Goal: Task Accomplishment & Management: Complete application form

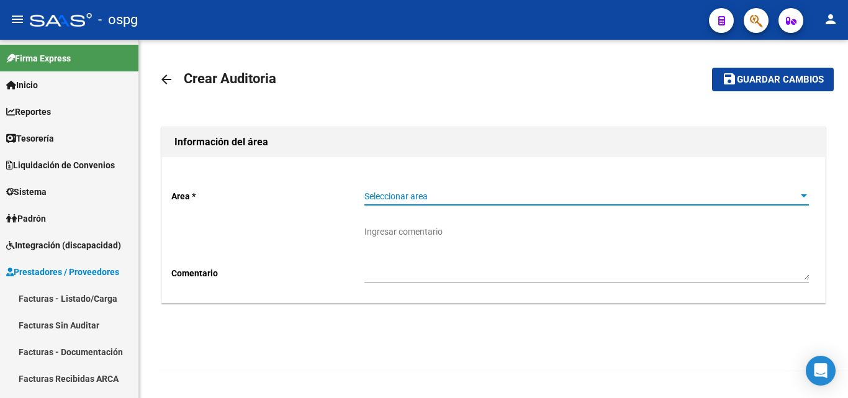
click at [385, 201] on span "Seleccionar area" at bounding box center [582, 196] width 434 height 11
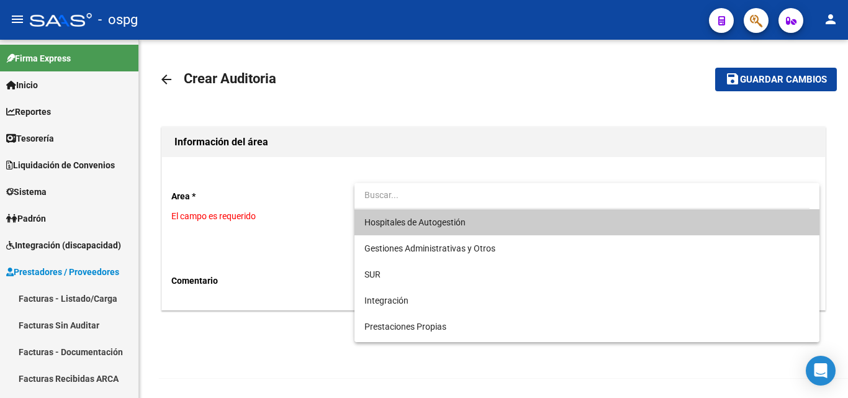
click at [76, 298] on div at bounding box center [424, 199] width 848 height 398
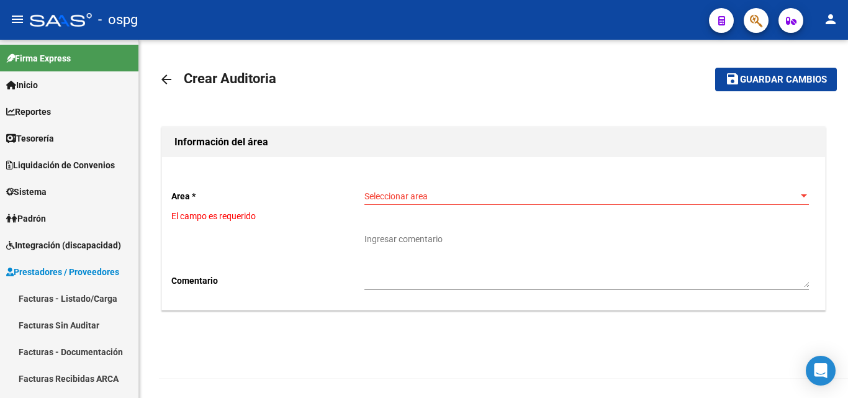
click at [76, 298] on link "Facturas - Listado/Carga" at bounding box center [69, 298] width 139 height 27
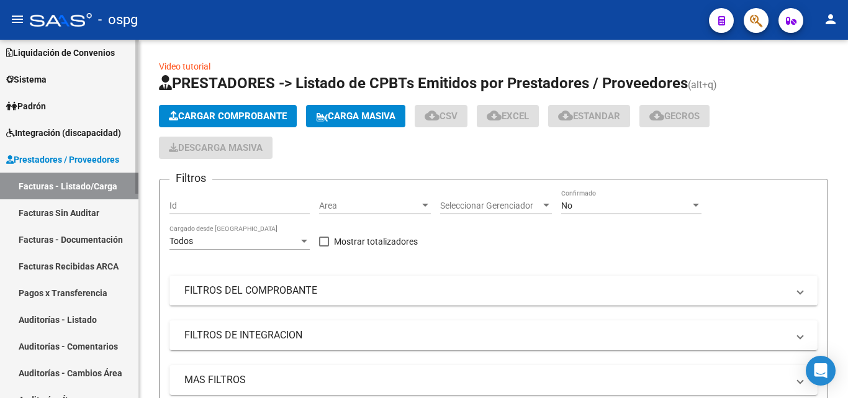
scroll to position [186, 0]
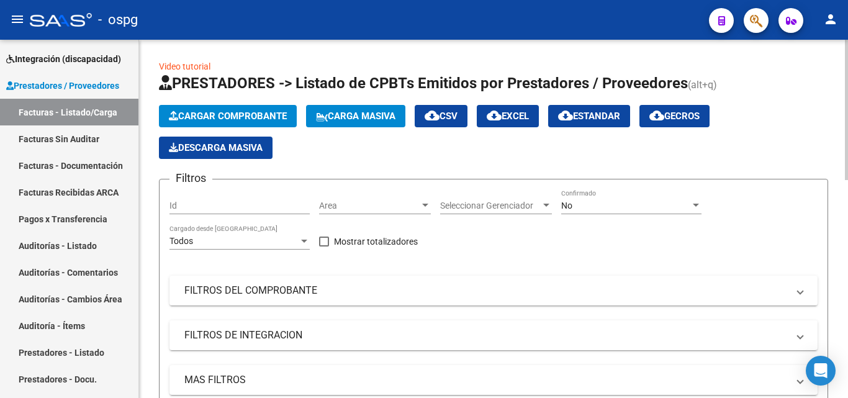
click at [282, 123] on button "Cargar Comprobante" at bounding box center [228, 116] width 138 height 22
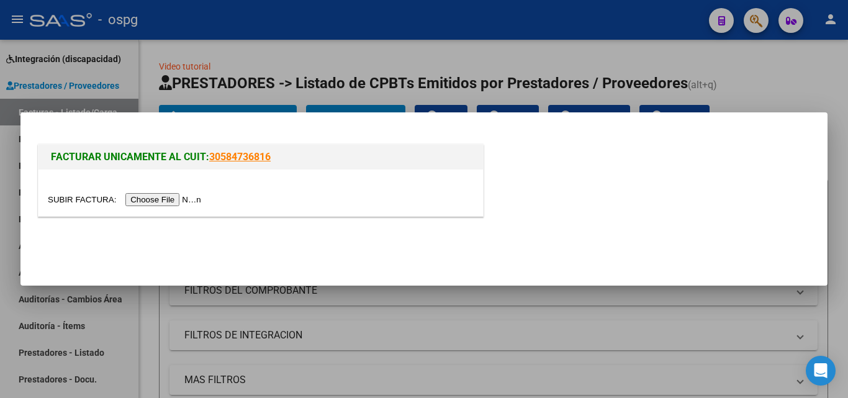
click at [195, 202] on input "file" at bounding box center [126, 199] width 157 height 13
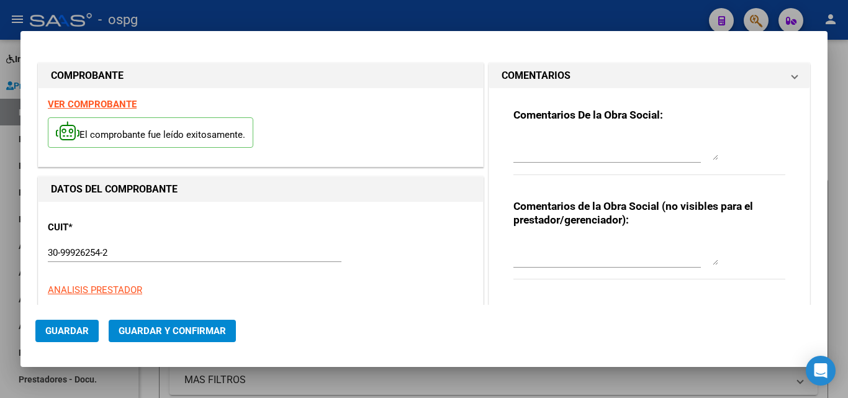
type input "108567"
type input "$ 7.609,00"
type input "[DATE]"
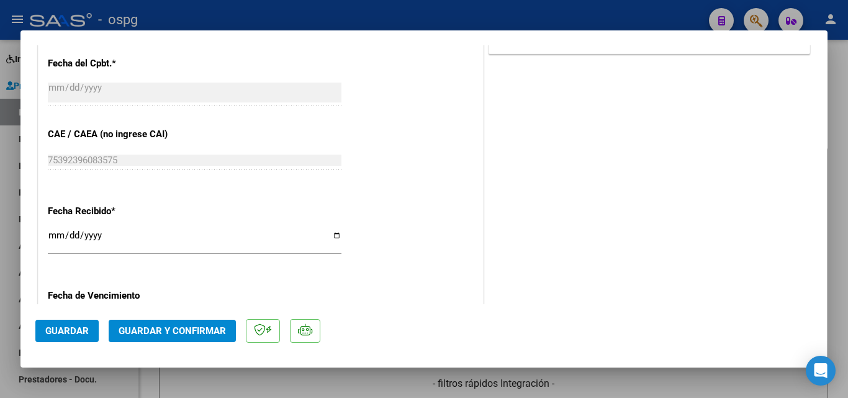
scroll to position [621, 0]
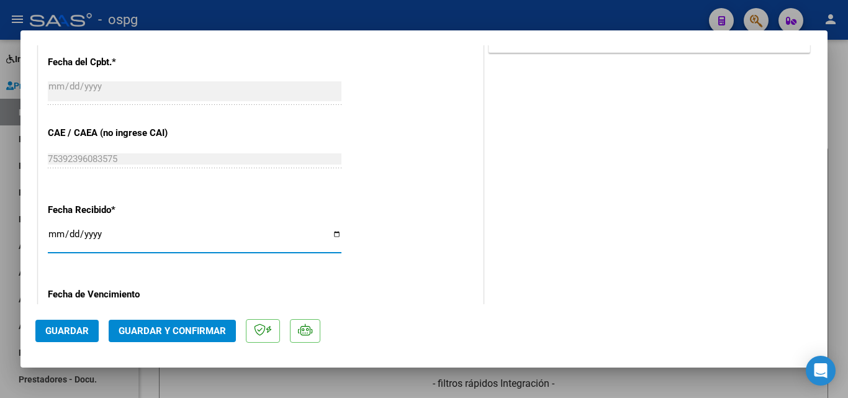
click at [55, 237] on input "[DATE]" at bounding box center [195, 239] width 294 height 20
type input "[DATE]"
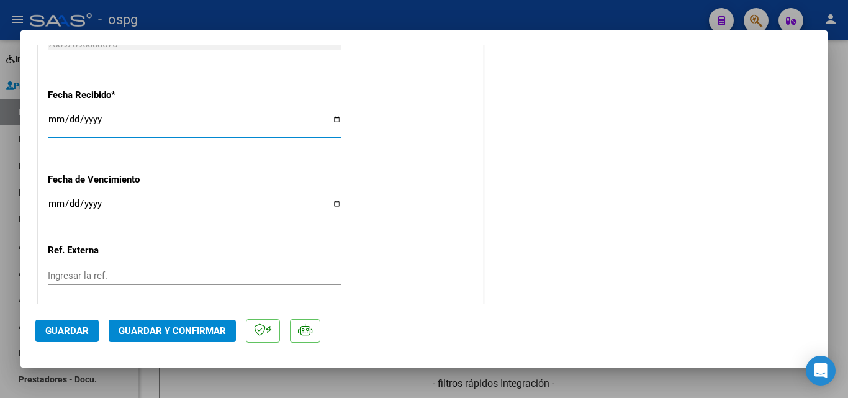
scroll to position [745, 0]
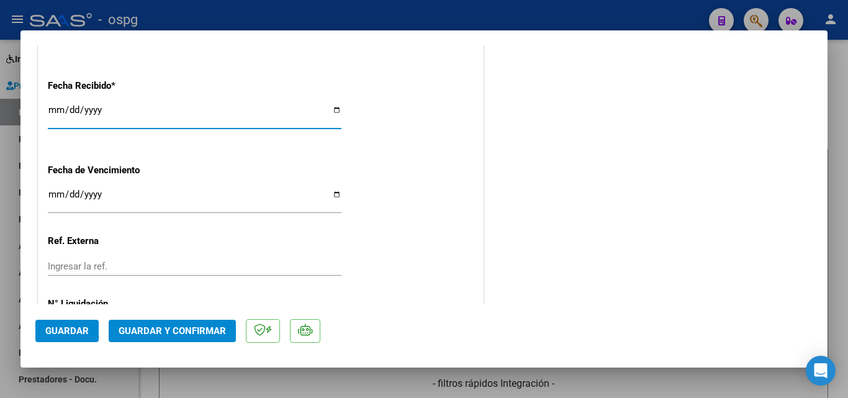
click at [148, 330] on span "Guardar y Confirmar" at bounding box center [172, 330] width 107 height 11
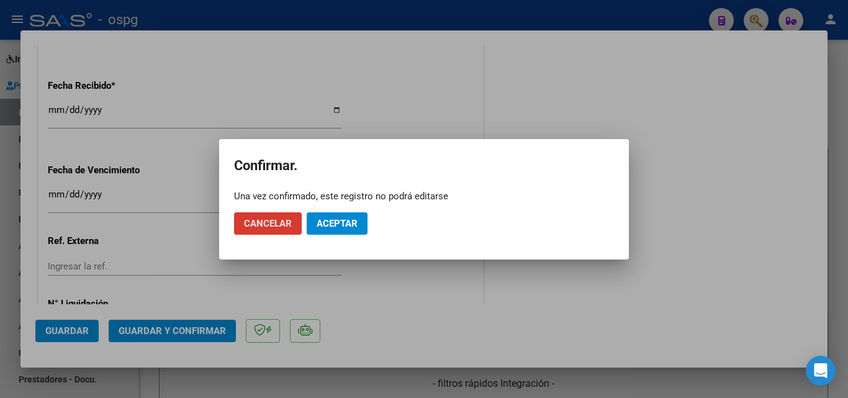
click at [347, 230] on button "Aceptar" at bounding box center [337, 223] width 61 height 22
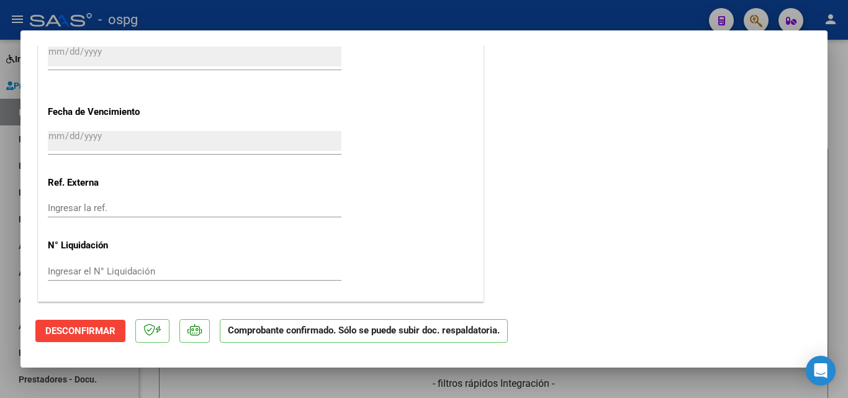
click at [0, 272] on div at bounding box center [424, 199] width 848 height 398
type input "$ 0,00"
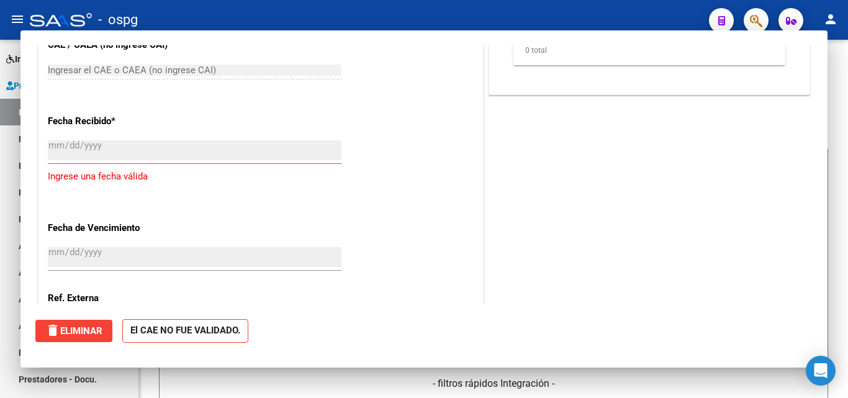
scroll to position [898, 0]
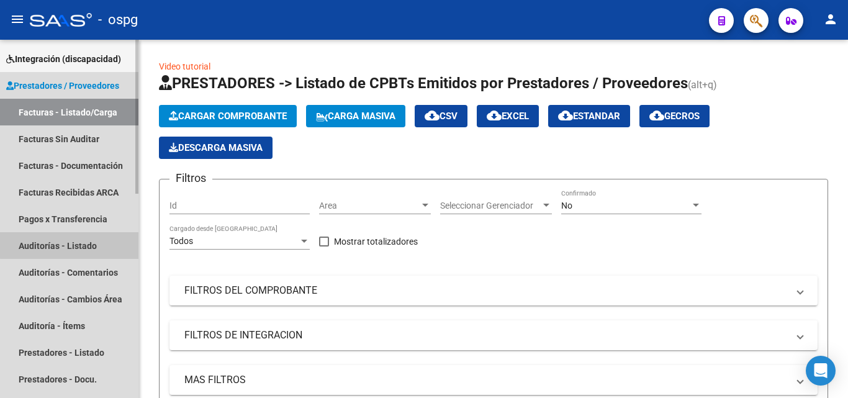
click at [89, 240] on link "Auditorías - Listado" at bounding box center [69, 245] width 139 height 27
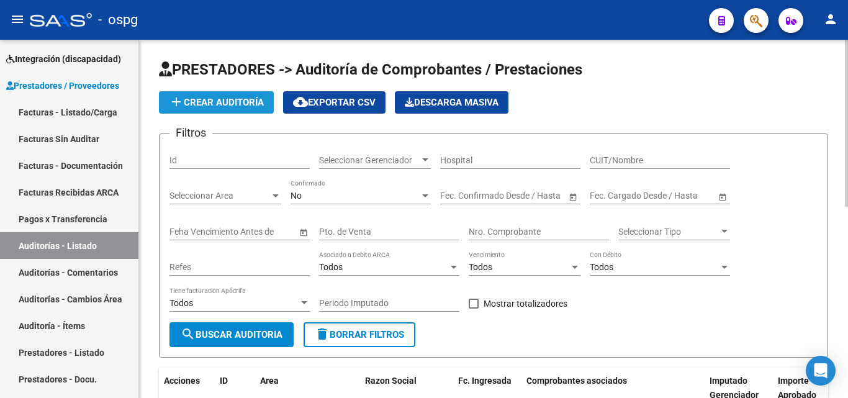
click at [241, 98] on span "add Crear Auditoría" at bounding box center [216, 102] width 95 height 11
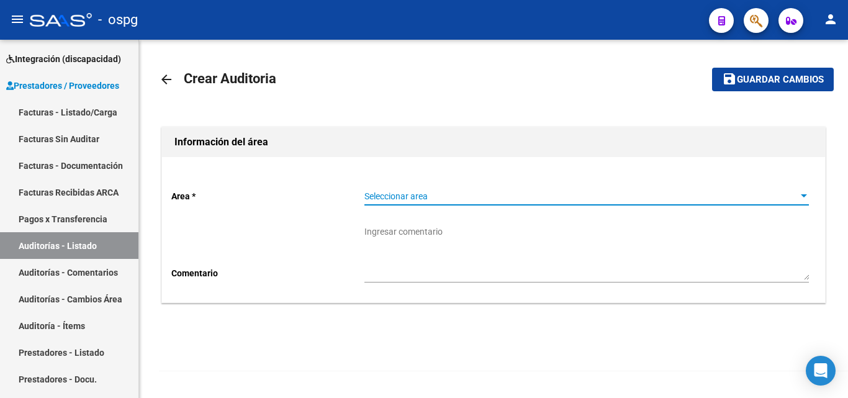
click at [427, 198] on span "Seleccionar area" at bounding box center [582, 196] width 434 height 11
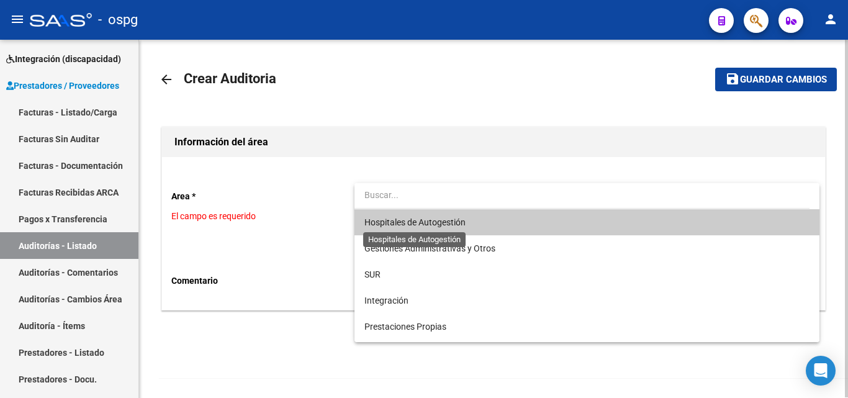
click at [435, 219] on span "Hospitales de Autogestión" at bounding box center [415, 222] width 101 height 10
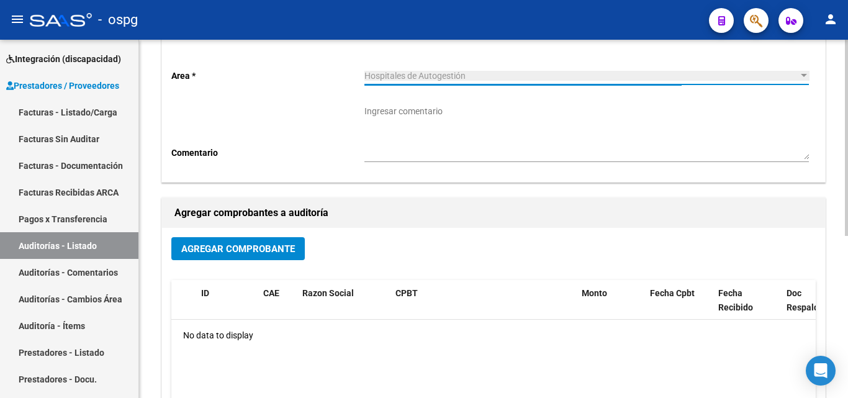
scroll to position [124, 0]
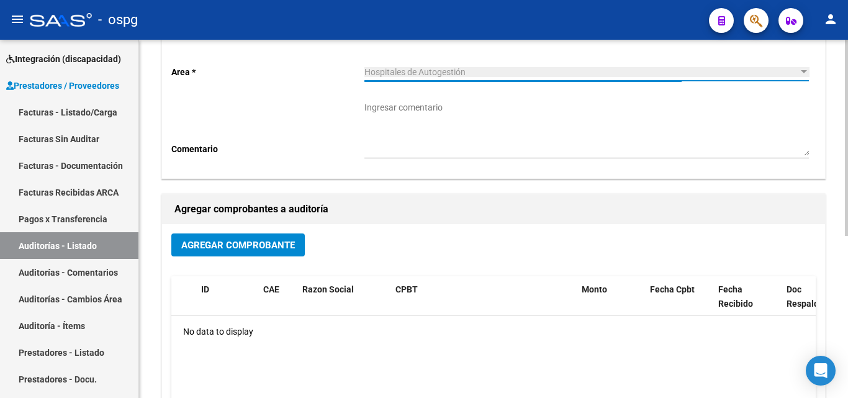
click at [262, 248] on span "Agregar Comprobante" at bounding box center [238, 245] width 114 height 11
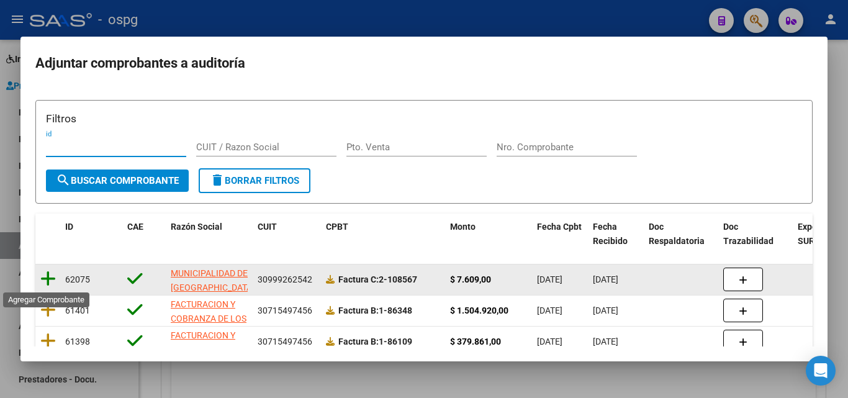
click at [40, 276] on icon at bounding box center [48, 278] width 16 height 17
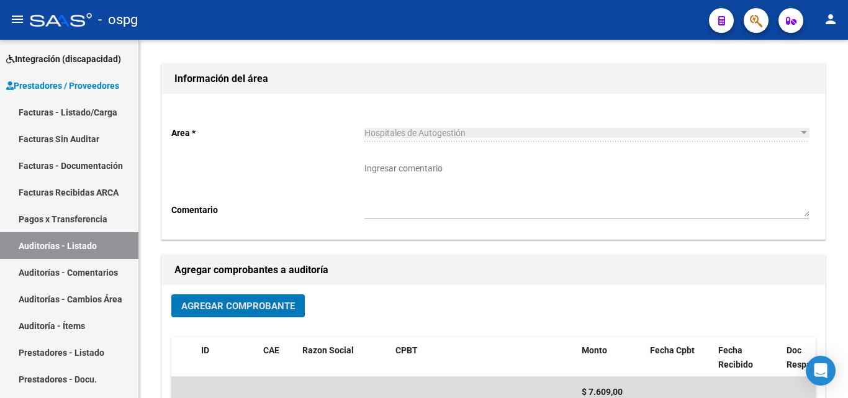
scroll to position [0, 0]
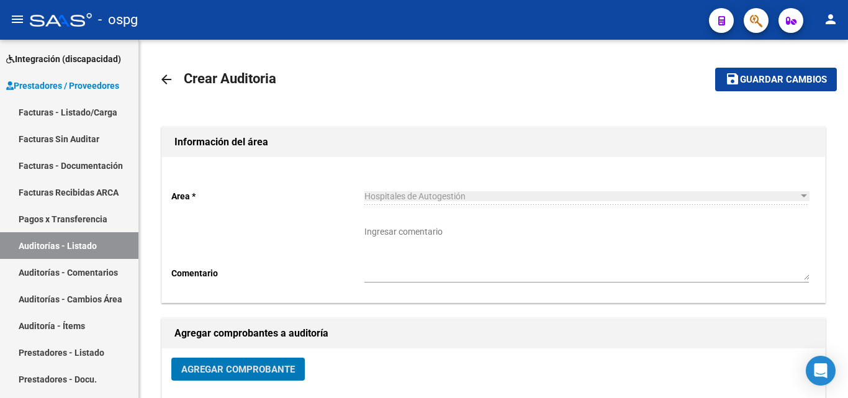
click at [791, 81] on span "Guardar cambios" at bounding box center [783, 80] width 87 height 11
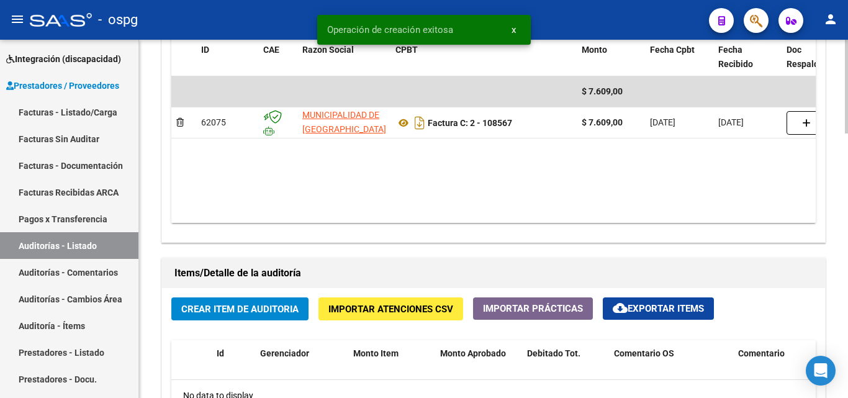
scroll to position [870, 0]
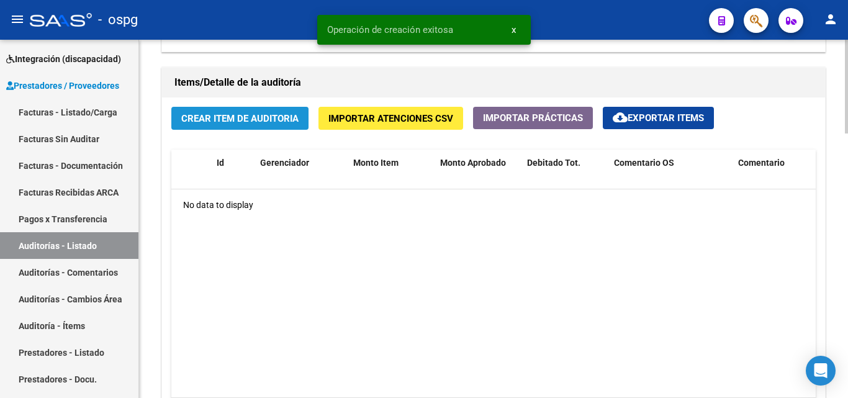
click at [278, 125] on button "Crear Item de Auditoria" at bounding box center [239, 118] width 137 height 23
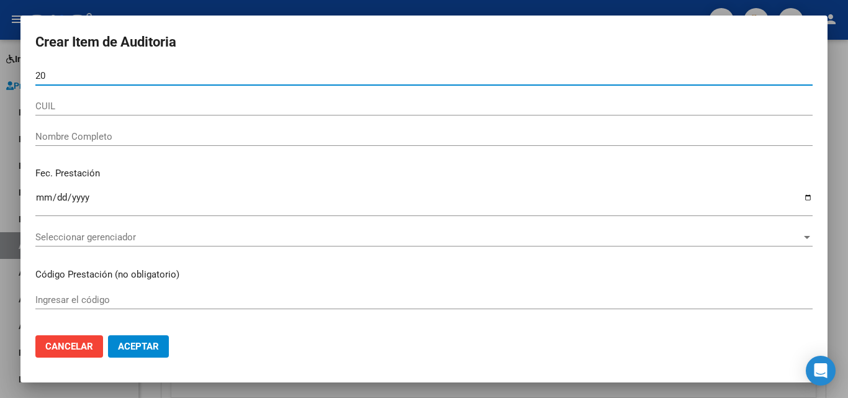
type input "2"
type input "47481435"
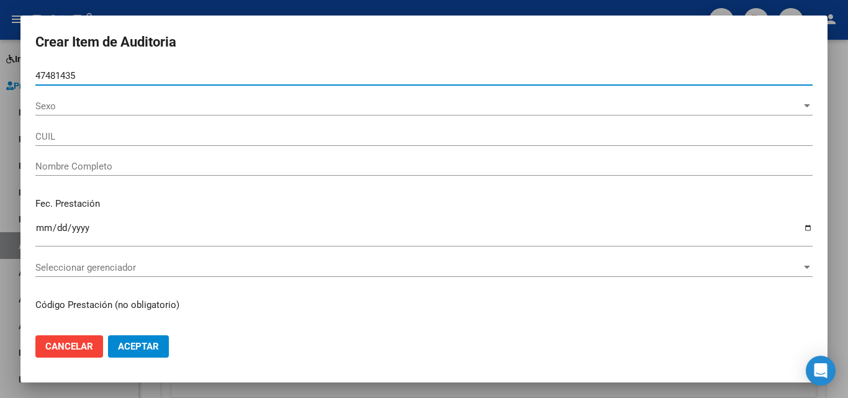
type input "27474814357"
type input "[PERSON_NAME]"
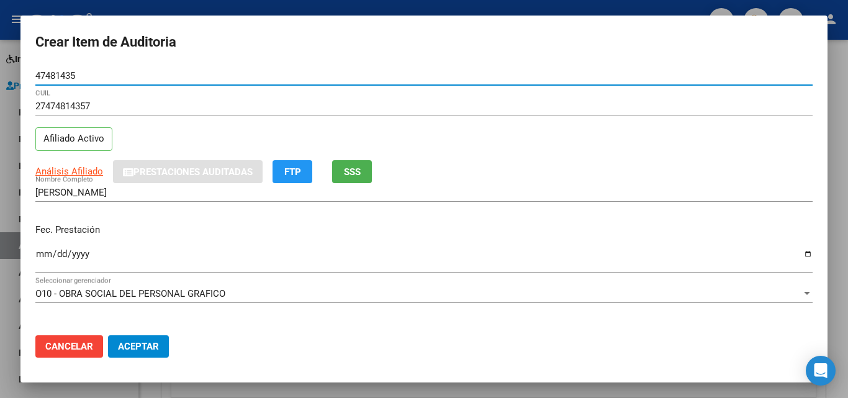
type input "47481435"
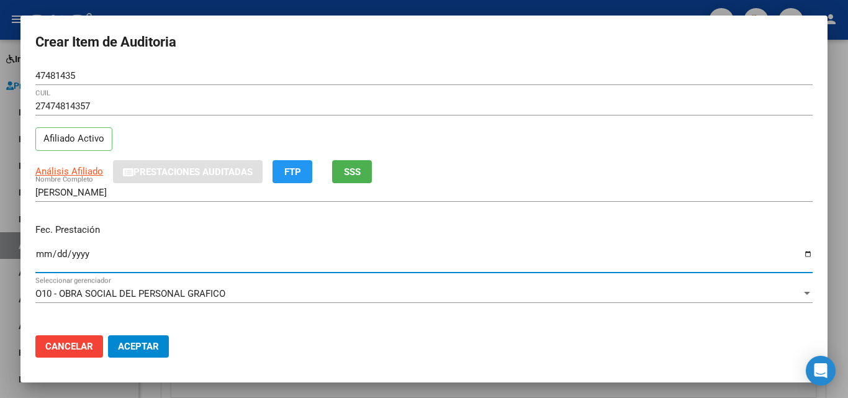
click at [39, 259] on input "Ingresar la fecha" at bounding box center [424, 259] width 778 height 20
type input "[DATE]"
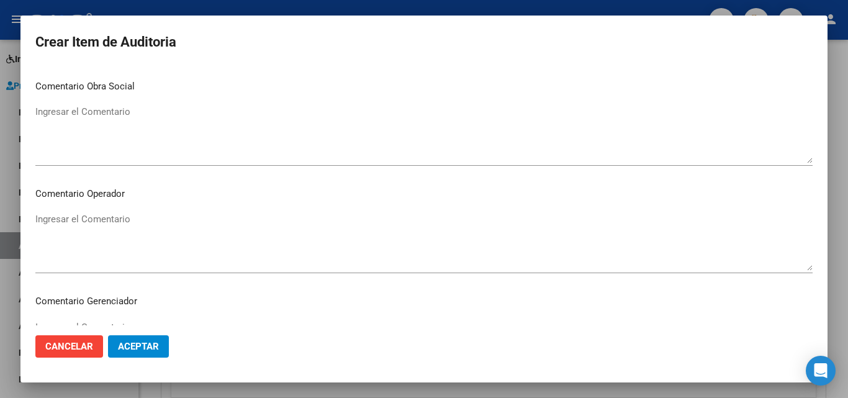
scroll to position [860, 0]
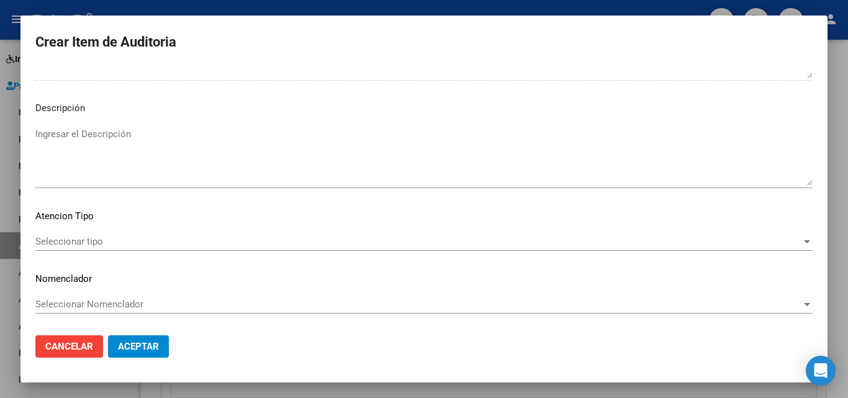
click at [102, 244] on span "Seleccionar tipo" at bounding box center [418, 241] width 766 height 11
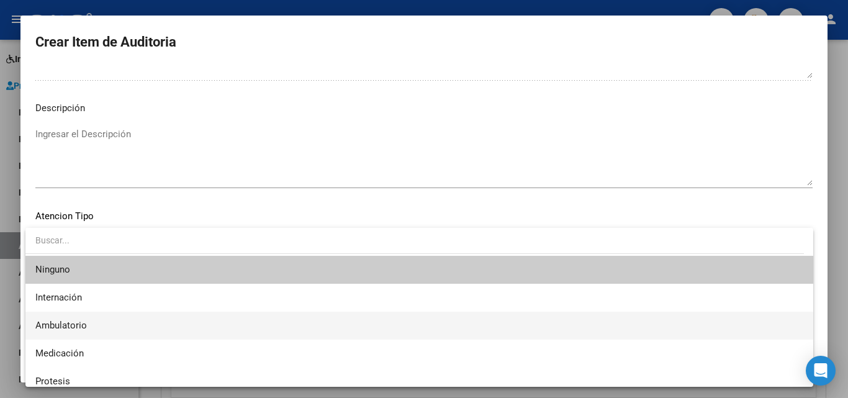
click at [88, 329] on span "Ambulatorio" at bounding box center [419, 326] width 768 height 28
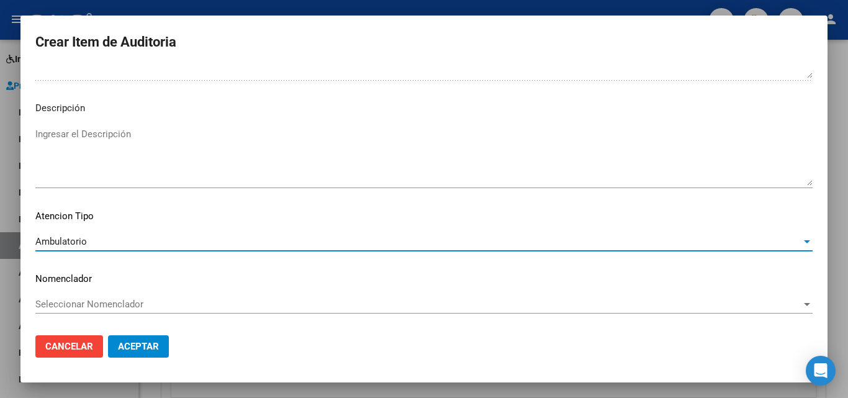
click at [142, 342] on span "Aceptar" at bounding box center [138, 346] width 41 height 11
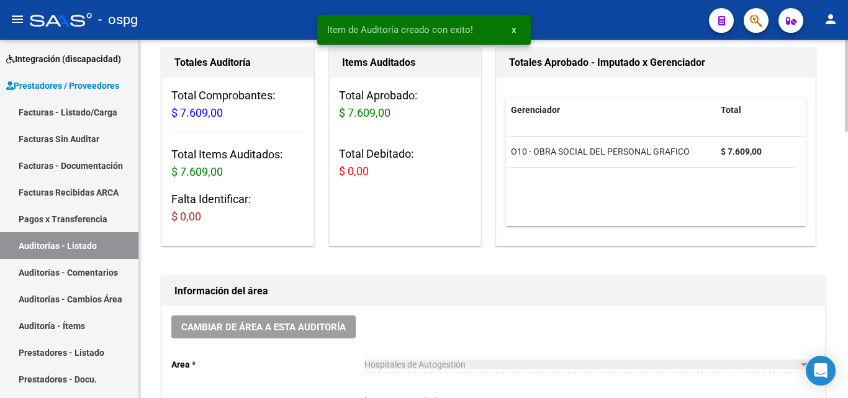
scroll to position [0, 0]
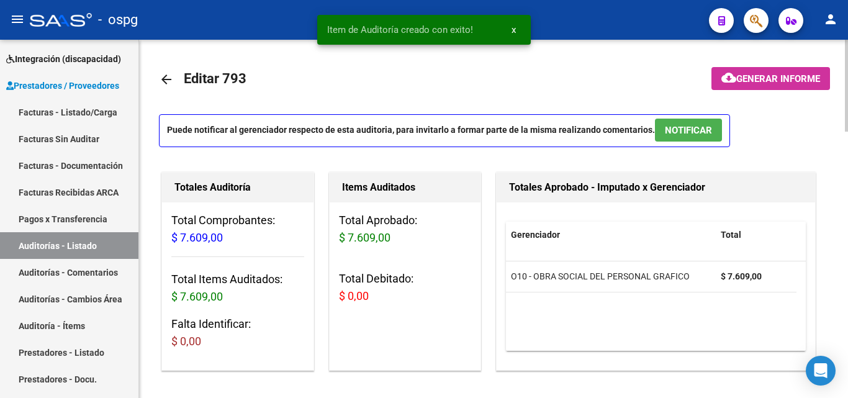
click at [783, 85] on button "cloud_download Generar informe" at bounding box center [771, 78] width 119 height 23
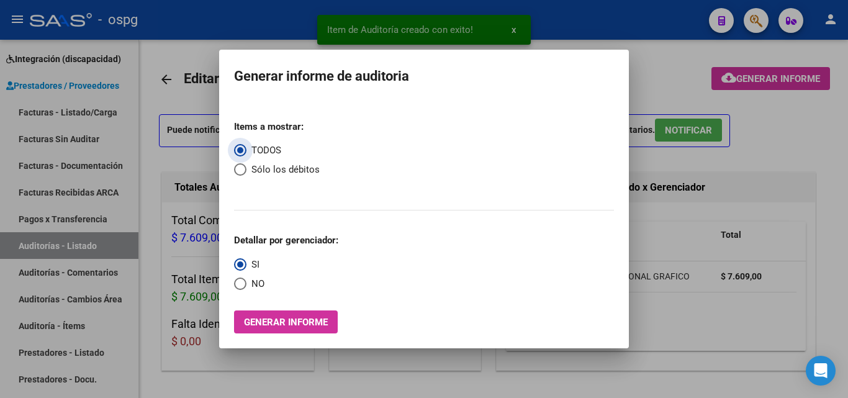
click at [250, 291] on span "NO" at bounding box center [256, 284] width 18 height 14
click at [247, 290] on input "NO" at bounding box center [240, 284] width 12 height 12
radio input "true"
click at [287, 321] on span "Generar informe" at bounding box center [286, 322] width 84 height 11
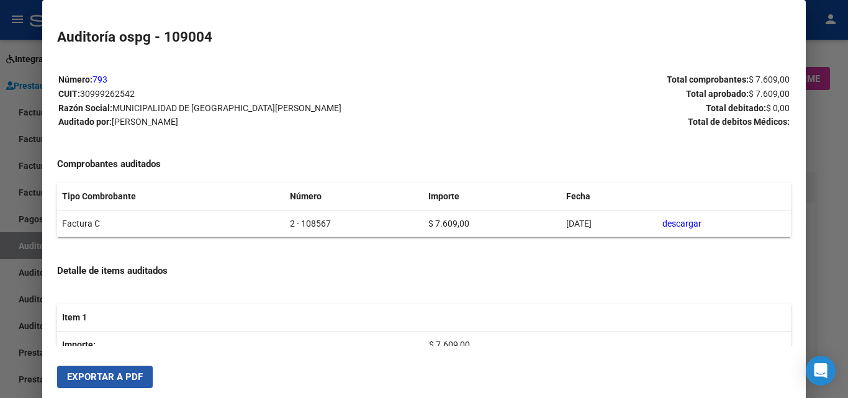
click at [86, 381] on span "Exportar a PDF" at bounding box center [105, 376] width 76 height 11
click at [40, 222] on div at bounding box center [424, 199] width 848 height 398
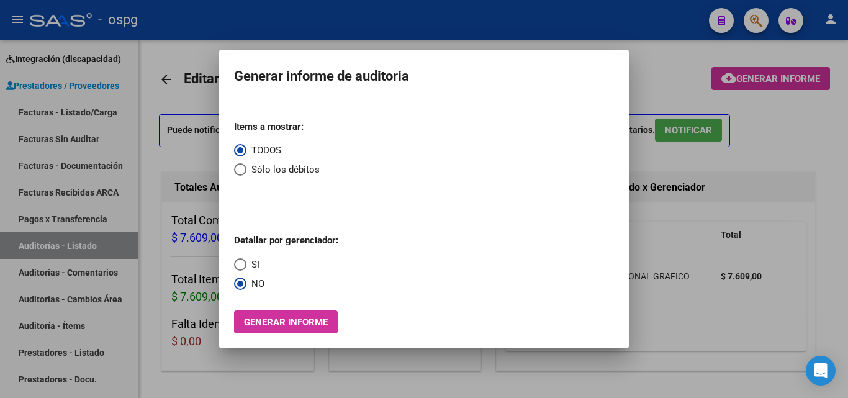
click at [116, 110] on div at bounding box center [424, 199] width 848 height 398
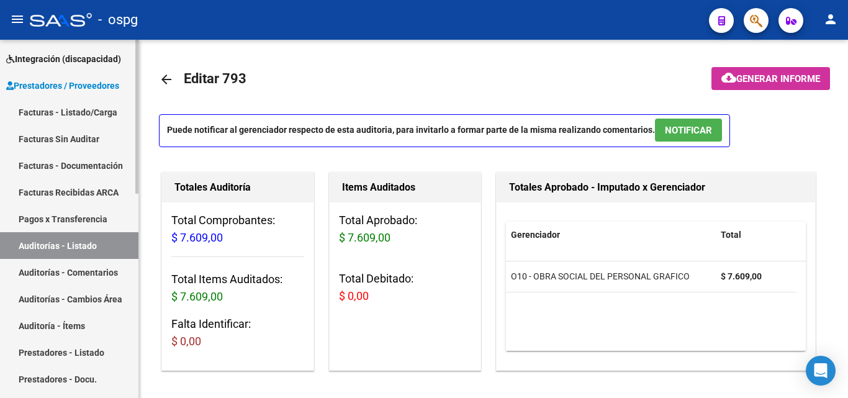
click at [51, 109] on link "Facturas - Listado/Carga" at bounding box center [69, 112] width 139 height 27
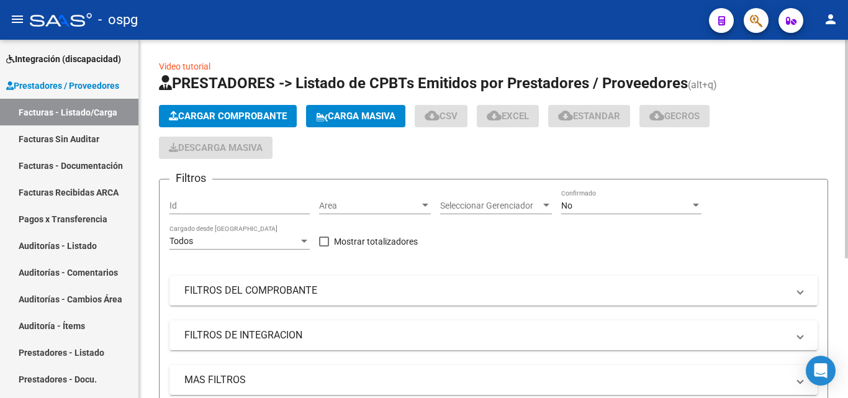
click at [257, 109] on button "Cargar Comprobante" at bounding box center [228, 116] width 138 height 22
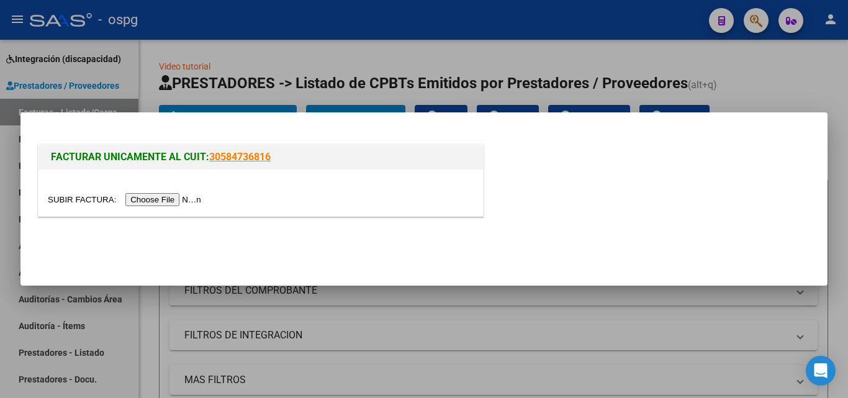
click at [181, 199] on input "file" at bounding box center [126, 199] width 157 height 13
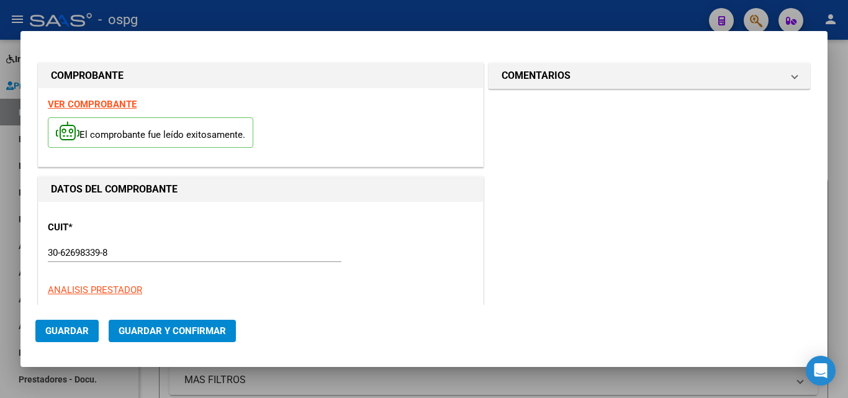
type input "15594"
type input "$ 62.044,00"
type input "[DATE]"
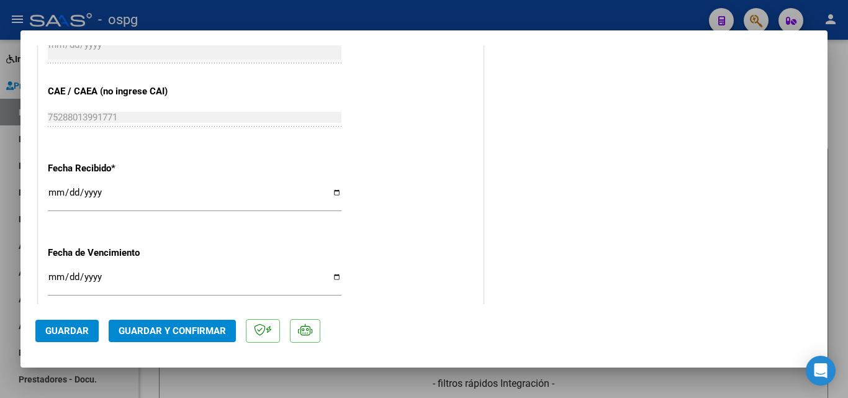
scroll to position [683, 0]
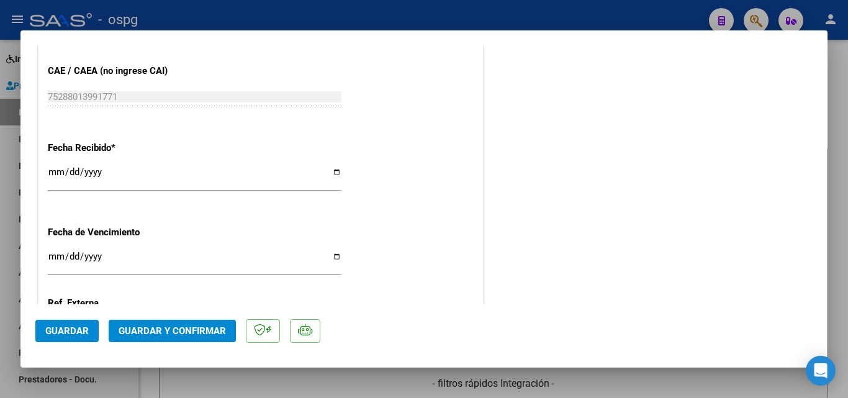
click at [52, 171] on input "[DATE]" at bounding box center [195, 177] width 294 height 20
type input "[DATE]"
click at [135, 322] on button "Guardar y Confirmar" at bounding box center [172, 331] width 127 height 22
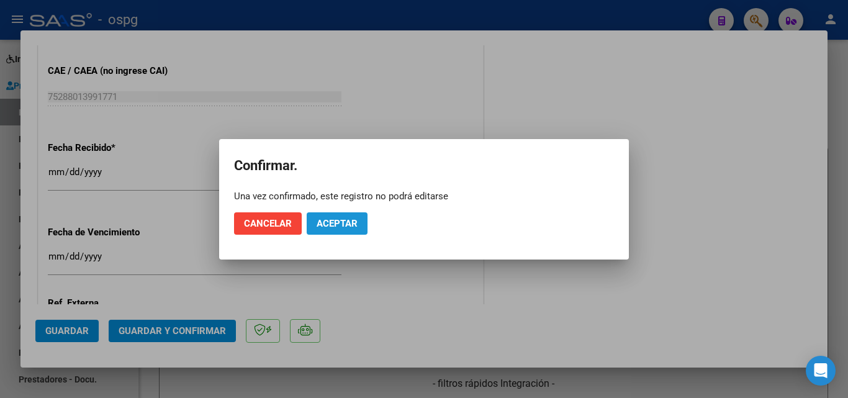
click at [337, 232] on button "Aceptar" at bounding box center [337, 223] width 61 height 22
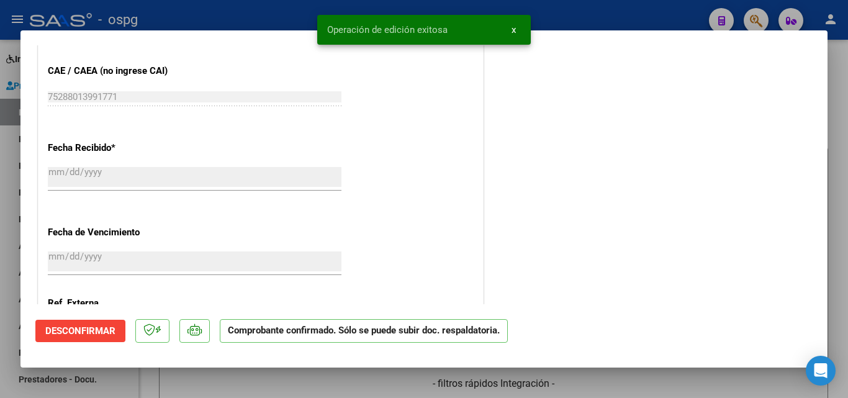
click at [0, 251] on div at bounding box center [424, 199] width 848 height 398
type input "$ 0,00"
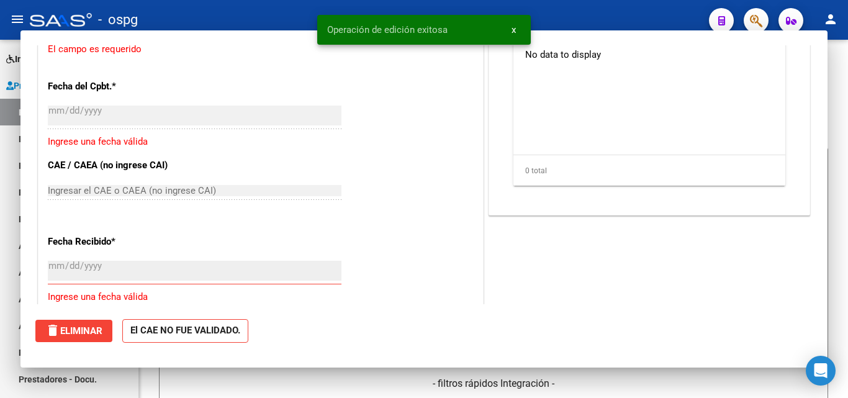
scroll to position [770, 0]
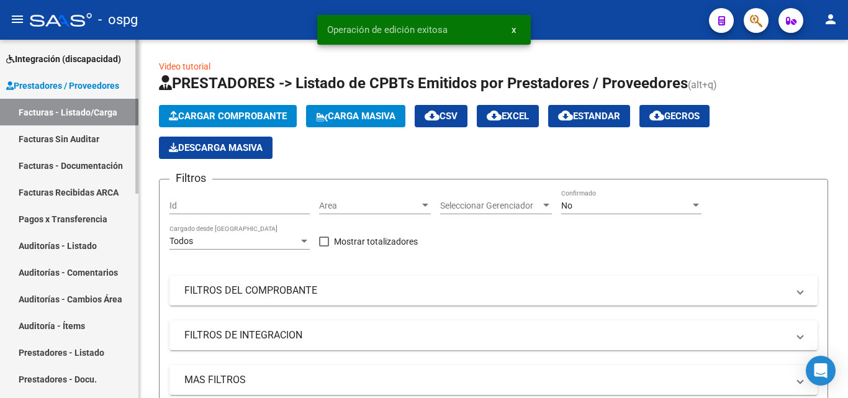
click at [96, 236] on link "Auditorías - Listado" at bounding box center [69, 245] width 139 height 27
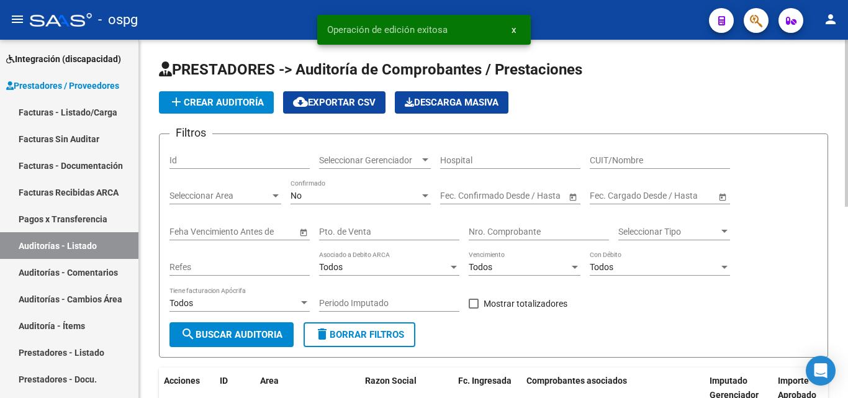
click at [214, 101] on span "add Crear Auditoría" at bounding box center [216, 102] width 95 height 11
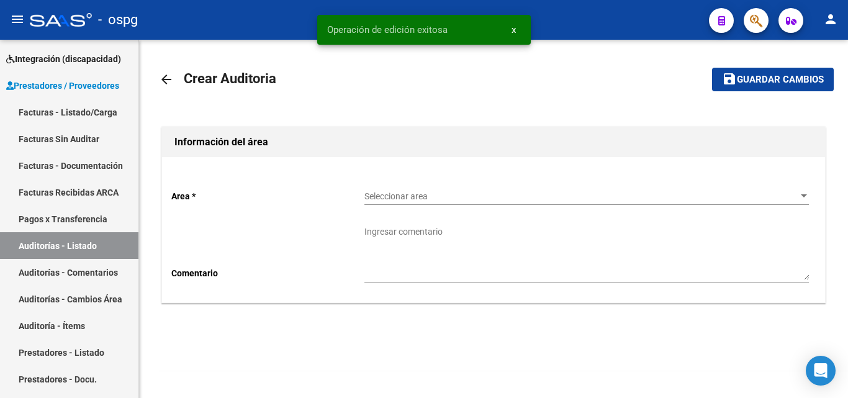
click at [461, 199] on span "Seleccionar area" at bounding box center [582, 196] width 434 height 11
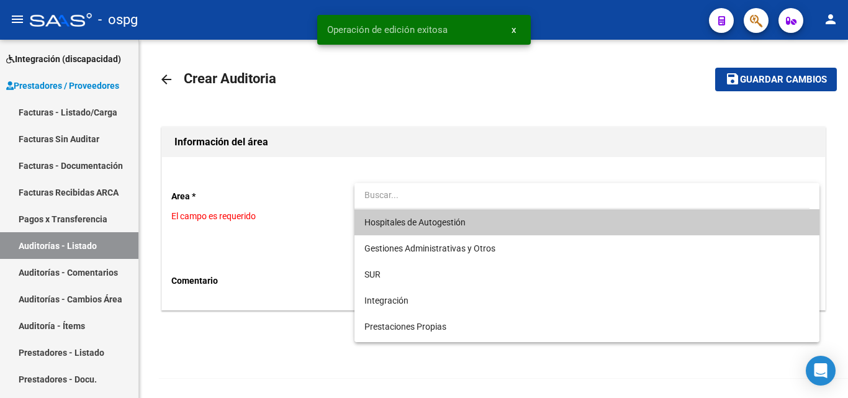
click at [416, 220] on span "Hospitales de Autogestión" at bounding box center [415, 222] width 101 height 10
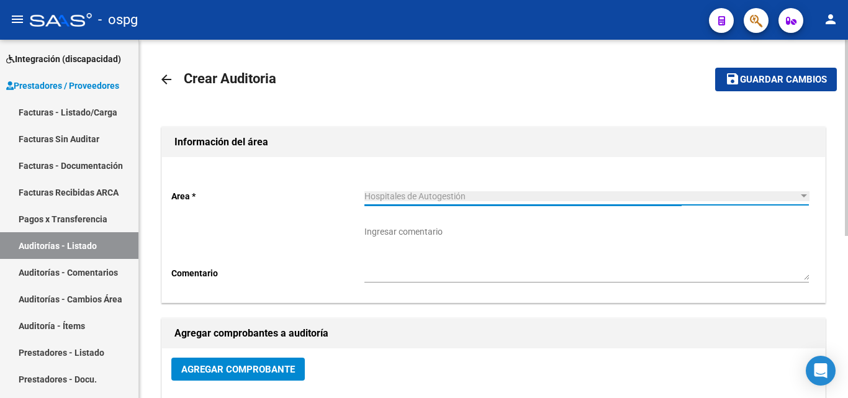
click at [421, 282] on div "Ingresar comentario" at bounding box center [587, 249] width 445 height 66
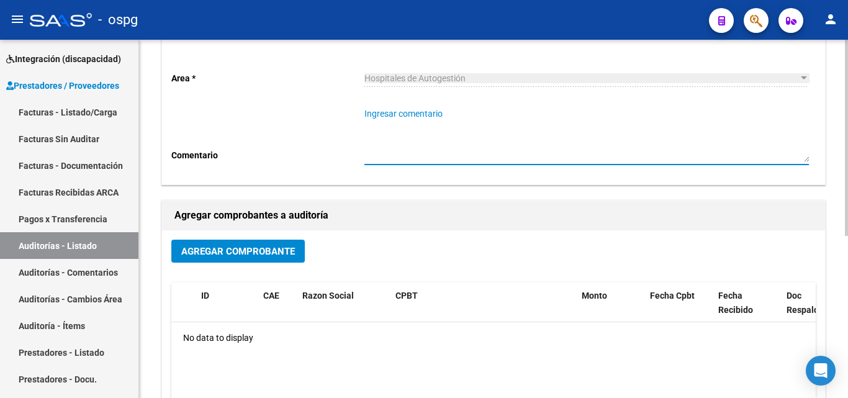
scroll to position [124, 0]
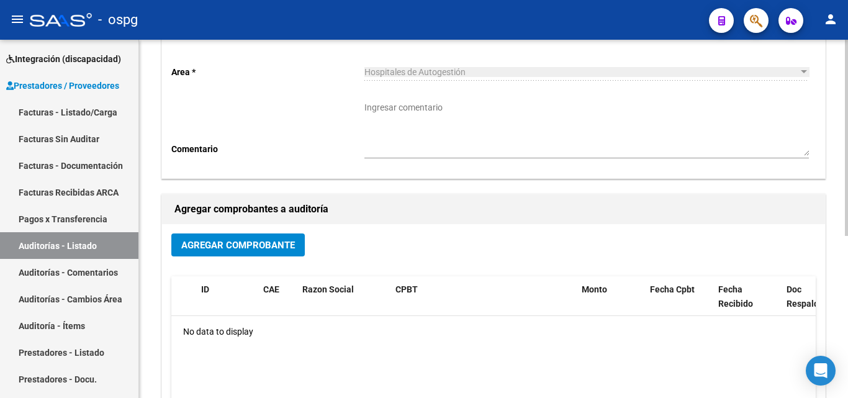
click at [281, 230] on div "Agregar Comprobante ID CAE Razon Social CPBT Monto Fecha Cpbt Fecha Recibido Do…" at bounding box center [493, 353] width 663 height 258
click at [280, 240] on span "Agregar Comprobante" at bounding box center [238, 245] width 114 height 11
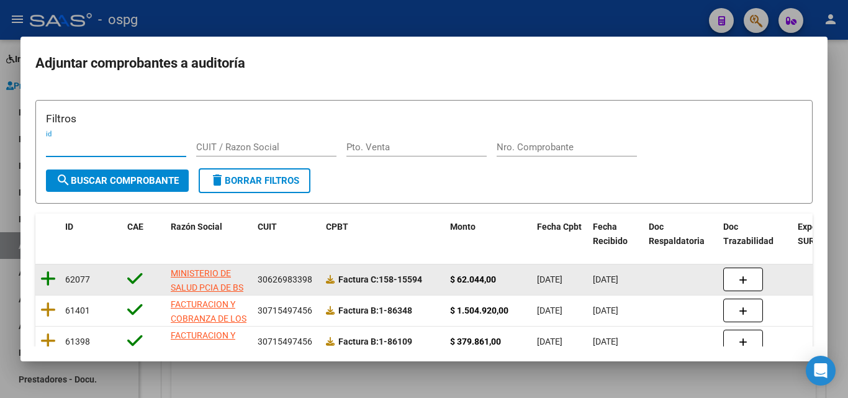
click at [42, 284] on icon at bounding box center [48, 278] width 16 height 17
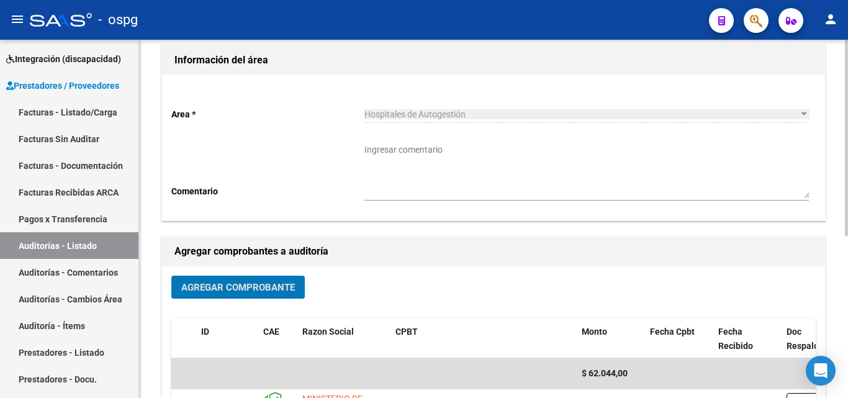
scroll to position [0, 0]
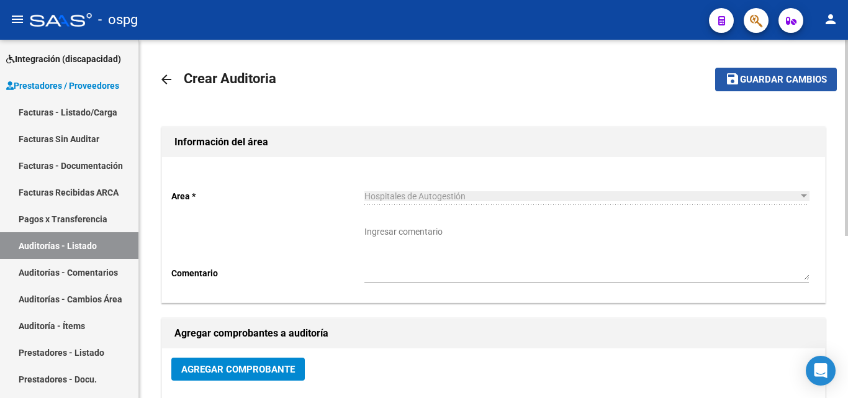
click at [757, 73] on button "save Guardar cambios" at bounding box center [777, 79] width 122 height 23
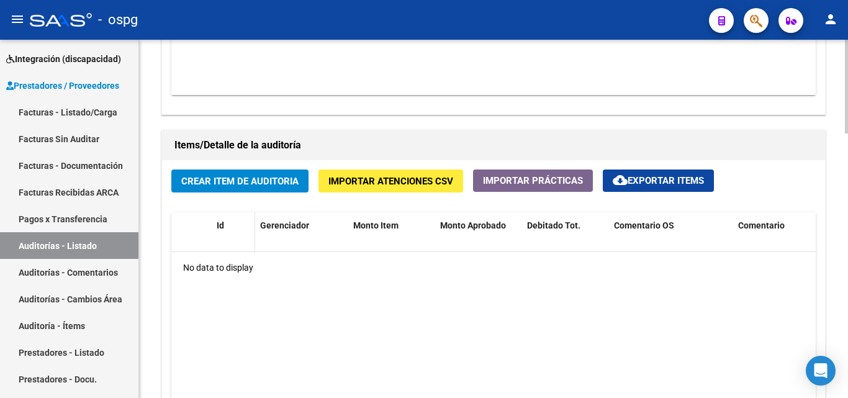
scroll to position [807, 0]
click at [199, 179] on span "Crear Item de Auditoria" at bounding box center [239, 180] width 117 height 11
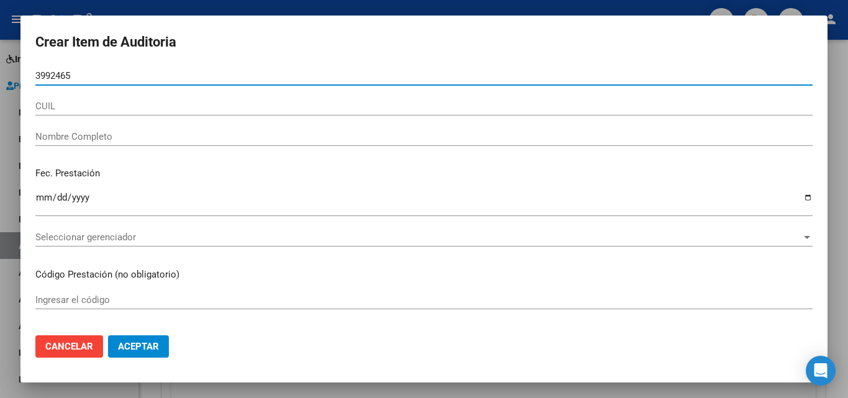
type input "39924659"
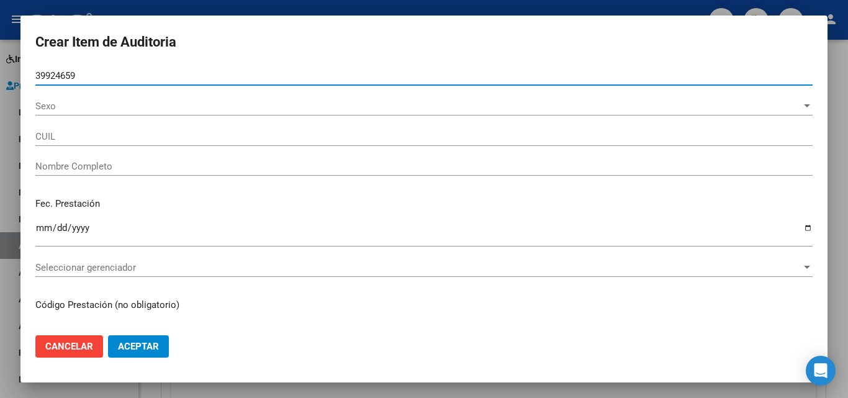
type input "20399246599"
type input "[PERSON_NAME]"
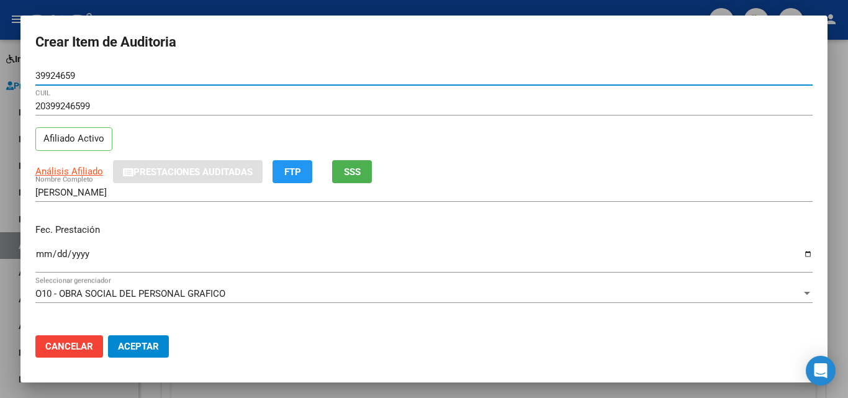
type input "39924659"
click at [38, 255] on input "Ingresar la fecha" at bounding box center [424, 259] width 778 height 20
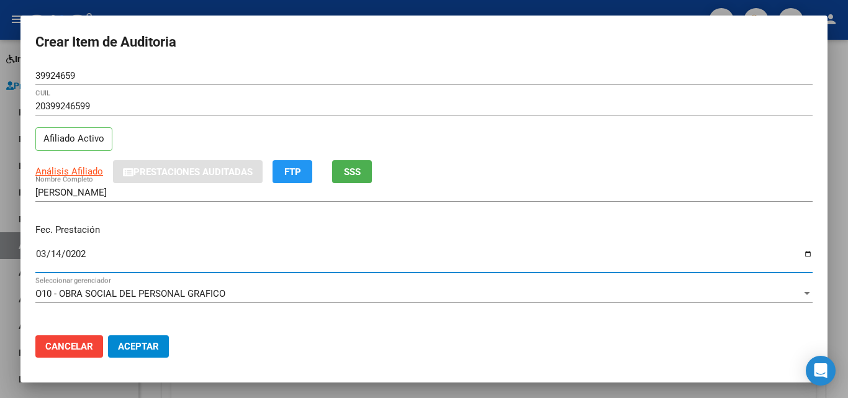
type input "[DATE]"
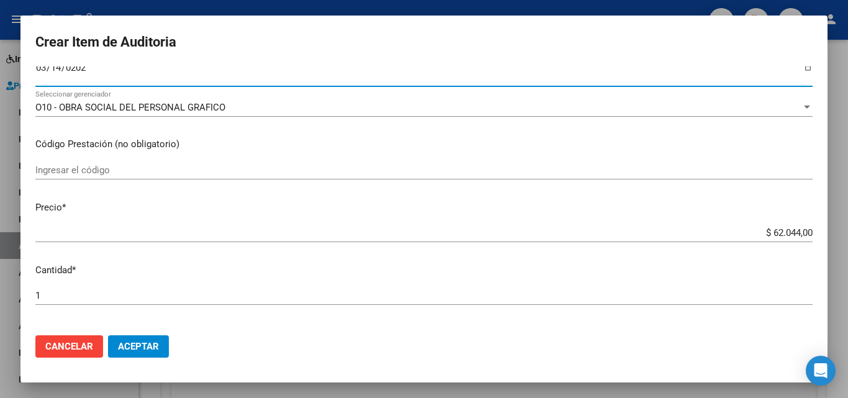
scroll to position [248, 0]
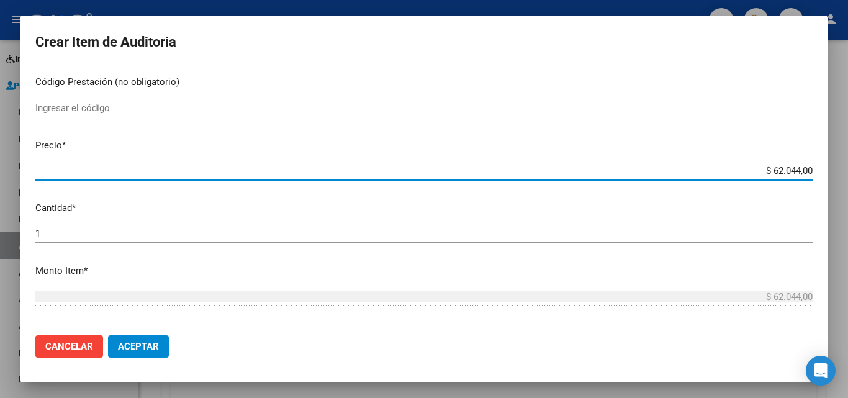
drag, startPoint x: 758, startPoint y: 171, endPoint x: 792, endPoint y: 170, distance: 34.2
click at [792, 170] on input "$ 62.044,00" at bounding box center [424, 170] width 778 height 11
type input "$ 1,00"
type input "$ 11,00"
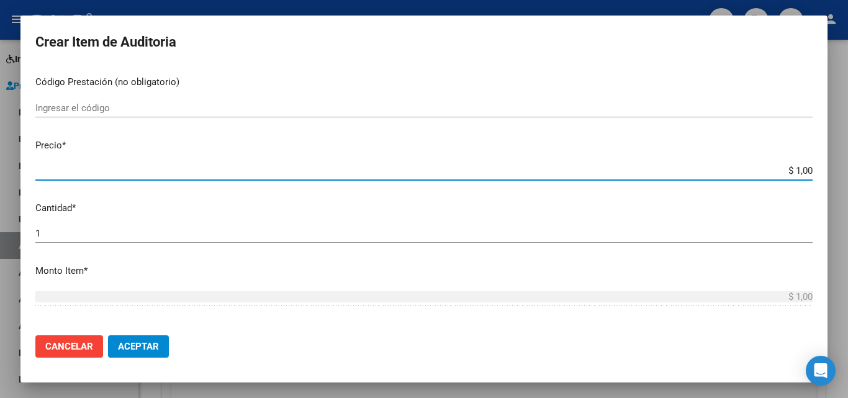
type input "$ 11,00"
type input "$ 118,00"
type input "$ 1.188,00"
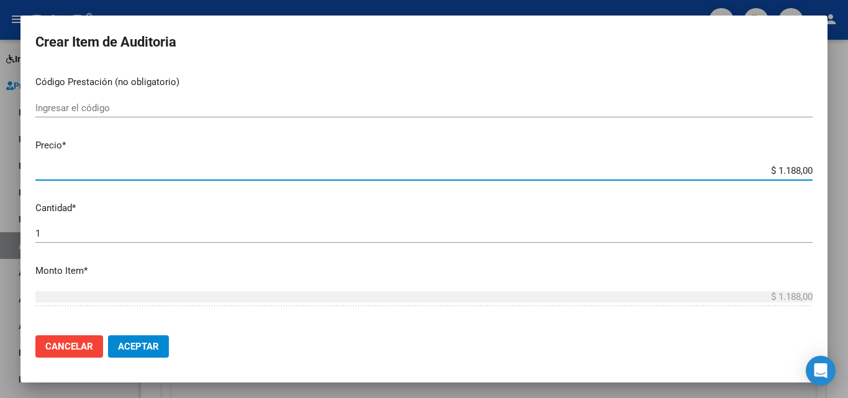
type input "$ 11.889,00"
type input "$ 1.188,00"
type input "$ 118,00"
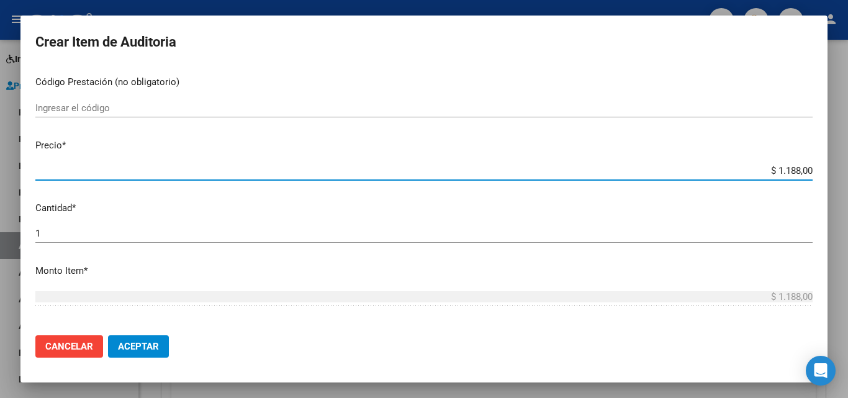
type input "$ 118,00"
type input "$ 11,00"
type input "$ 1,00"
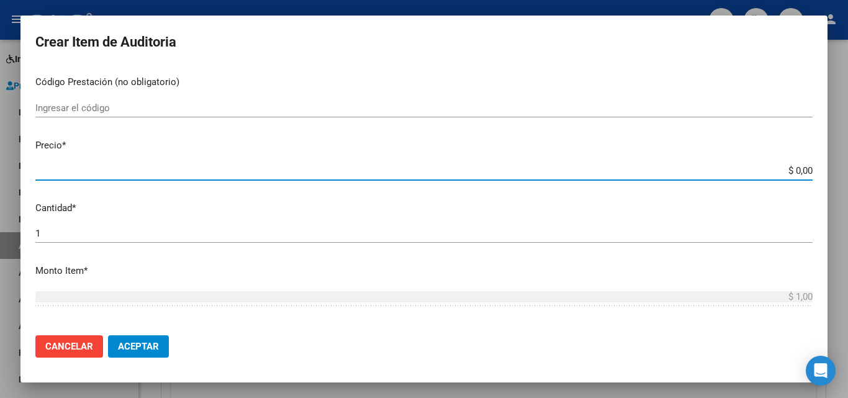
type input "$ 7,00"
type input "$ 72,00"
type input "$ 724,00"
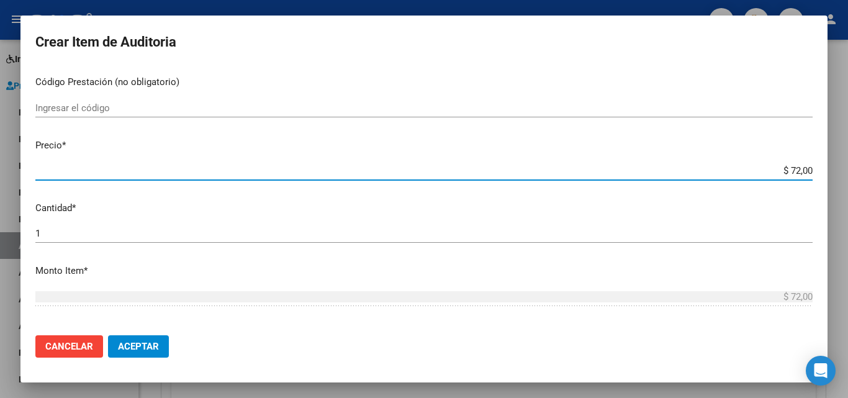
type input "$ 724,00"
type input "$ 7.244,00"
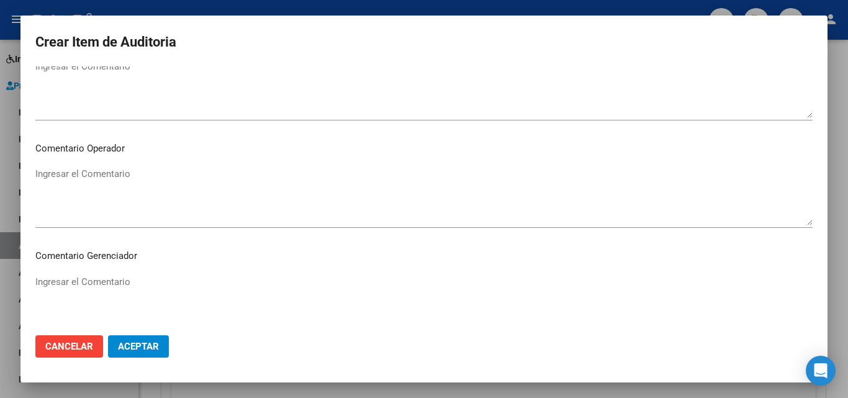
scroll to position [860, 0]
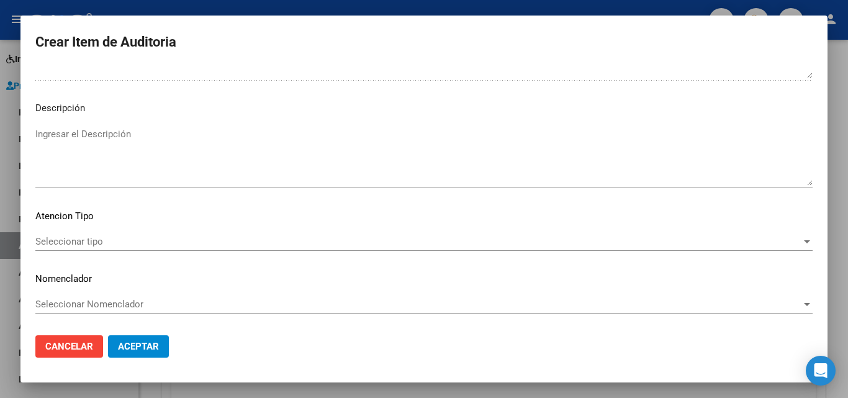
click at [64, 235] on div "Seleccionar tipo Seleccionar tipo" at bounding box center [424, 241] width 778 height 19
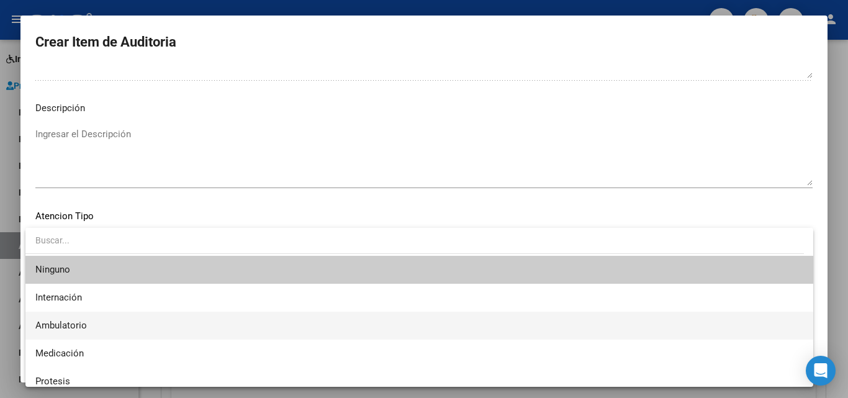
click at [76, 333] on span "Ambulatorio" at bounding box center [419, 326] width 768 height 28
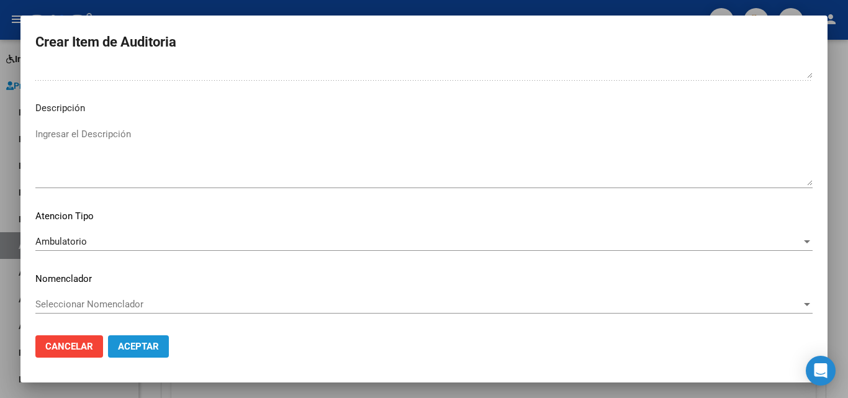
click at [147, 335] on button "Aceptar" at bounding box center [138, 346] width 61 height 22
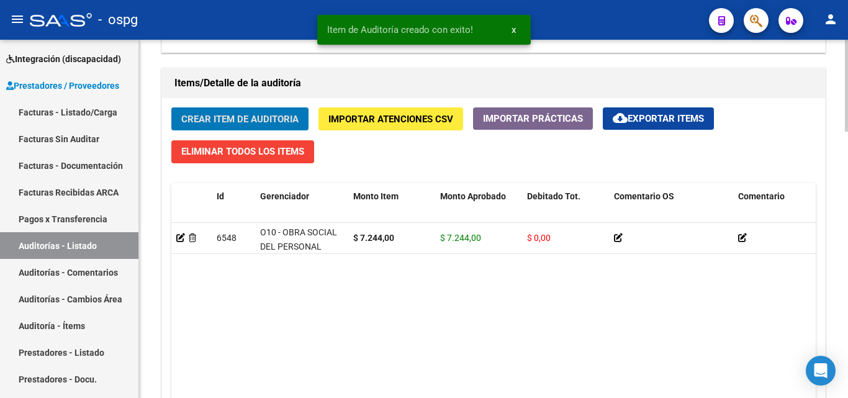
scroll to position [870, 0]
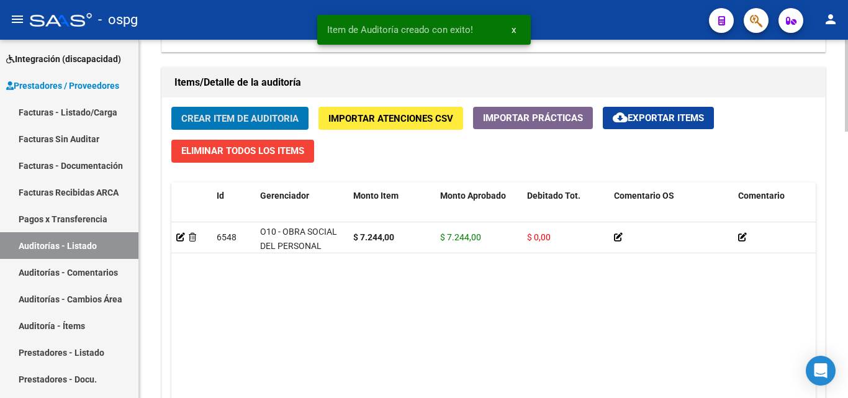
click at [239, 102] on div "Crear Item de Auditoria Importar Atenciones CSV Importar Prácticas cloud_downlo…" at bounding box center [493, 289] width 663 height 383
click at [237, 118] on span "Crear Item de Auditoria" at bounding box center [239, 118] width 117 height 11
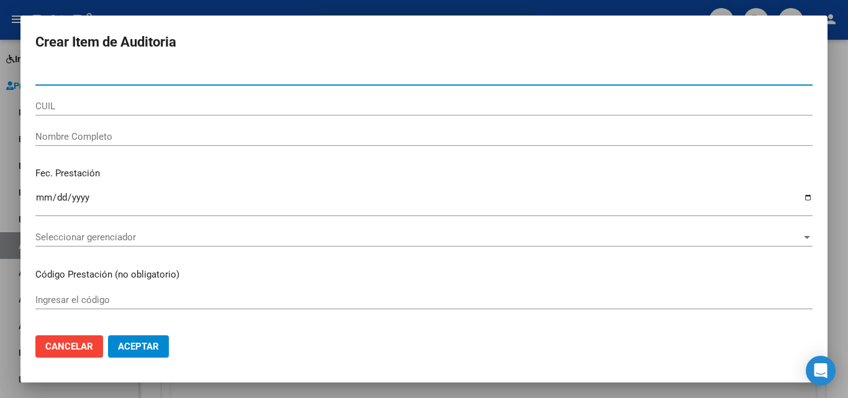
click at [130, 72] on input "Nro Documento" at bounding box center [424, 75] width 778 height 11
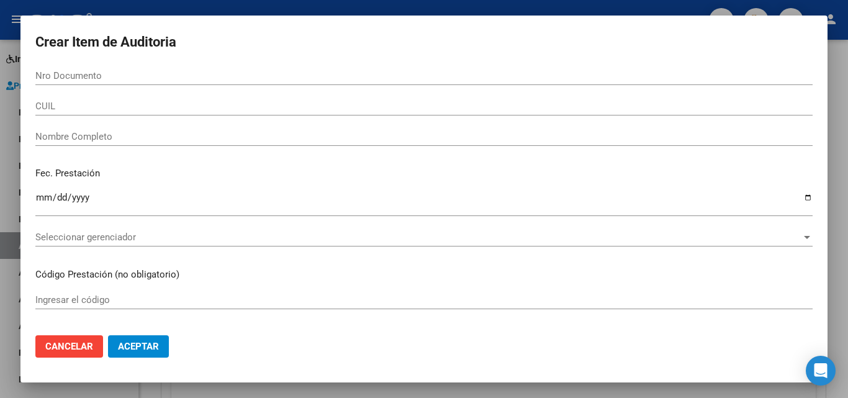
click at [375, 78] on input "Nro Documento" at bounding box center [424, 75] width 778 height 11
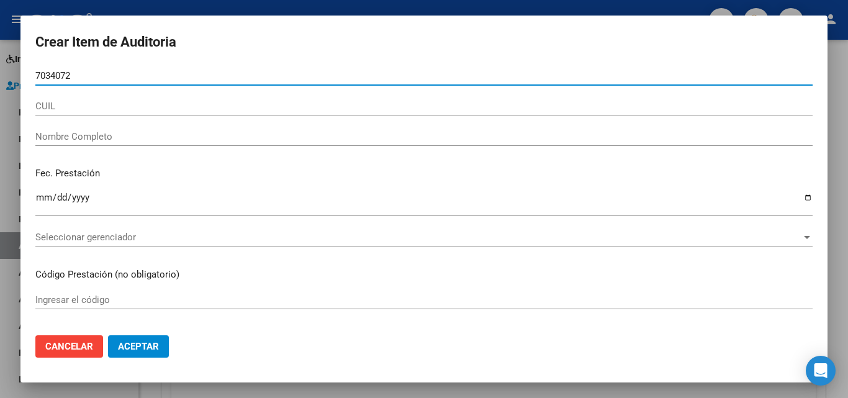
type input "70340723"
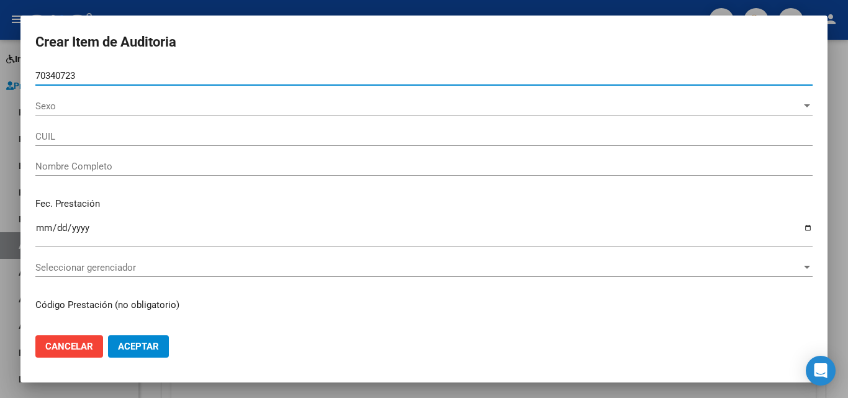
type input "20703407235"
type input "[PERSON_NAME] [PERSON_NAME] -"
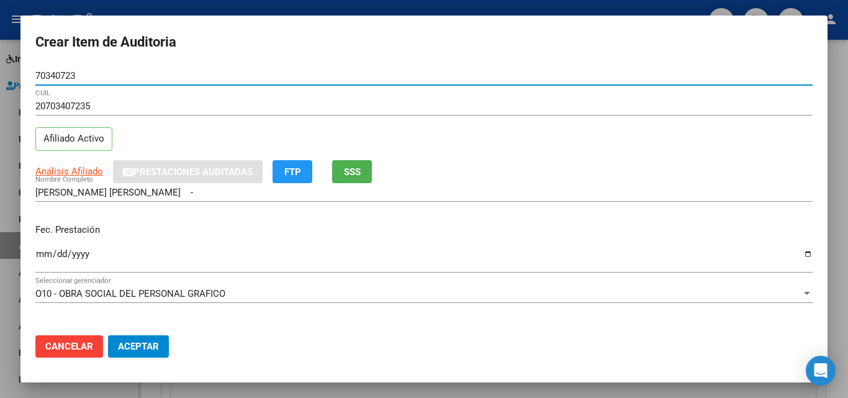
type input "70340723"
click at [39, 253] on input "Ingresar la fecha" at bounding box center [424, 259] width 778 height 20
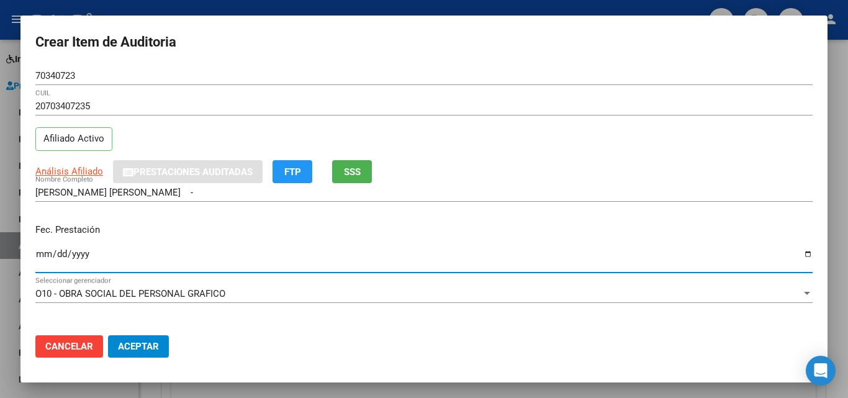
click at [119, 247] on div "[DATE] Ingresar la fecha" at bounding box center [424, 259] width 778 height 27
click at [115, 254] on input "[DATE]" at bounding box center [424, 259] width 778 height 20
drag, startPoint x: 98, startPoint y: 247, endPoint x: 91, endPoint y: 242, distance: 7.6
click at [94, 245] on div "Fec. Prestación [DATE] Ingresar la fecha" at bounding box center [424, 249] width 778 height 71
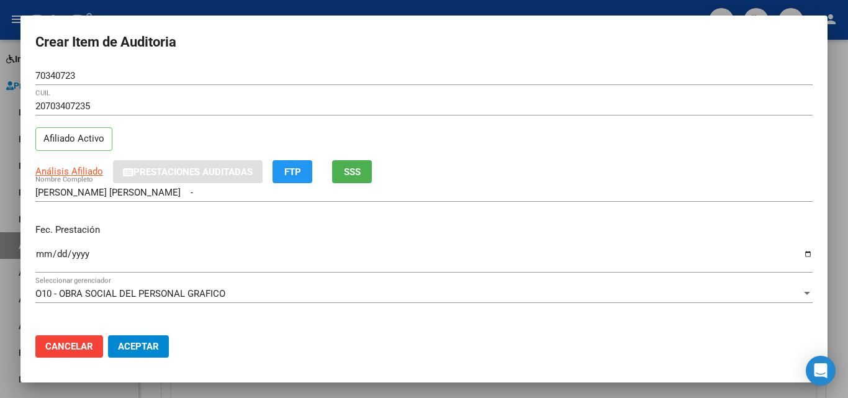
click at [84, 253] on input "[DATE]" at bounding box center [424, 259] width 778 height 20
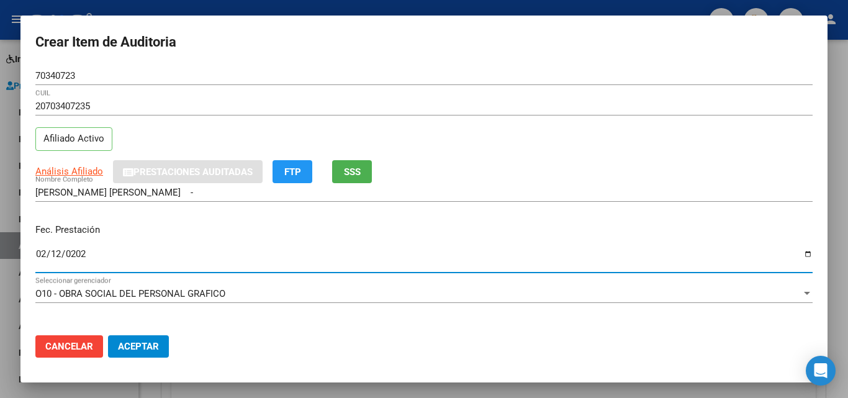
type input "[DATE]"
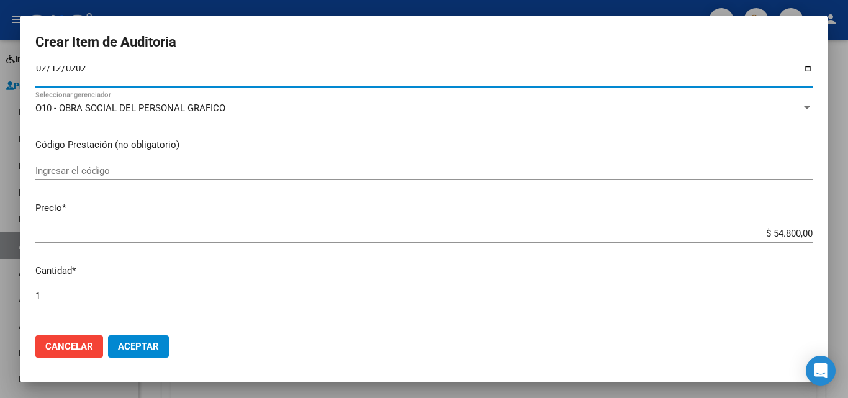
scroll to position [186, 0]
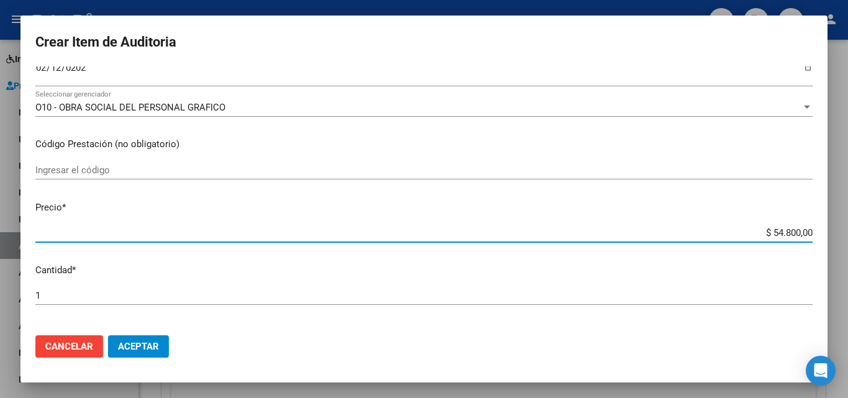
drag, startPoint x: 773, startPoint y: 231, endPoint x: 793, endPoint y: 234, distance: 20.0
click at [793, 234] on input "$ 54.800,00" at bounding box center [424, 232] width 778 height 11
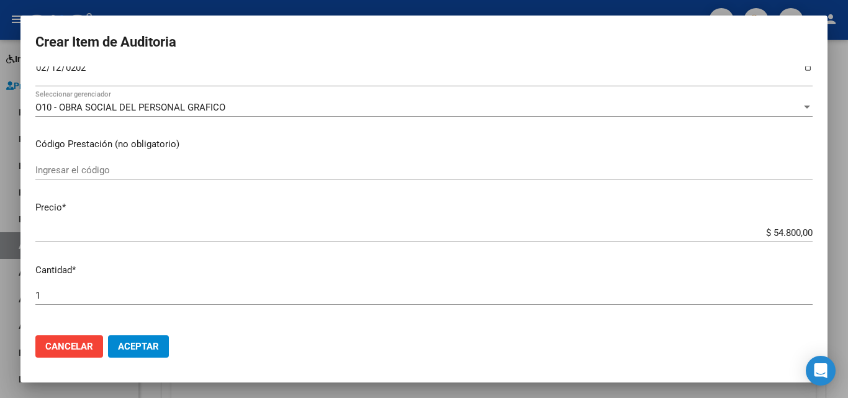
click at [768, 239] on div "$ 54.800,00 Ingresar el precio" at bounding box center [424, 233] width 778 height 19
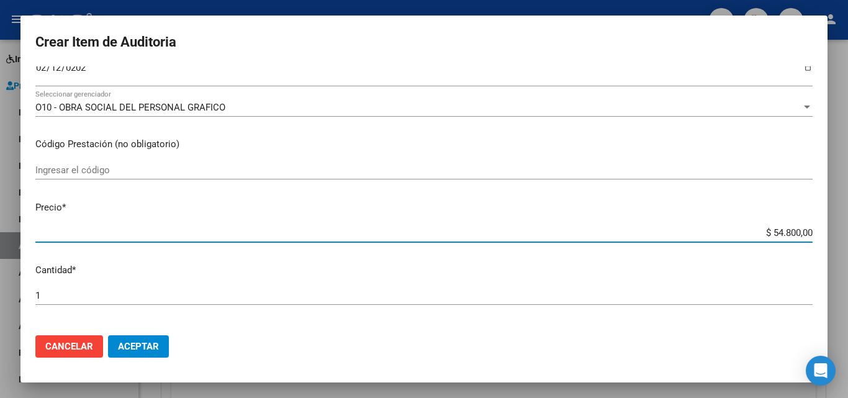
click at [771, 232] on input "$ 54.800,00" at bounding box center [424, 232] width 778 height 11
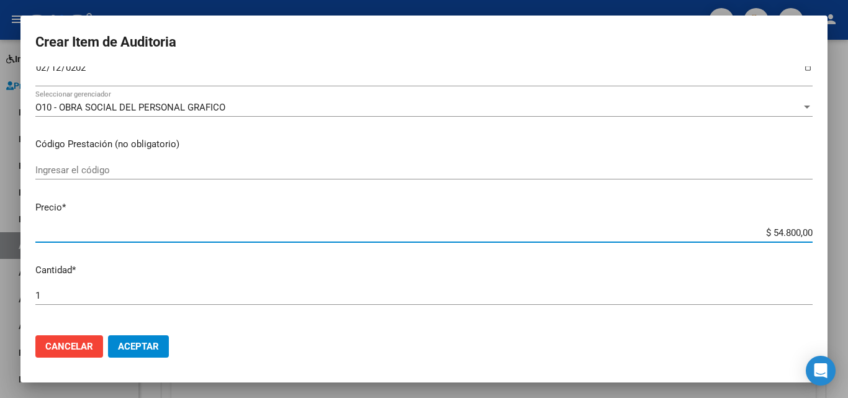
click at [772, 234] on input "$ 54.800,00" at bounding box center [424, 232] width 778 height 11
click at [771, 235] on input "$ 54.800,00" at bounding box center [424, 232] width 778 height 11
type input "$ 0,02"
type input "$ 0,23"
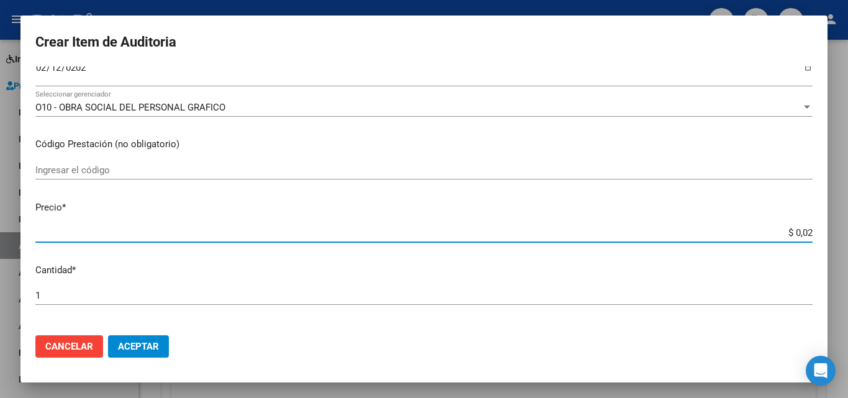
type input "$ 0,23"
type input "$ 2,37"
type input "$ 23,77"
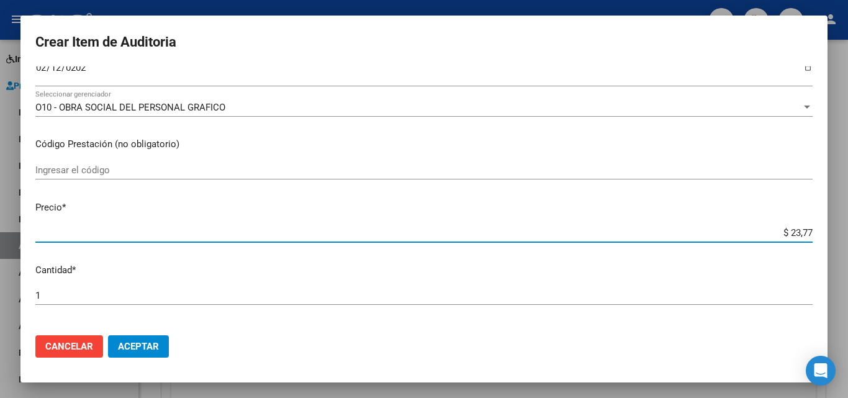
type input "$ 237,78"
type input "$ 2.377,80"
type input "$ 23.778,00"
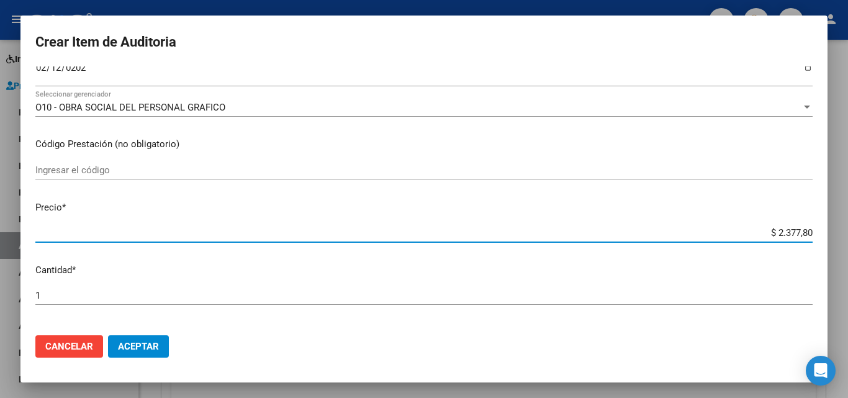
type input "$ 23.778,00"
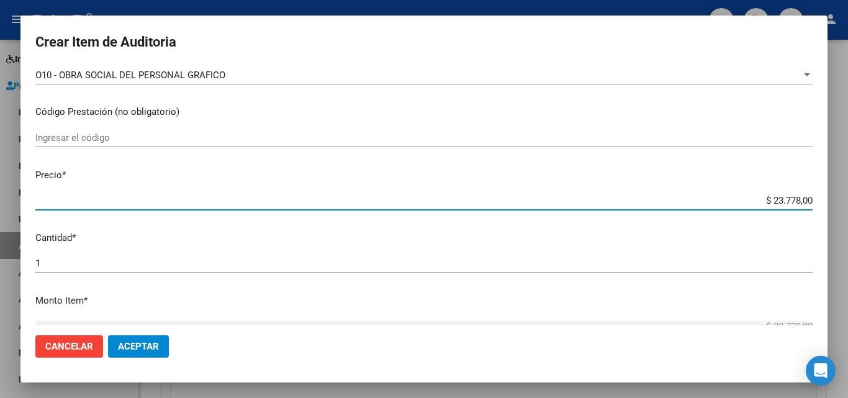
scroll to position [248, 0]
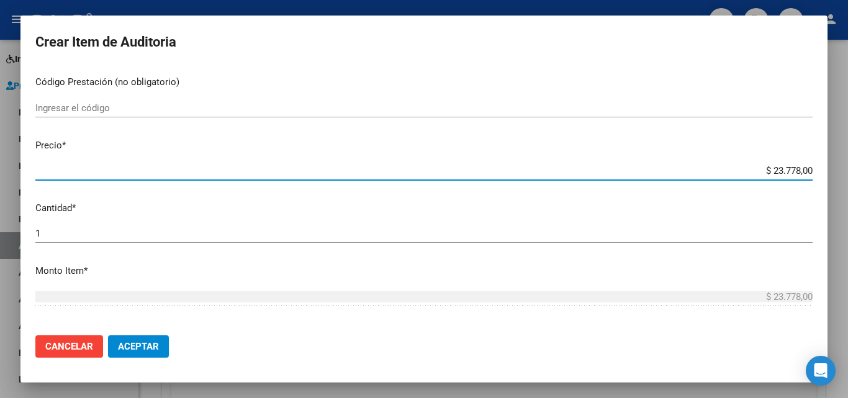
drag, startPoint x: 763, startPoint y: 168, endPoint x: 791, endPoint y: 168, distance: 28.0
click at [791, 168] on input "$ 23.778,00" at bounding box center [424, 170] width 778 height 11
type input "$ 1,00"
type input "$ 11,00"
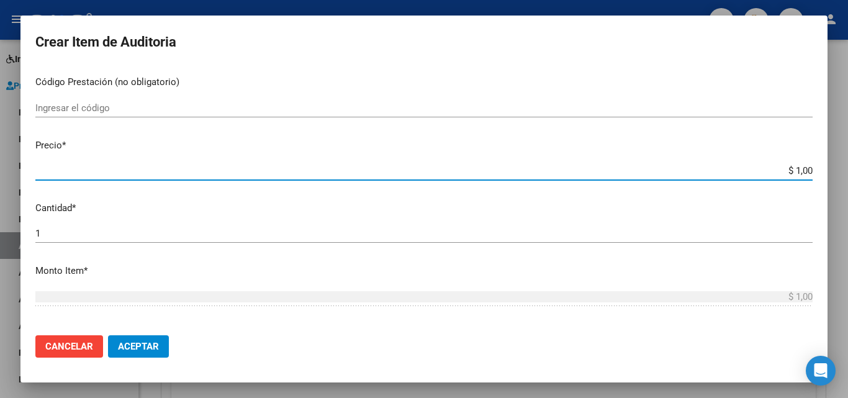
type input "$ 11,00"
type input "$ 118,00"
type input "$ 1.188,00"
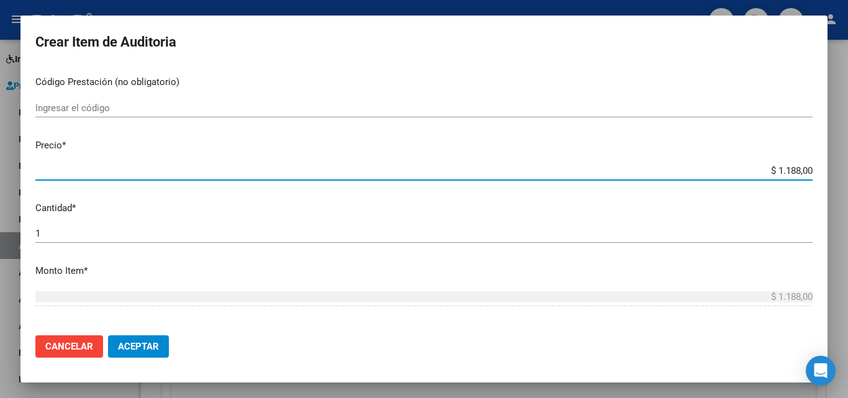
type input "$ 11.889,00"
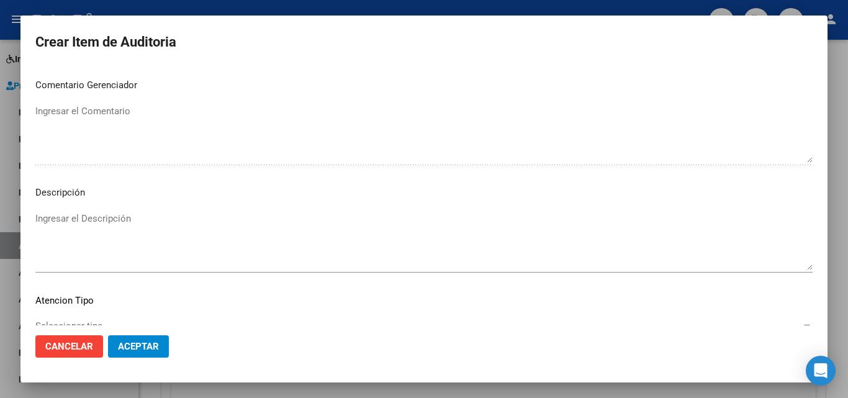
scroll to position [860, 0]
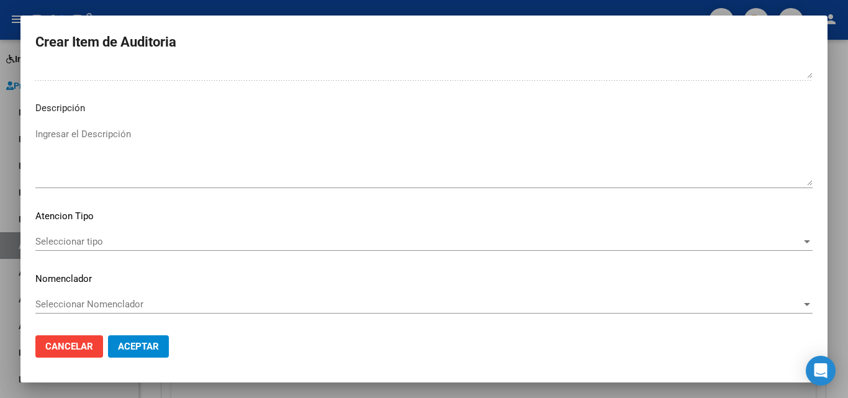
click at [117, 239] on span "Seleccionar tipo" at bounding box center [418, 241] width 766 height 11
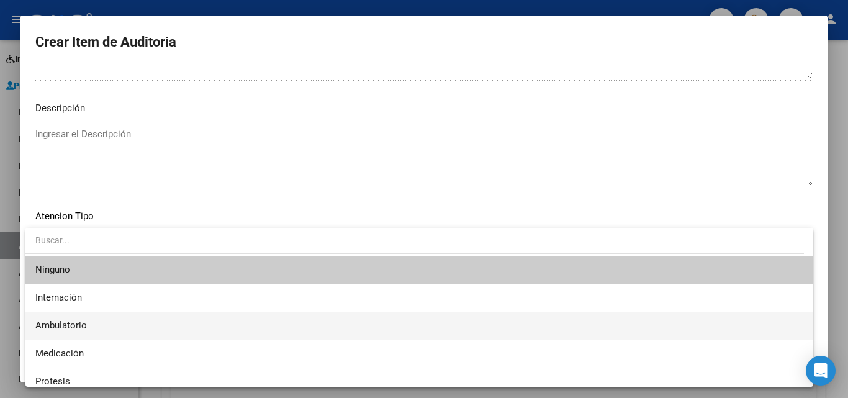
click at [112, 331] on span "Ambulatorio" at bounding box center [419, 326] width 768 height 28
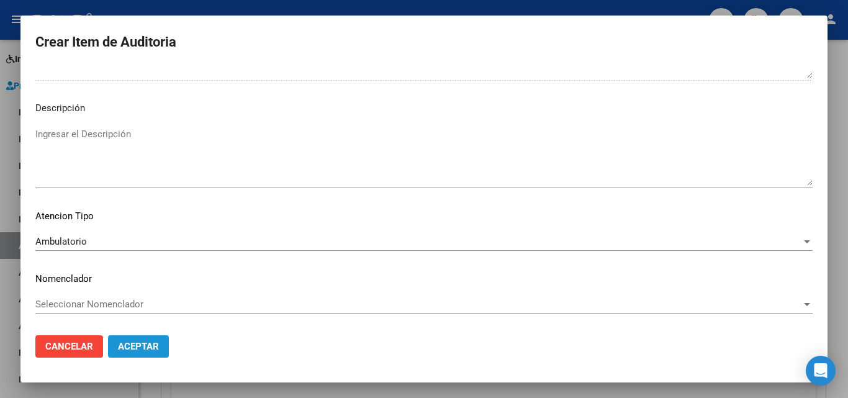
click at [132, 349] on span "Aceptar" at bounding box center [138, 346] width 41 height 11
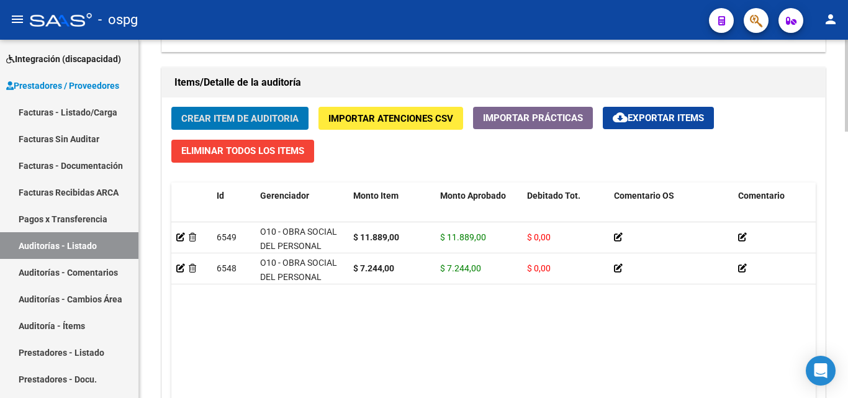
click at [218, 115] on span "Crear Item de Auditoria" at bounding box center [239, 118] width 117 height 11
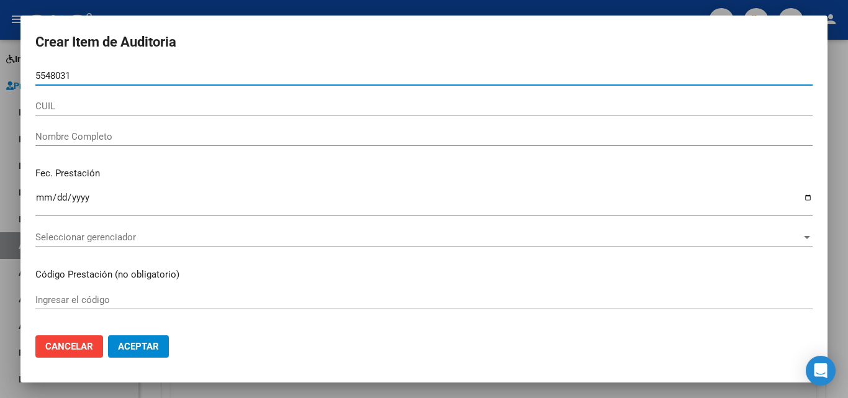
type input "55480317"
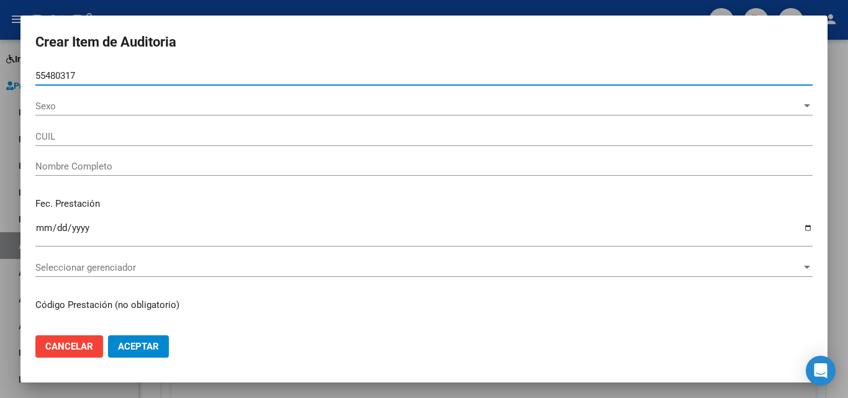
type input "20554803173"
type input "[PERSON_NAME] [PERSON_NAME]"
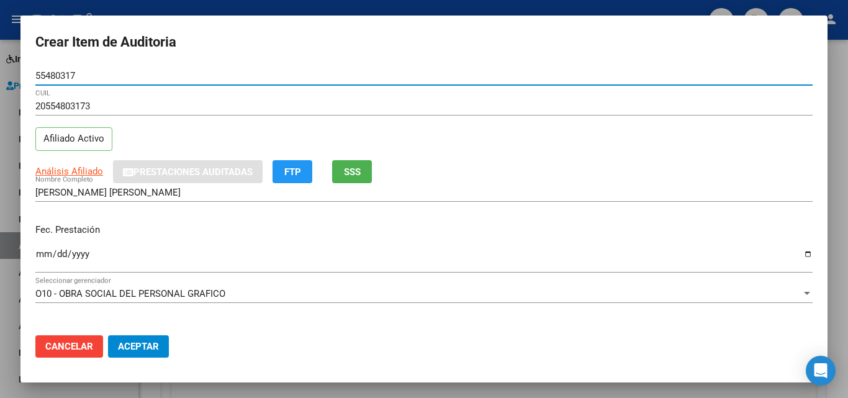
type input "55480317"
click at [43, 255] on input "Ingresar la fecha" at bounding box center [424, 259] width 778 height 20
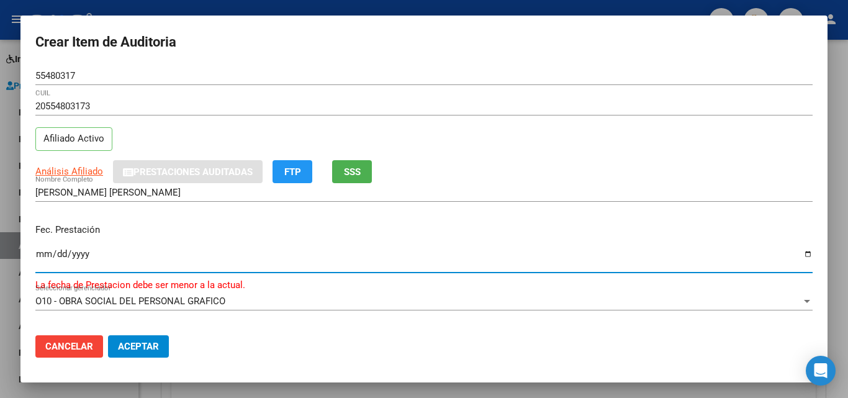
type input "[DATE]"
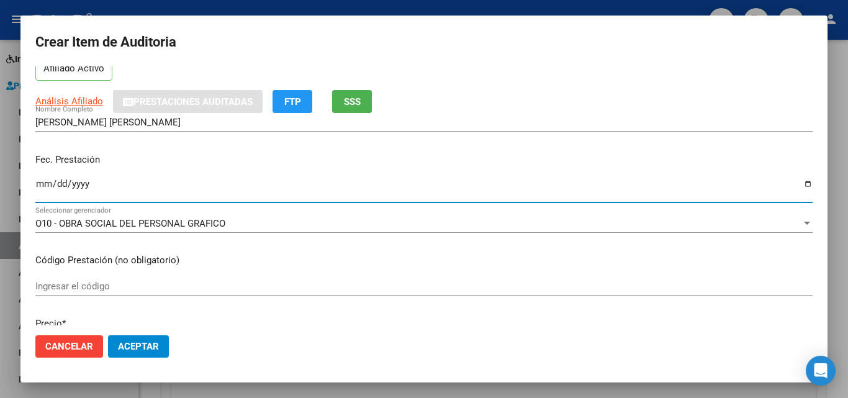
scroll to position [186, 0]
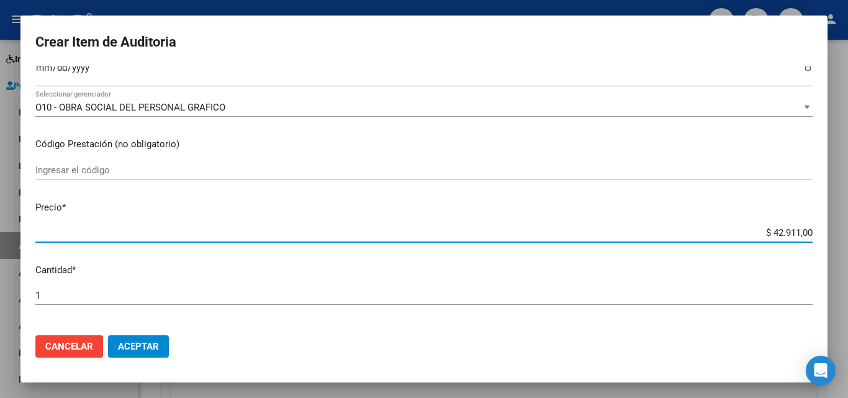
drag, startPoint x: 761, startPoint y: 231, endPoint x: 791, endPoint y: 232, distance: 29.2
click at [791, 232] on input "$ 42.911,00" at bounding box center [424, 232] width 778 height 11
type input "$ 1,00"
type input "$ 11,00"
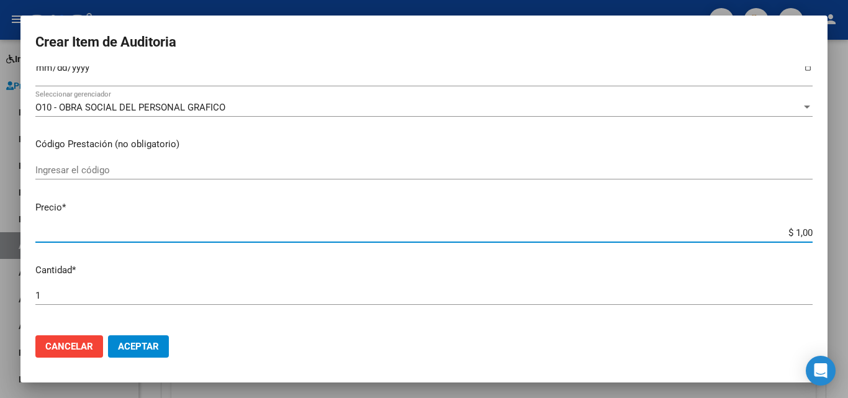
type input "$ 11,00"
type input "$ 118,00"
type input "$ 1.188,00"
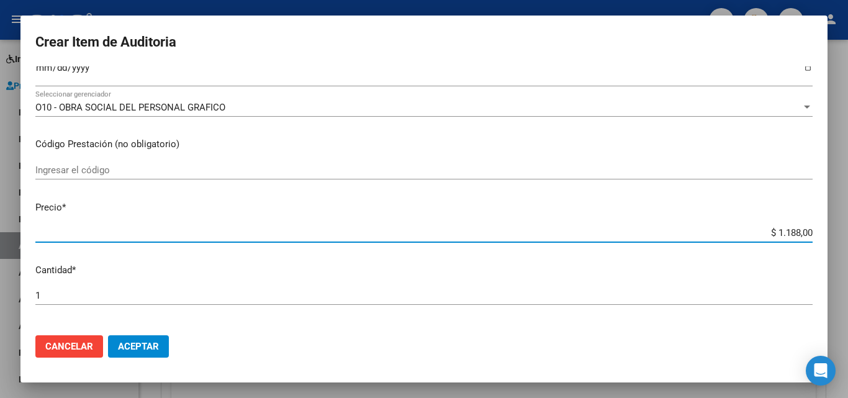
type input "$ 11.889,00"
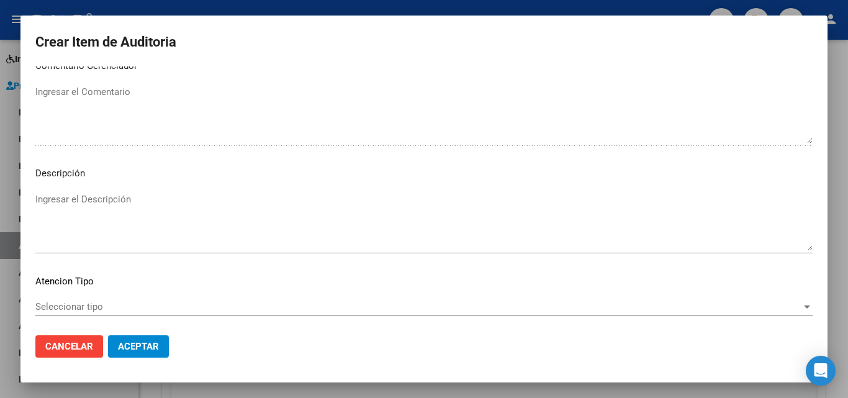
scroll to position [860, 0]
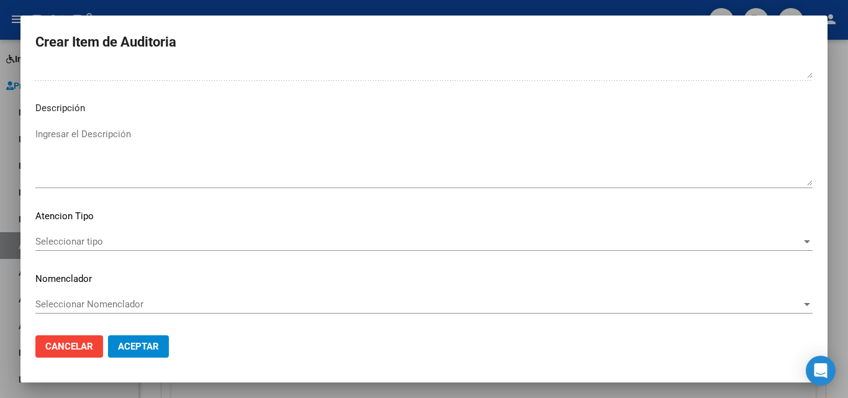
click at [88, 256] on div "Seleccionar tipo Seleccionar tipo" at bounding box center [424, 247] width 778 height 30
click at [92, 235] on div "Seleccionar tipo Seleccionar tipo" at bounding box center [424, 241] width 778 height 19
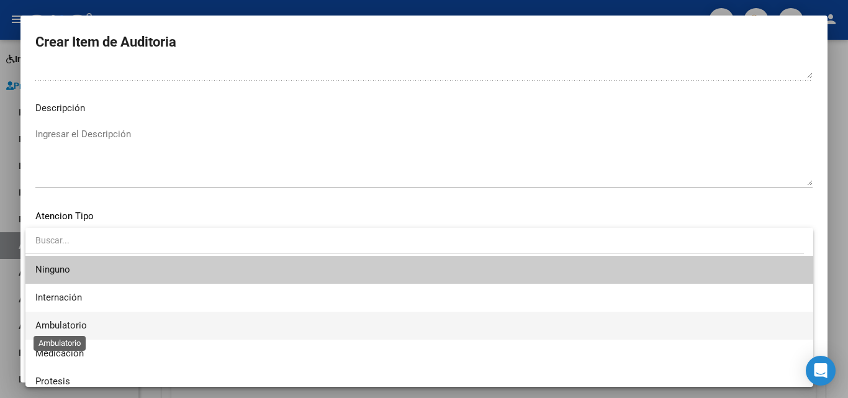
click at [83, 329] on span "Ambulatorio" at bounding box center [61, 325] width 52 height 11
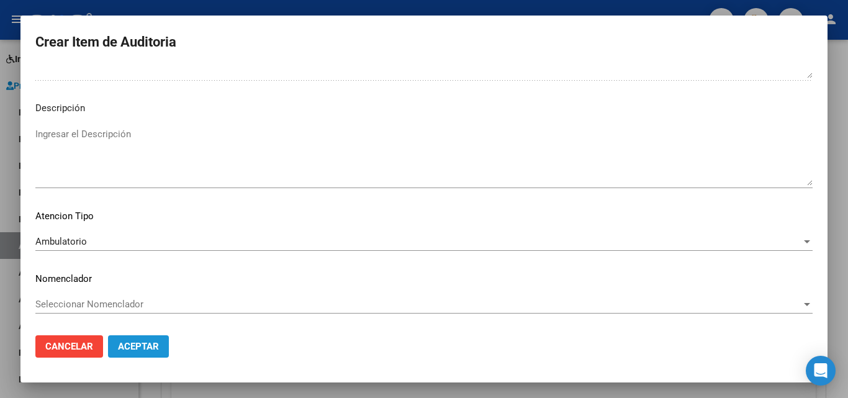
click at [130, 348] on span "Aceptar" at bounding box center [138, 346] width 41 height 11
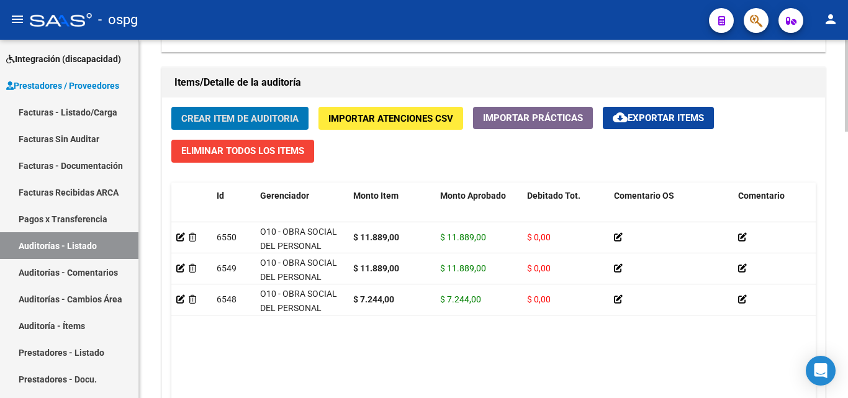
click at [270, 109] on button "Crear Item de Auditoria" at bounding box center [239, 118] width 137 height 23
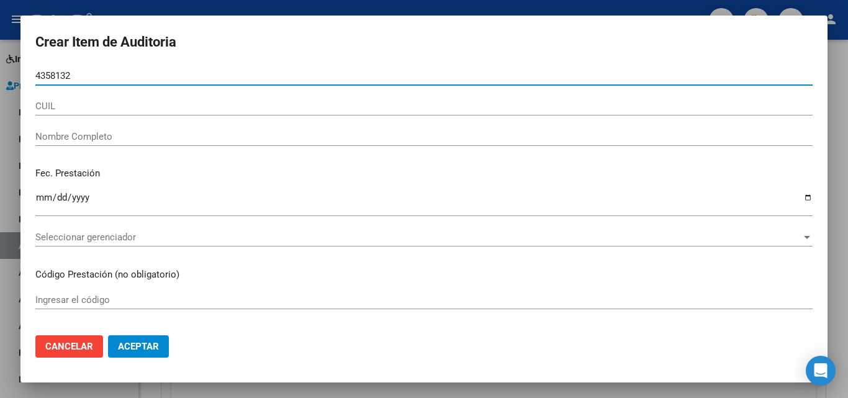
type input "43581329"
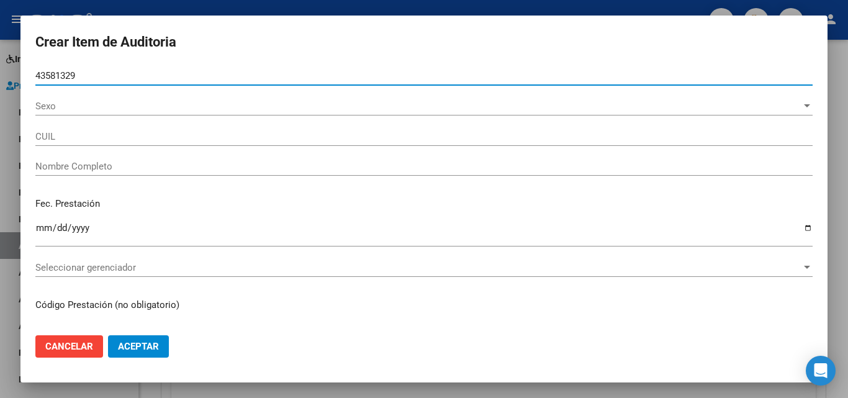
type input "20435813292"
type input "[PERSON_NAME] D'[PERSON_NAME]"
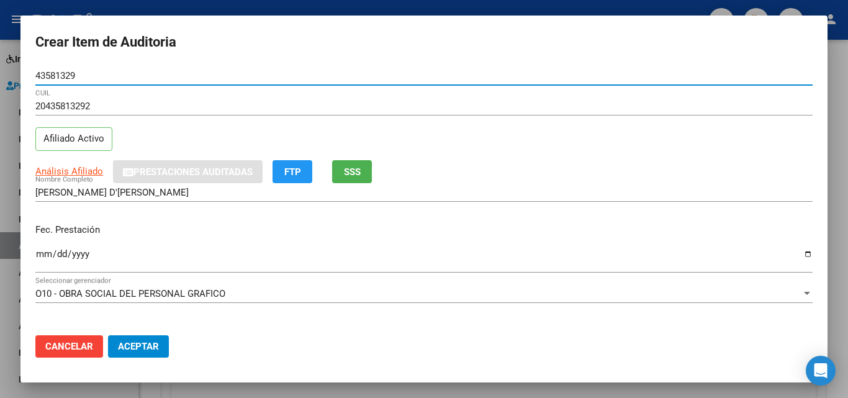
type input "43581329"
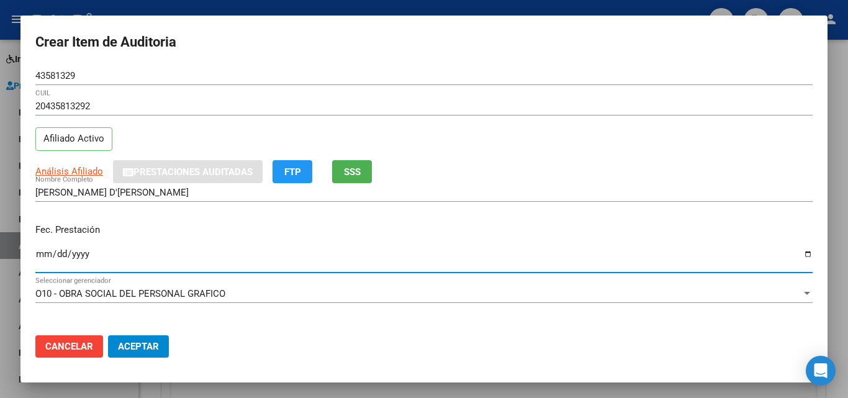
click at [39, 256] on input "Ingresar la fecha" at bounding box center [424, 259] width 778 height 20
type input "[DATE]"
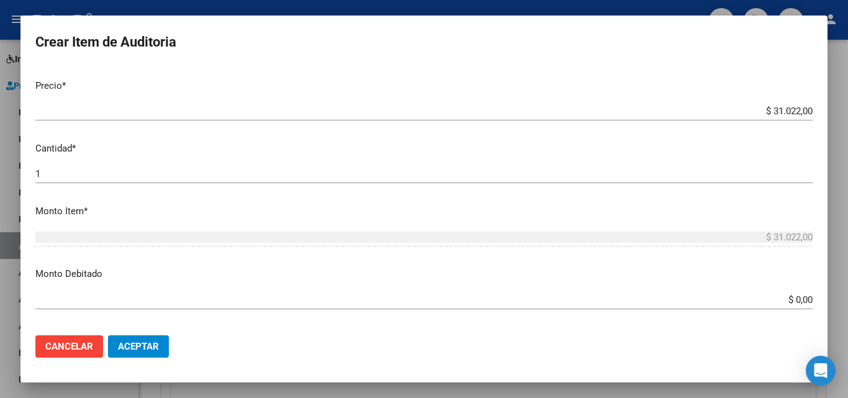
scroll to position [311, 0]
drag, startPoint x: 763, startPoint y: 101, endPoint x: 785, endPoint y: 114, distance: 25.6
click at [785, 114] on div "$ 31.022,00 Ingresar el precio" at bounding box center [424, 108] width 778 height 19
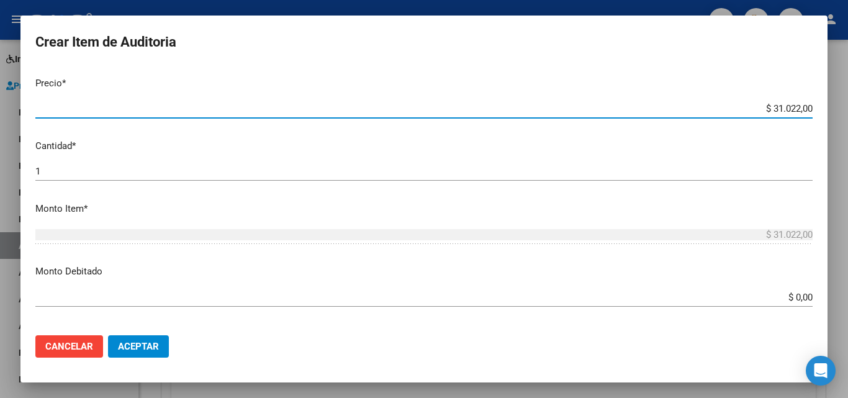
click at [769, 109] on input "$ 31.022,00" at bounding box center [424, 108] width 778 height 11
click at [770, 109] on input "$ 31.022,00" at bounding box center [424, 108] width 778 height 11
type input "$ 0,01"
type input "$ 0,11"
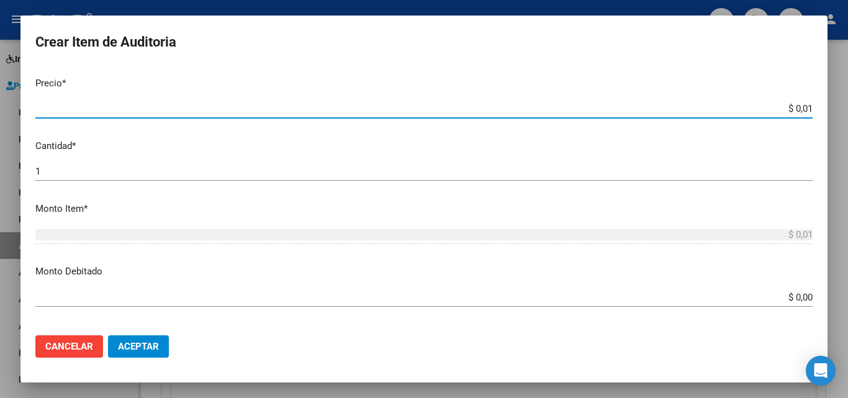
type input "$ 0,11"
type input "$ 1,18"
type input "$ 11,88"
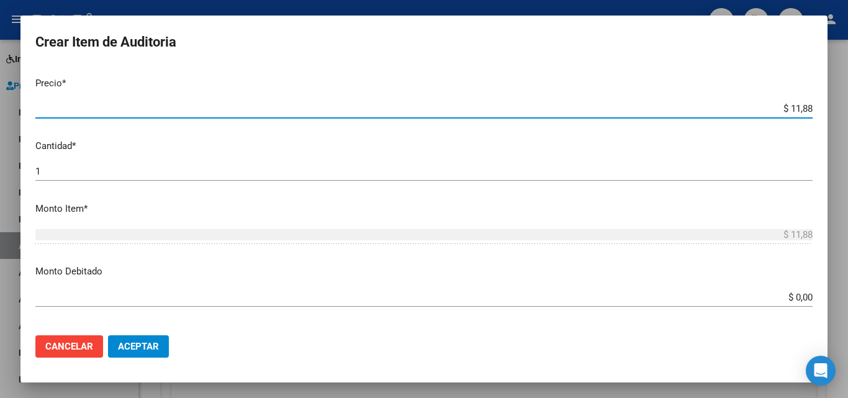
type input "$ 118,89"
type input "$ 1.188,90"
type input "$ 11.889,00"
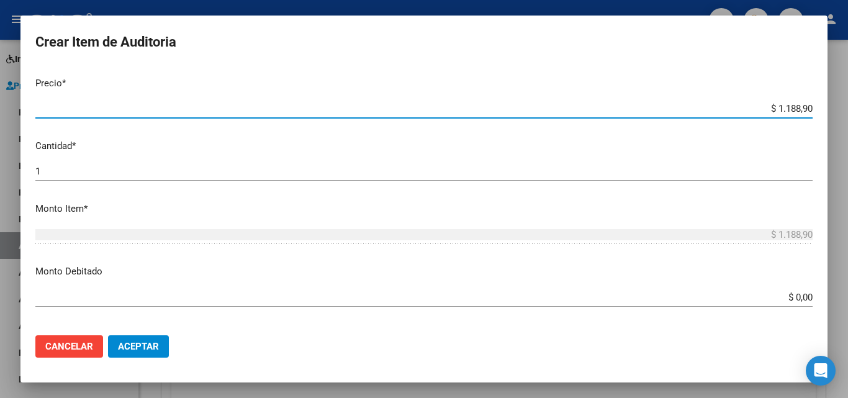
type input "$ 11.889,00"
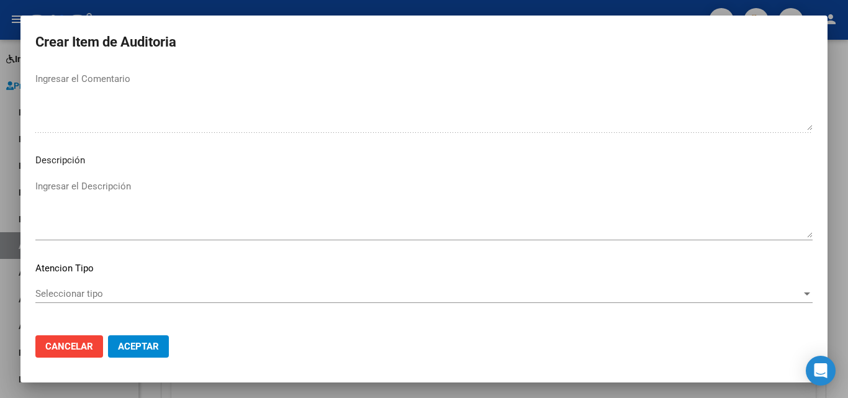
scroll to position [860, 0]
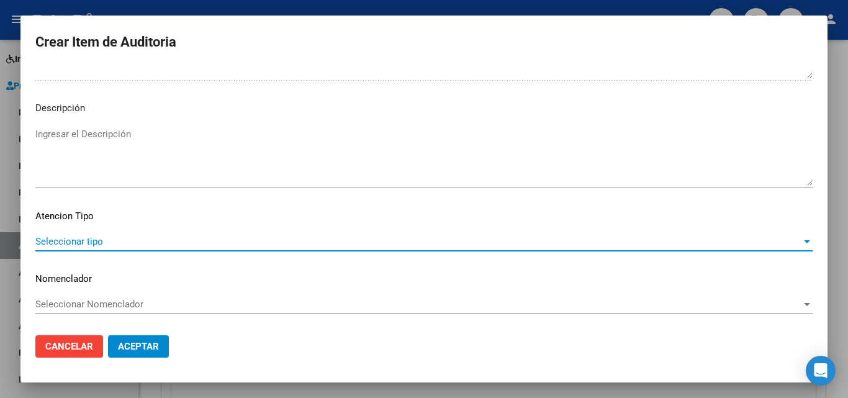
click at [99, 243] on span "Seleccionar tipo" at bounding box center [418, 241] width 766 height 11
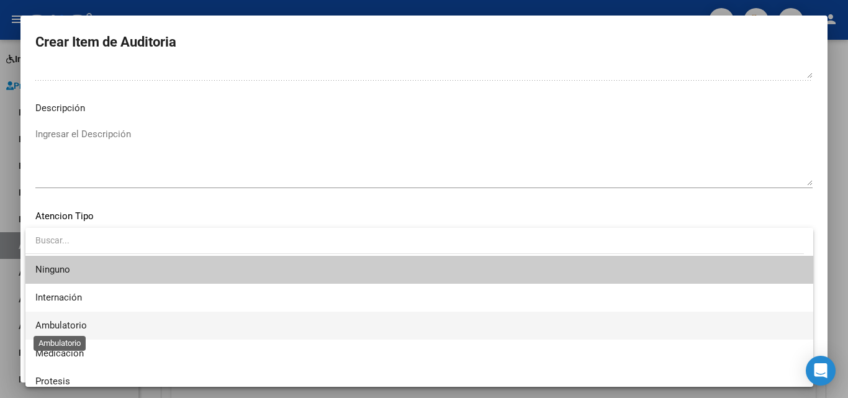
click at [84, 331] on span "Ambulatorio" at bounding box center [61, 325] width 52 height 11
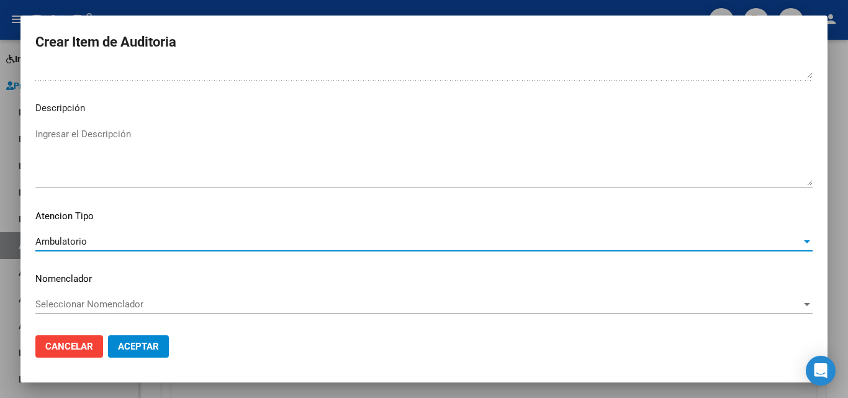
drag, startPoint x: 150, startPoint y: 349, endPoint x: 139, endPoint y: 351, distance: 11.3
click at [151, 348] on span "Aceptar" at bounding box center [138, 346] width 41 height 11
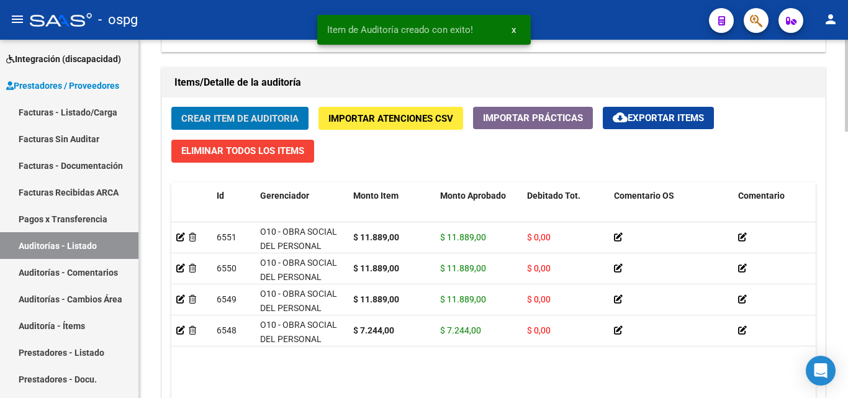
click at [273, 121] on span "Crear Item de Auditoria" at bounding box center [239, 118] width 117 height 11
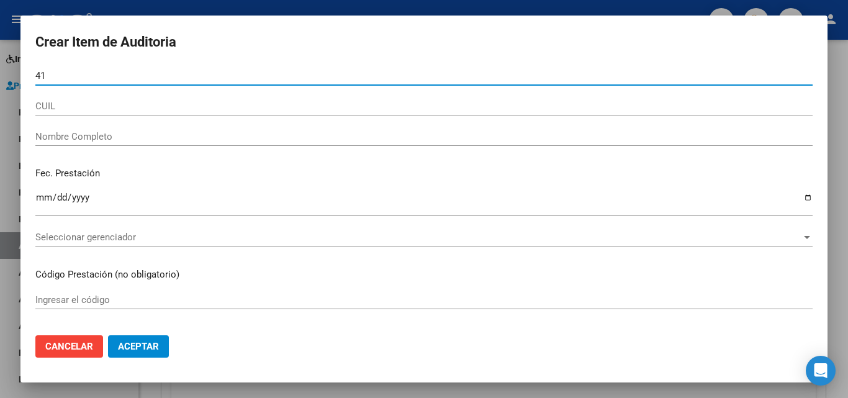
type input "4"
type input "51441195"
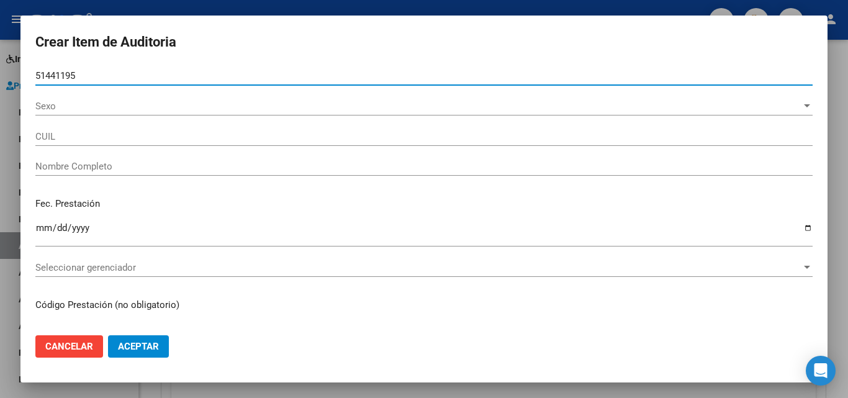
type input "20514411957"
type input "[PERSON_NAME]"
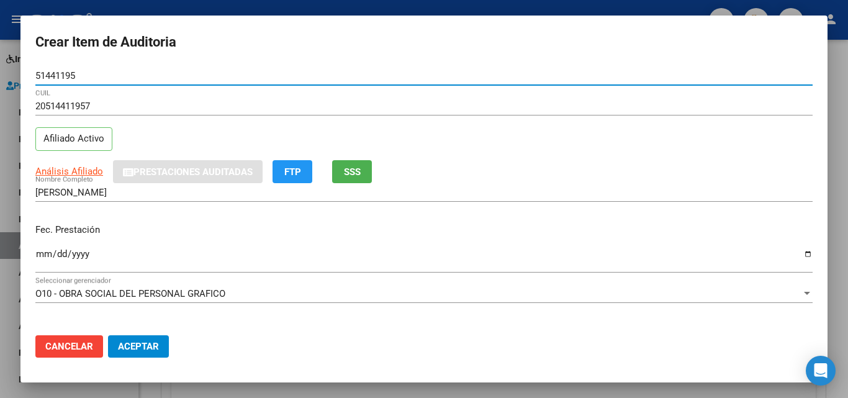
type input "51441195"
click at [48, 257] on input "Ingresar la fecha" at bounding box center [424, 259] width 778 height 20
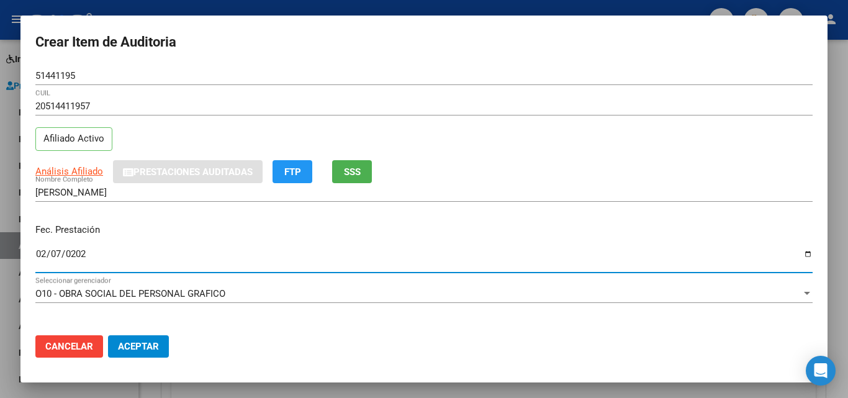
type input "[DATE]"
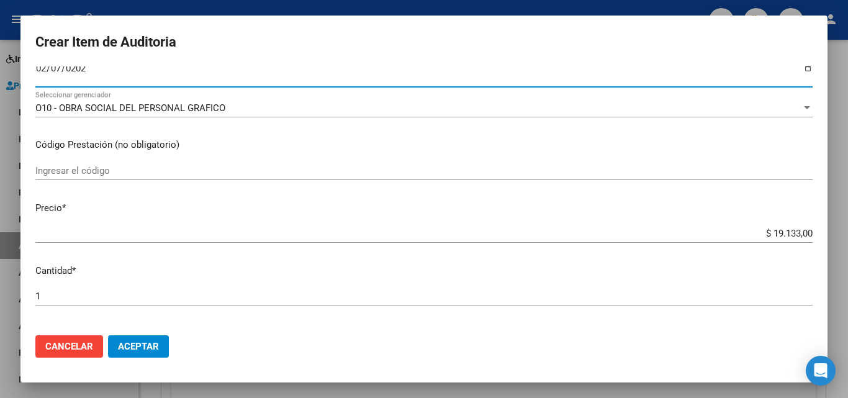
scroll to position [186, 0]
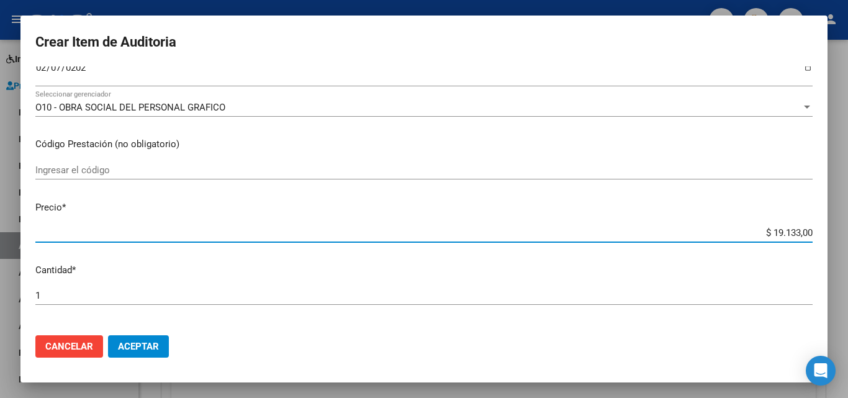
drag, startPoint x: 766, startPoint y: 230, endPoint x: 787, endPoint y: 233, distance: 20.6
click at [787, 233] on input "$ 19.133,00" at bounding box center [424, 232] width 778 height 11
drag, startPoint x: 764, startPoint y: 230, endPoint x: 792, endPoint y: 235, distance: 28.3
click at [792, 235] on input "$ 19.133,00" at bounding box center [424, 232] width 778 height 11
type input "$ 1,00"
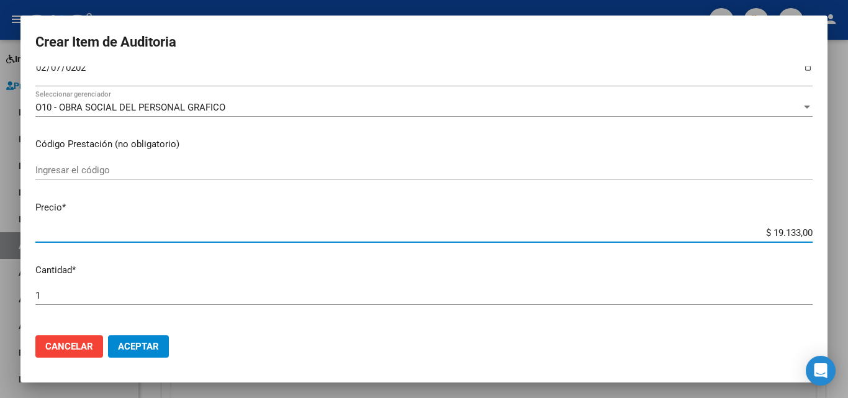
type input "$ 1,00"
type input "$ 11,00"
type input "$ 118,00"
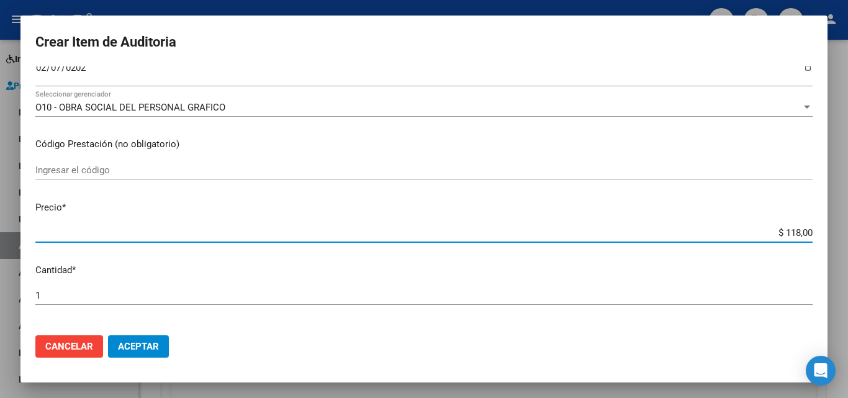
type input "$ 1.188,00"
type input "$ 11.889,00"
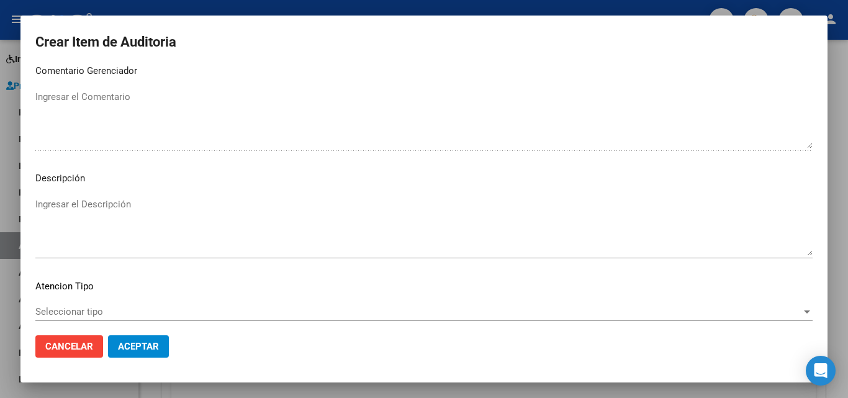
scroll to position [860, 0]
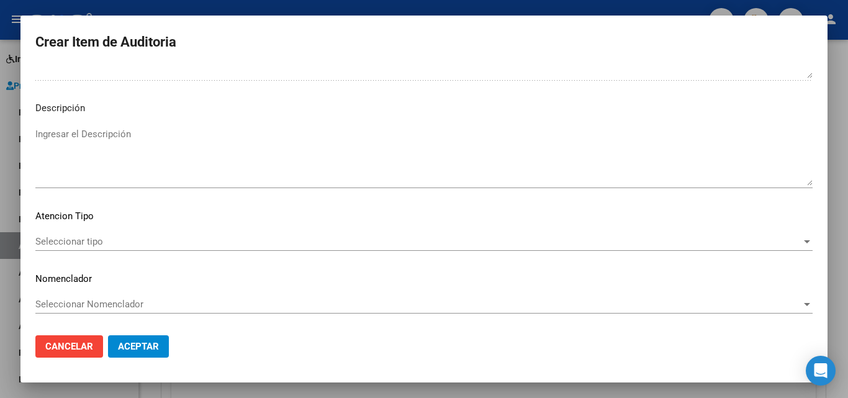
click at [171, 248] on div "Seleccionar tipo Seleccionar tipo" at bounding box center [424, 241] width 778 height 19
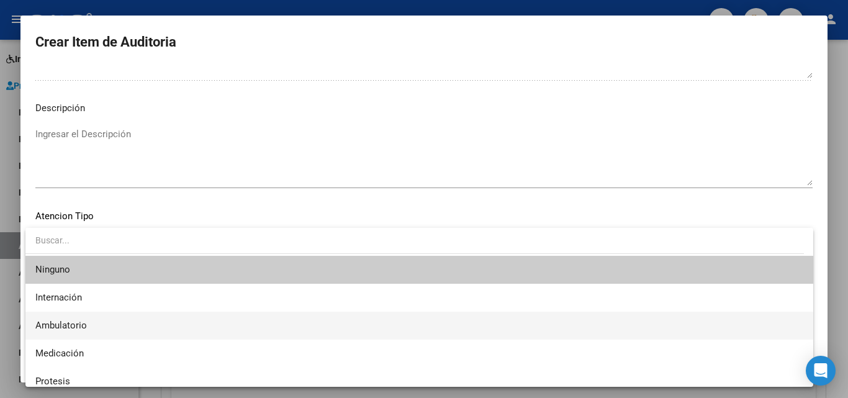
click at [104, 327] on span "Ambulatorio" at bounding box center [419, 326] width 768 height 28
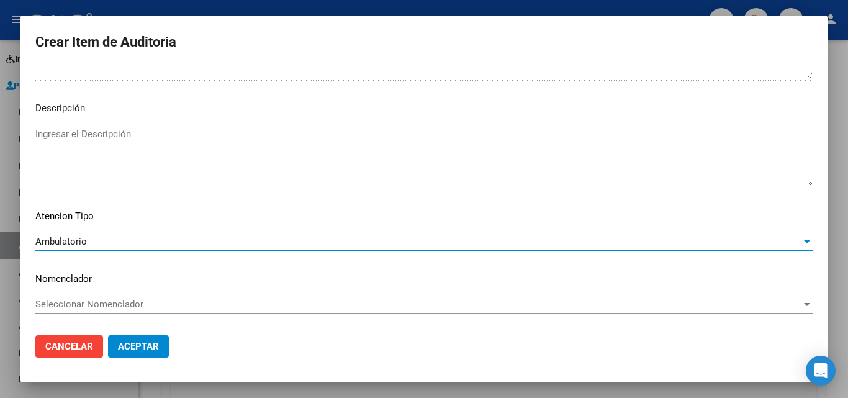
click at [137, 346] on span "Aceptar" at bounding box center [138, 346] width 41 height 11
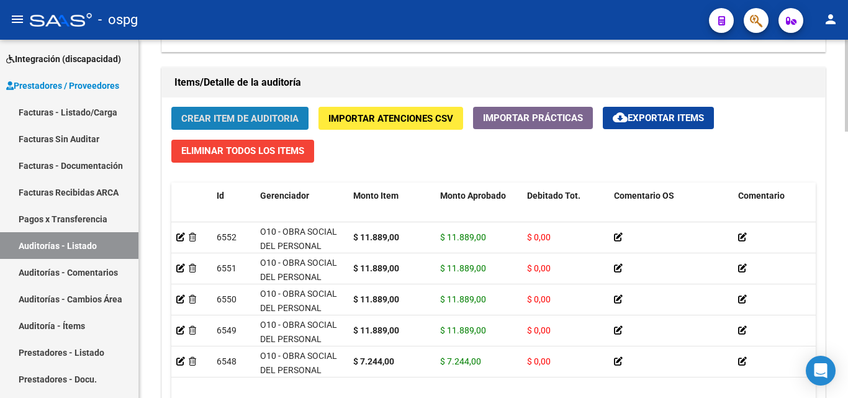
click at [243, 123] on span "Crear Item de Auditoria" at bounding box center [239, 118] width 117 height 11
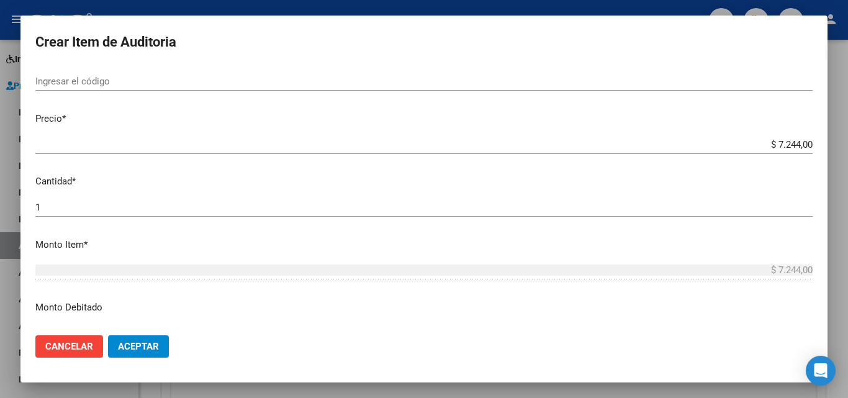
scroll to position [0, 0]
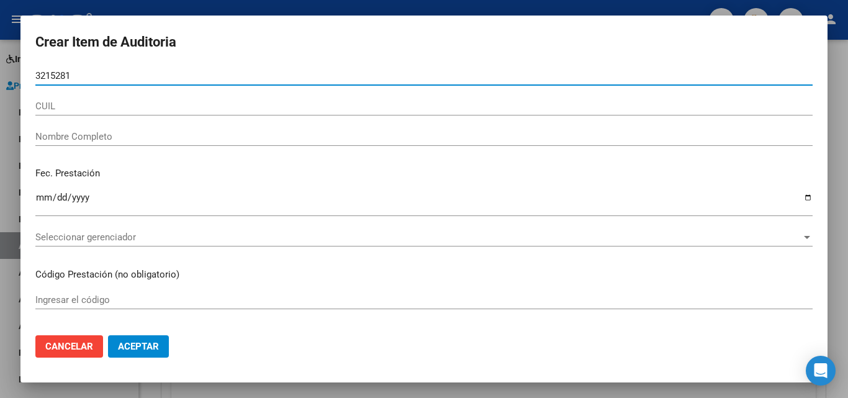
type input "32152812"
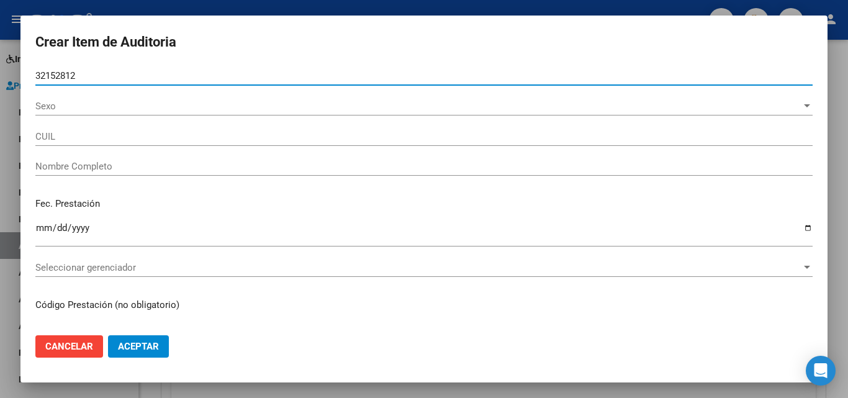
type input "27321528126"
type input "[PERSON_NAME]"
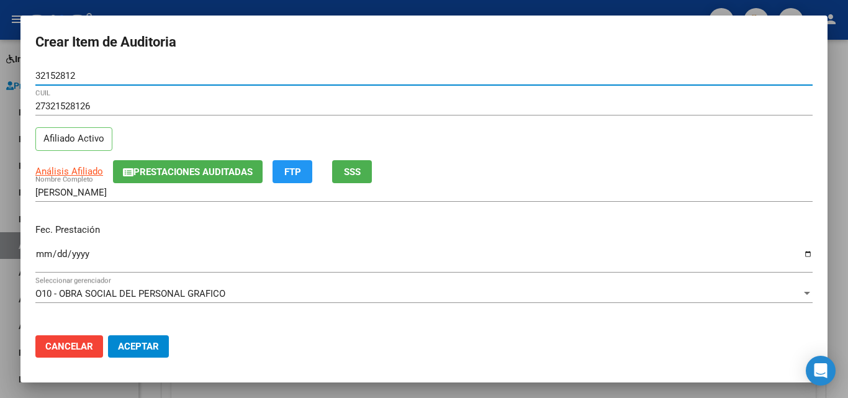
type input "32152812"
click at [47, 261] on input "Ingresar la fecha" at bounding box center [424, 259] width 778 height 20
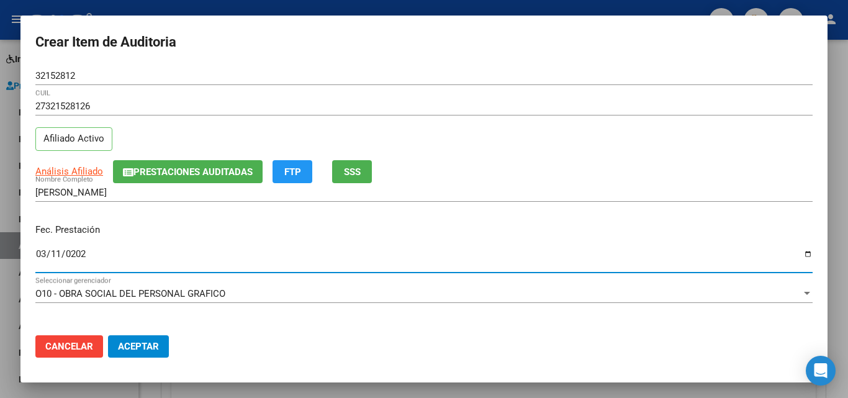
type input "[DATE]"
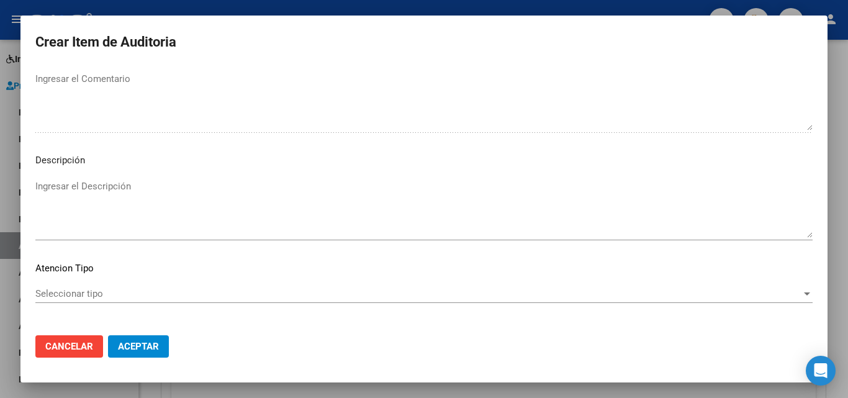
scroll to position [860, 0]
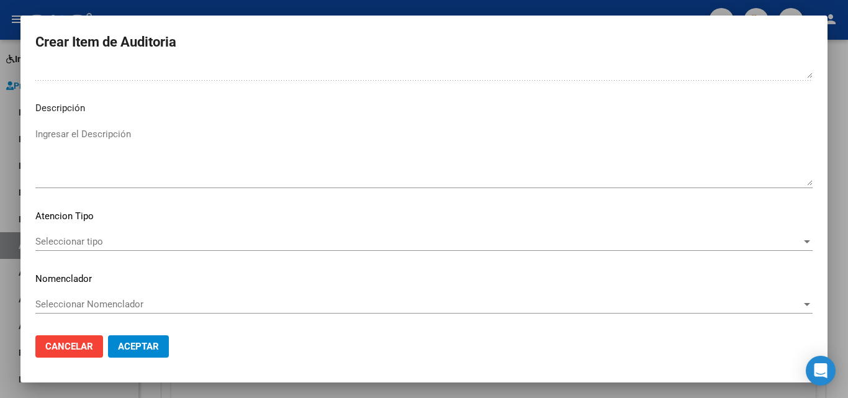
click at [64, 245] on span "Seleccionar tipo" at bounding box center [418, 241] width 766 height 11
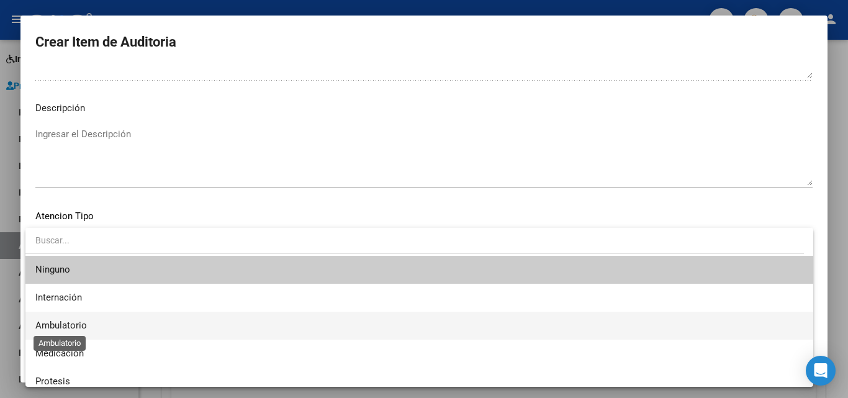
click at [69, 321] on span "Ambulatorio" at bounding box center [61, 325] width 52 height 11
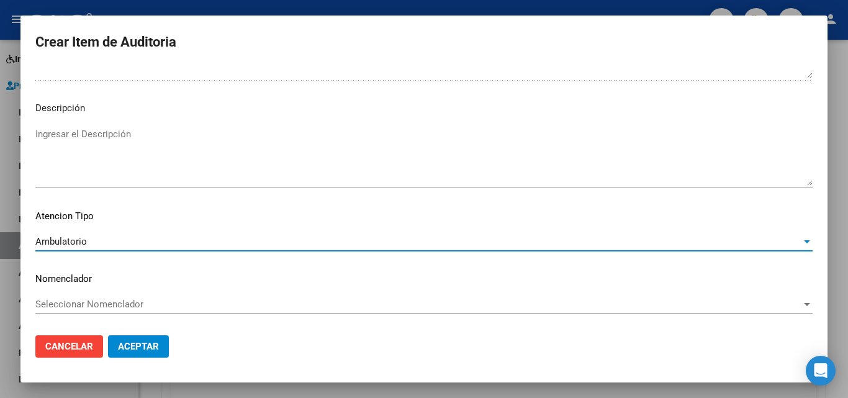
click at [140, 347] on span "Aceptar" at bounding box center [138, 346] width 41 height 11
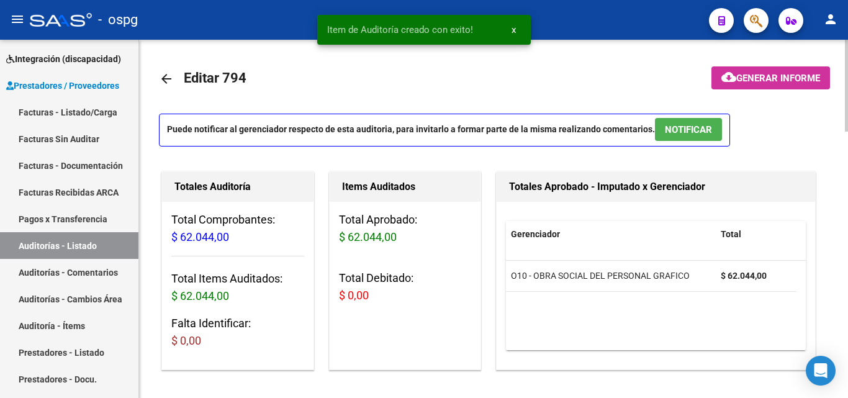
scroll to position [0, 0]
click at [748, 77] on span "Generar informe" at bounding box center [779, 78] width 84 height 11
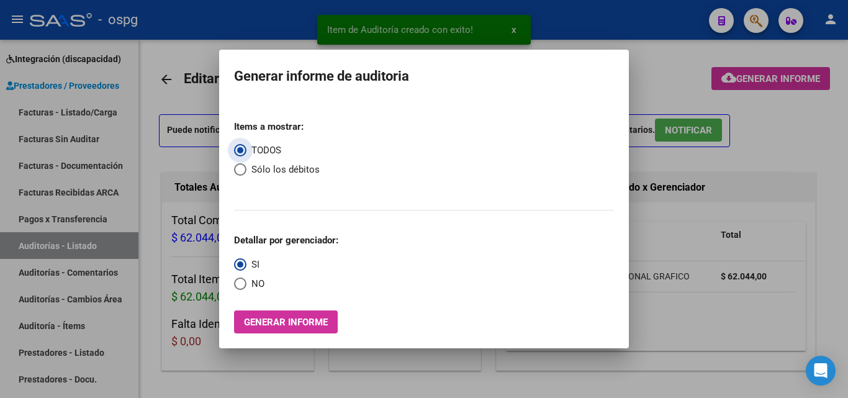
click at [242, 287] on span "Select an option" at bounding box center [240, 284] width 12 height 12
click at [242, 287] on input "NO" at bounding box center [240, 284] width 12 height 12
radio input "true"
click at [253, 312] on button "Generar informe" at bounding box center [286, 322] width 104 height 23
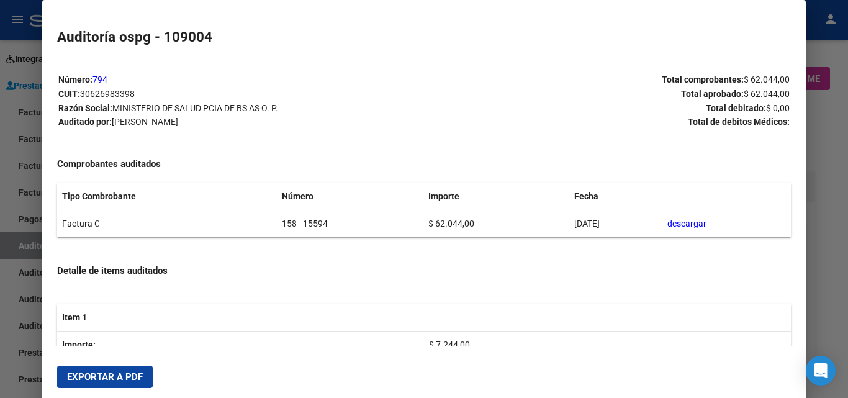
click at [131, 374] on span "Exportar a PDF" at bounding box center [105, 376] width 76 height 11
click at [0, 256] on div at bounding box center [424, 199] width 848 height 398
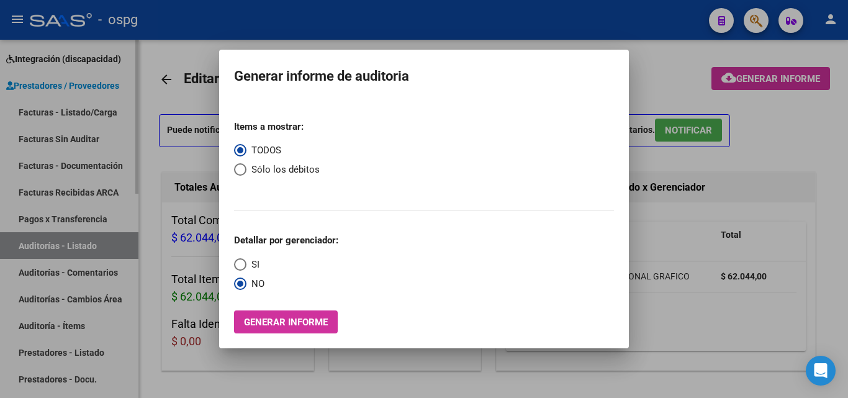
click at [119, 109] on div at bounding box center [424, 199] width 848 height 398
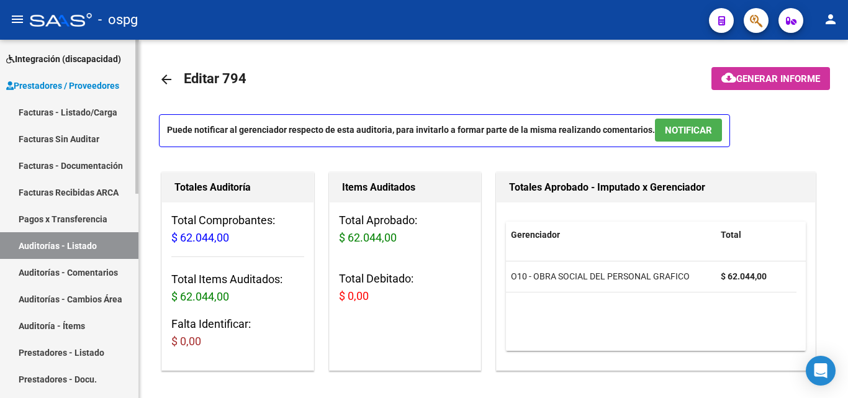
click at [120, 109] on link "Facturas - Listado/Carga" at bounding box center [69, 112] width 139 height 27
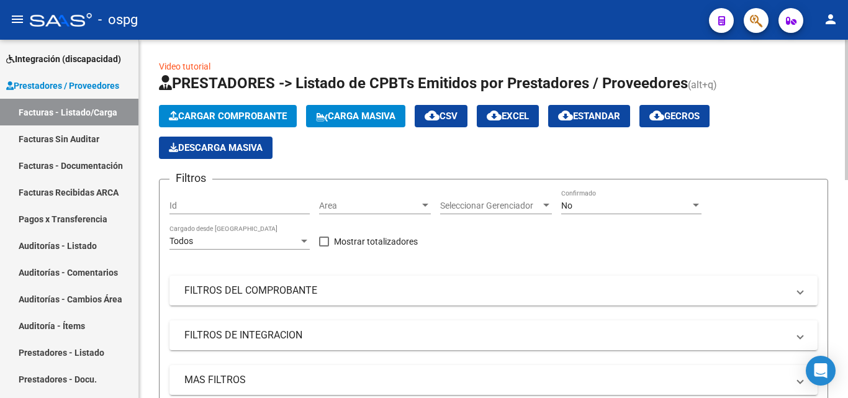
click at [266, 112] on span "Cargar Comprobante" at bounding box center [228, 116] width 118 height 11
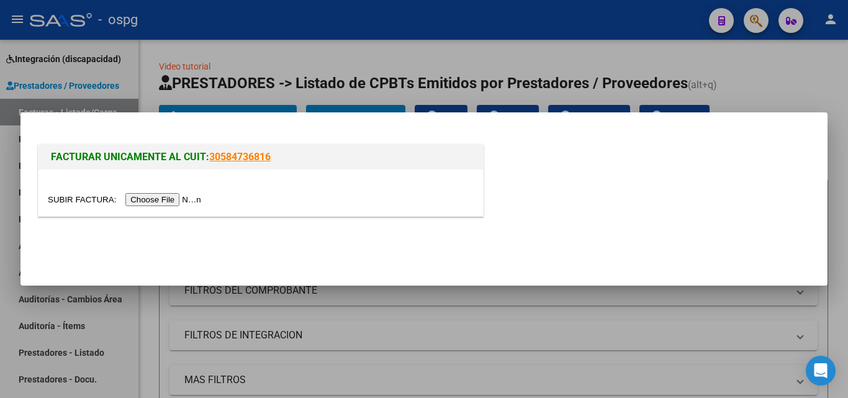
click at [179, 198] on input "file" at bounding box center [126, 199] width 157 height 13
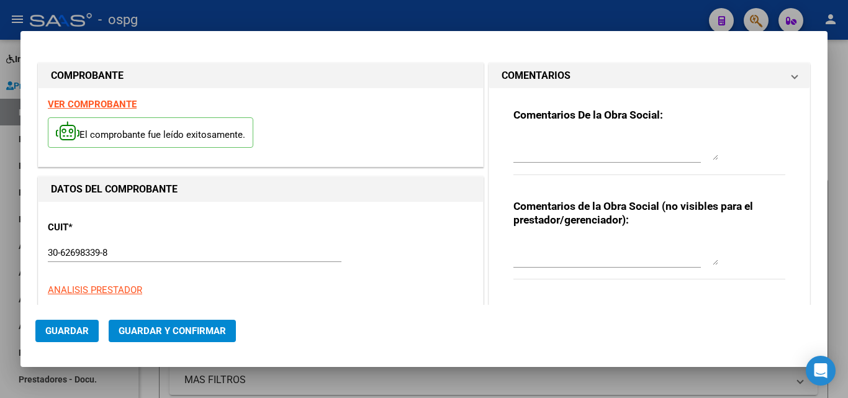
type input "15606"
type input "$ 11.889,00"
type input "[DATE]"
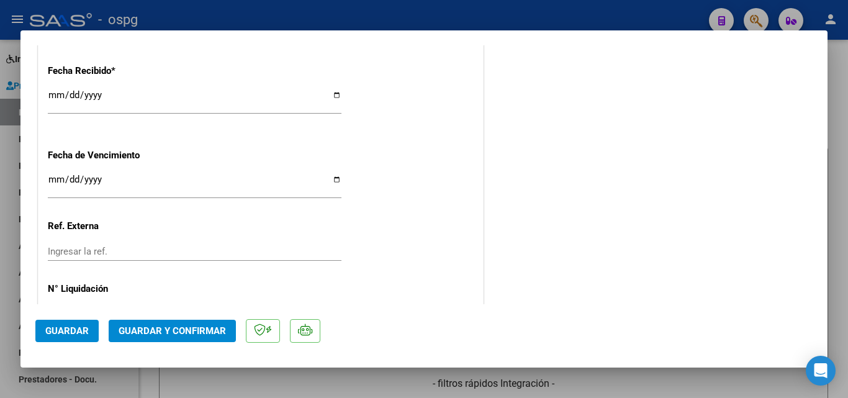
scroll to position [742, 0]
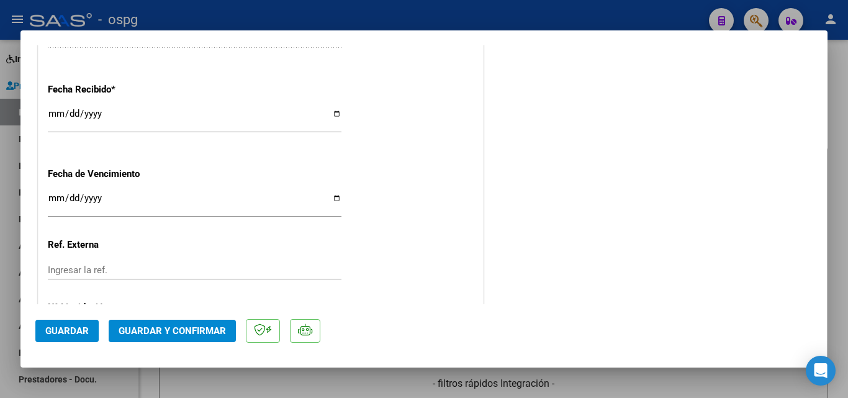
click at [55, 110] on input "[DATE]" at bounding box center [195, 119] width 294 height 20
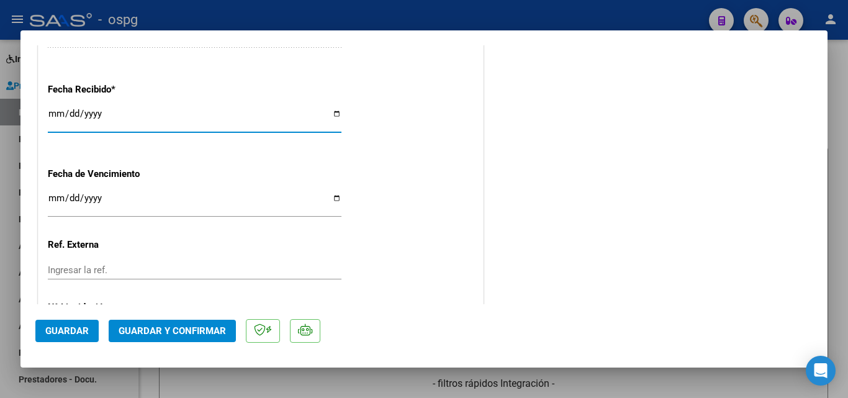
type input "[DATE]"
click at [193, 335] on span "Guardar y Confirmar" at bounding box center [172, 330] width 107 height 11
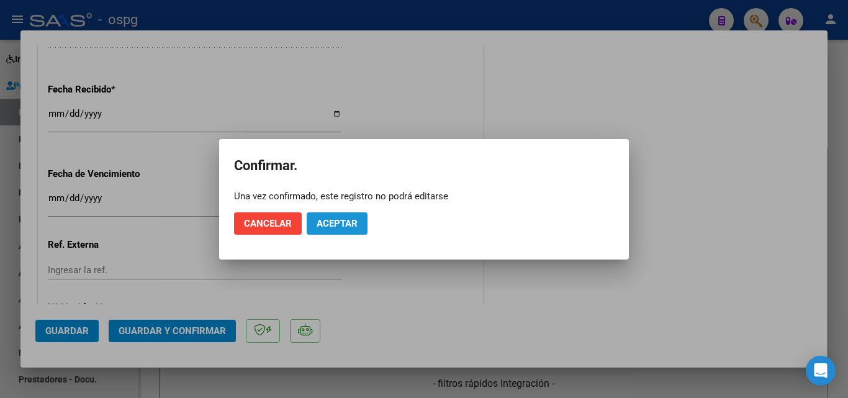
click at [348, 217] on button "Aceptar" at bounding box center [337, 223] width 61 height 22
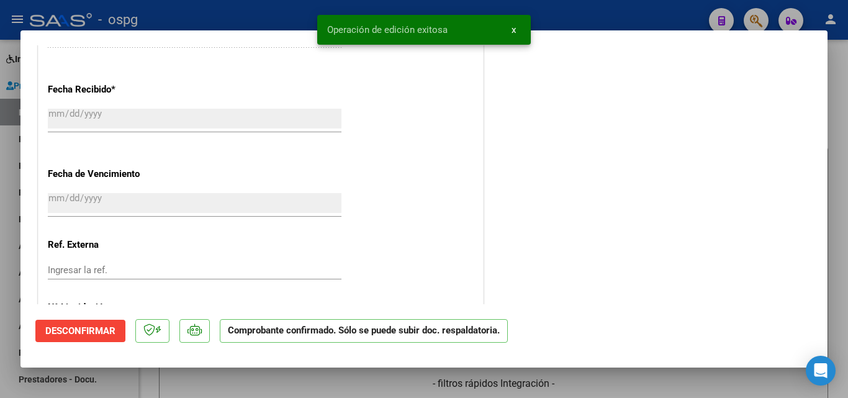
click at [0, 119] on div at bounding box center [424, 199] width 848 height 398
type input "$ 0,00"
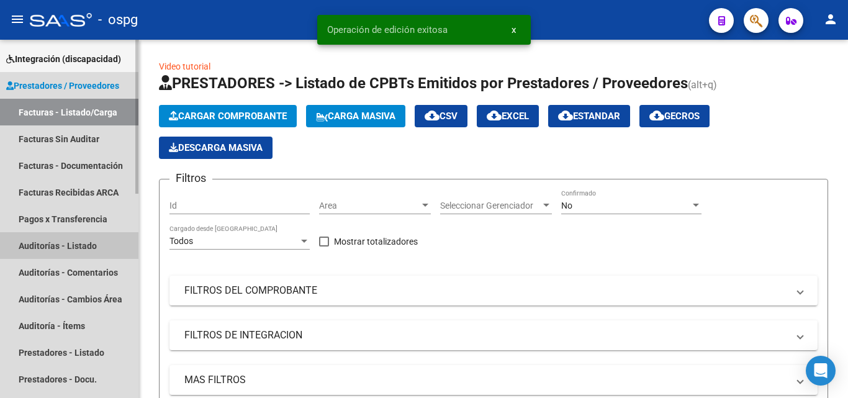
click at [104, 244] on link "Auditorías - Listado" at bounding box center [69, 245] width 139 height 27
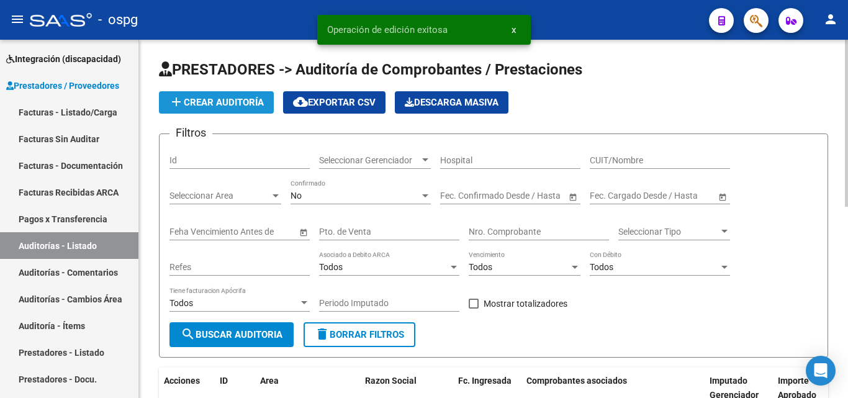
click at [225, 91] on button "add Crear Auditoría" at bounding box center [216, 102] width 115 height 22
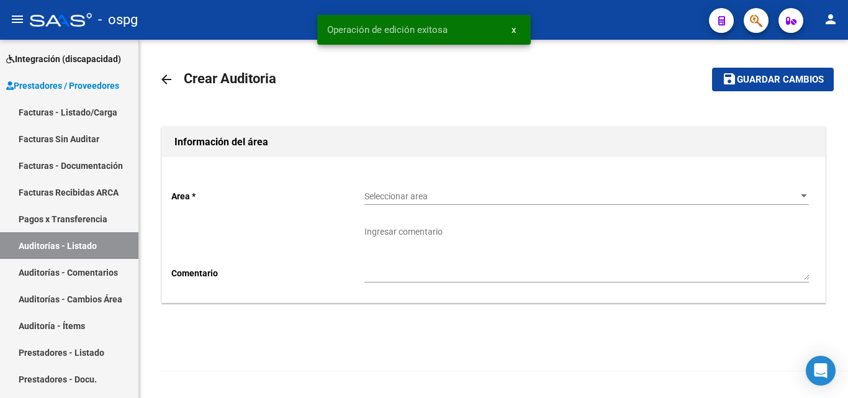
click at [364, 191] on p "Area *" at bounding box center [267, 196] width 193 height 14
click at [394, 191] on span "Seleccionar area" at bounding box center [582, 196] width 434 height 11
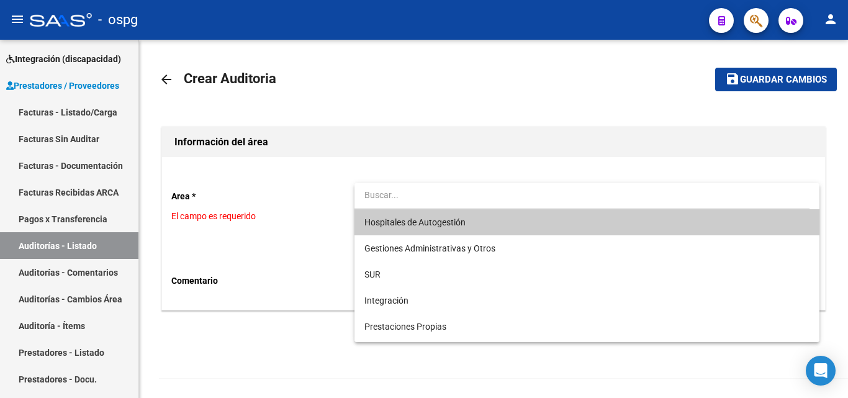
click at [438, 212] on span "Hospitales de Autogestión" at bounding box center [587, 222] width 445 height 26
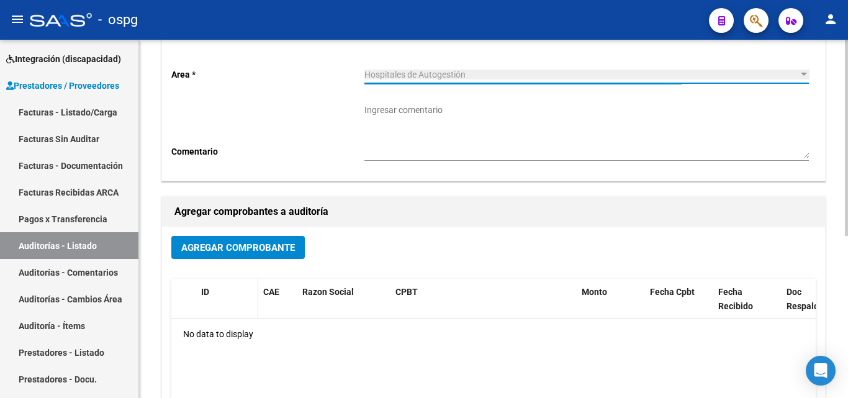
scroll to position [124, 0]
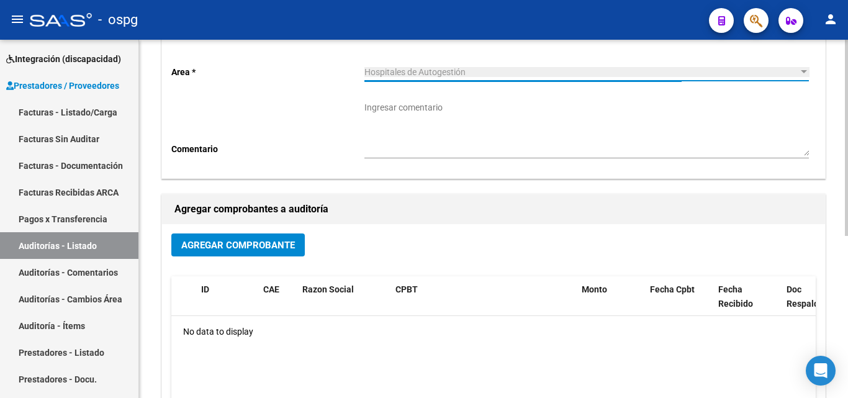
click at [256, 260] on div "Agregar Comprobante" at bounding box center [493, 250] width 645 height 33
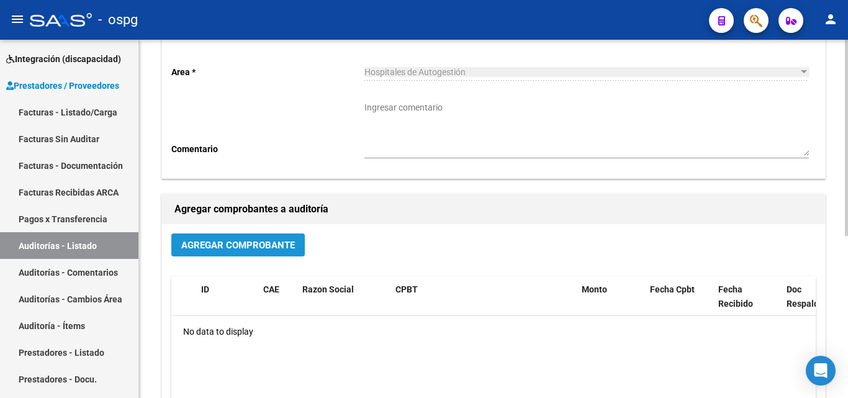
click at [279, 239] on span "Agregar Comprobante" at bounding box center [238, 244] width 114 height 11
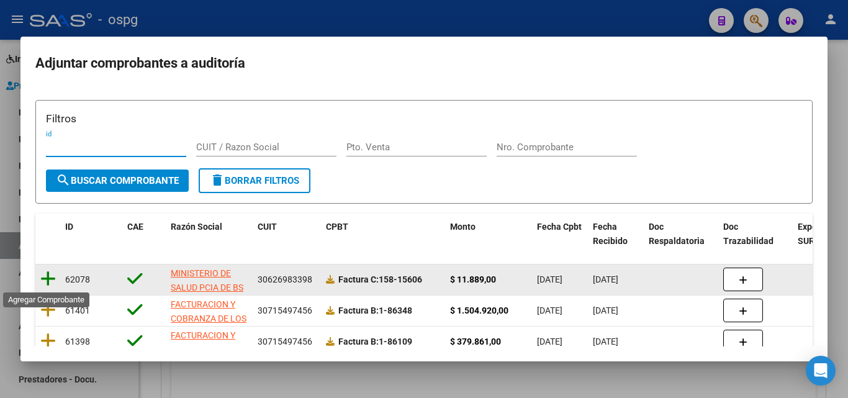
click at [48, 276] on icon at bounding box center [48, 278] width 16 height 17
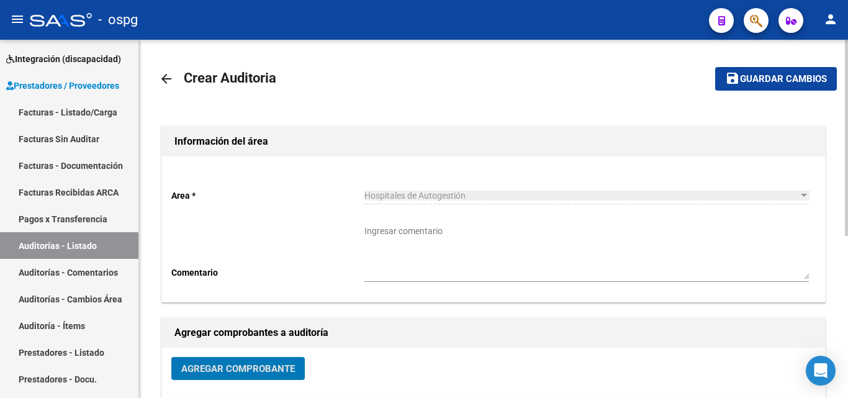
scroll to position [0, 0]
click at [730, 81] on mat-icon "save" at bounding box center [732, 78] width 15 height 15
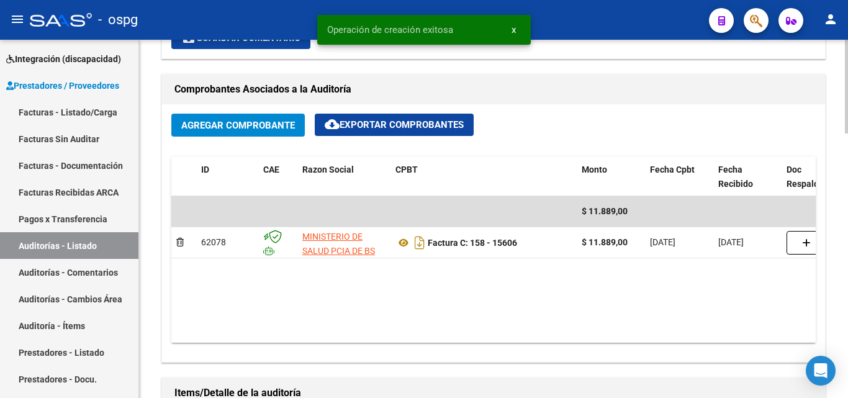
scroll to position [807, 0]
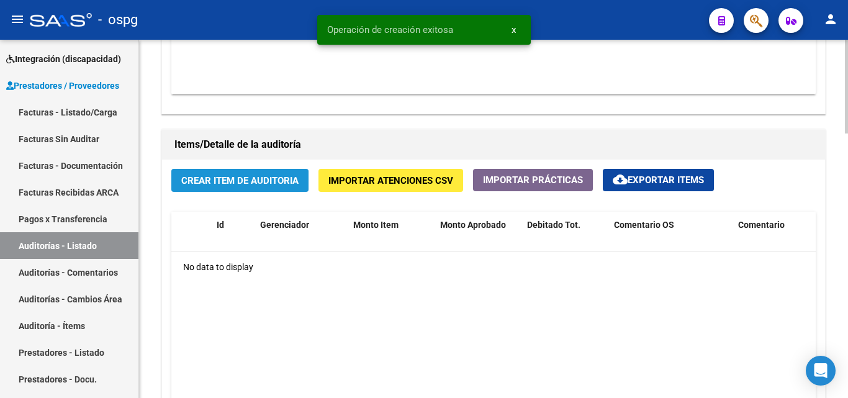
click at [255, 186] on span "Crear Item de Auditoria" at bounding box center [239, 180] width 117 height 11
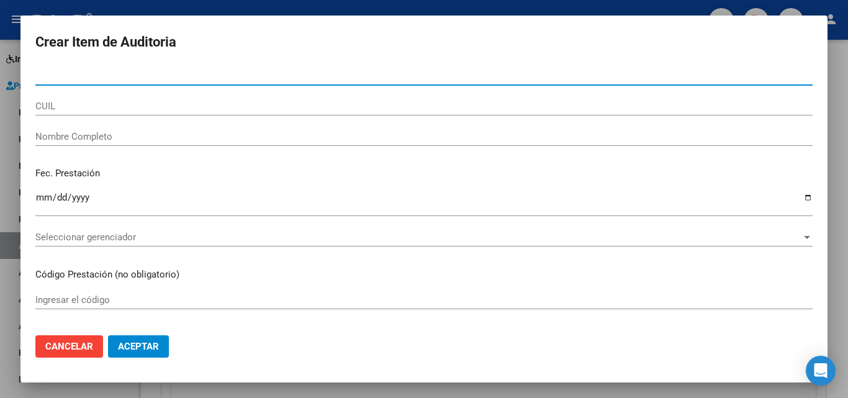
type input "4"
type input "51441195"
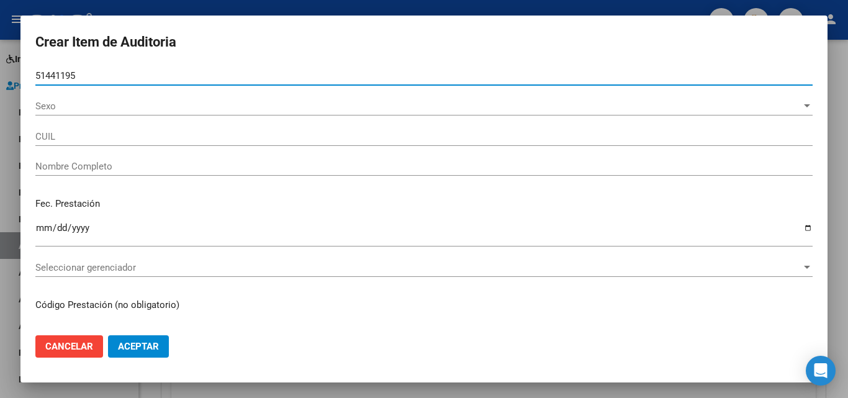
type input "20514411957"
type input "[PERSON_NAME]"
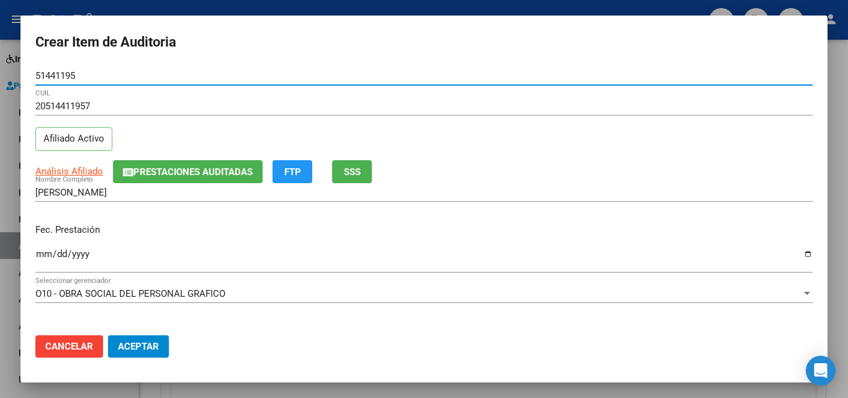
type input "51441195"
click at [39, 255] on input "Ingresar la fecha" at bounding box center [424, 259] width 778 height 20
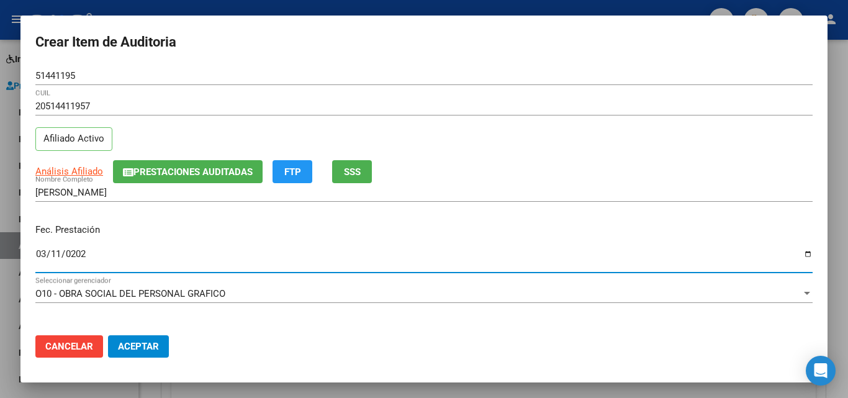
type input "[DATE]"
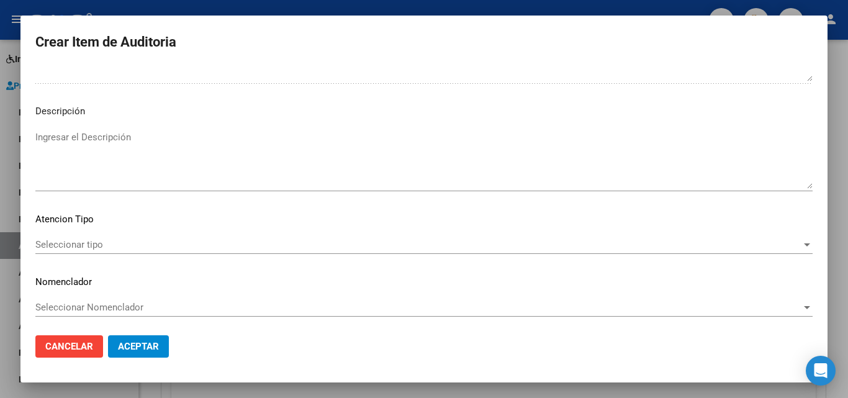
scroll to position [860, 0]
click at [192, 242] on span "Seleccionar tipo" at bounding box center [418, 241] width 766 height 11
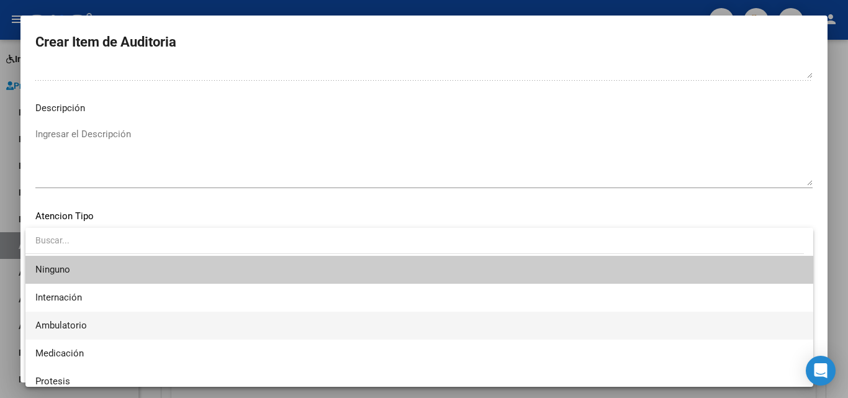
click at [122, 323] on span "Ambulatorio" at bounding box center [419, 326] width 768 height 28
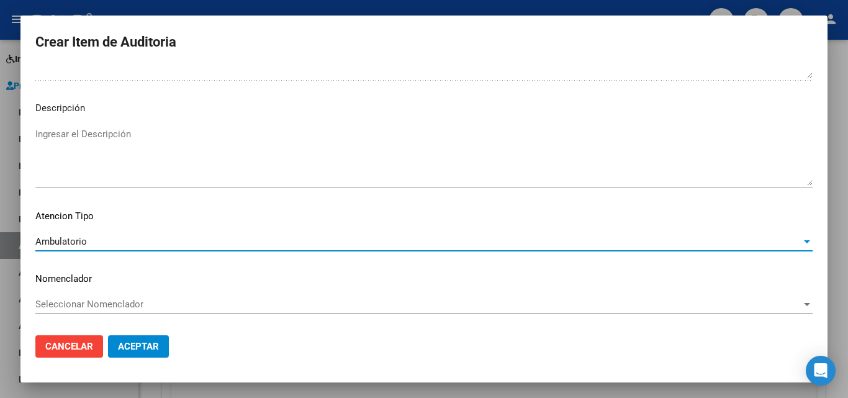
click at [152, 350] on span "Aceptar" at bounding box center [138, 346] width 41 height 11
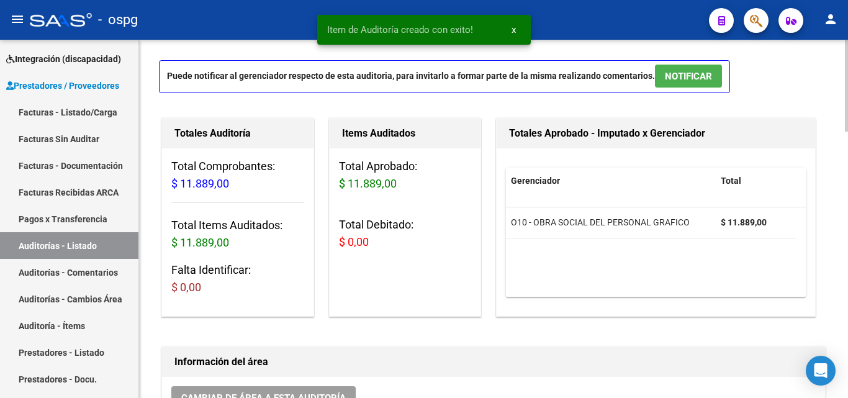
scroll to position [0, 0]
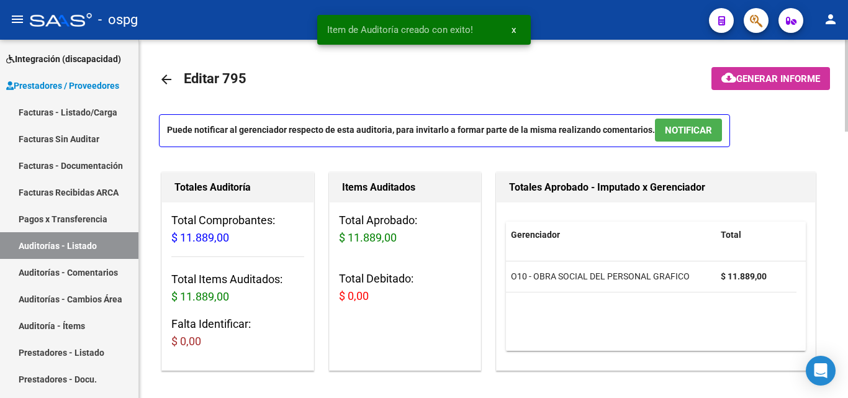
click at [752, 74] on span "Generar informe" at bounding box center [779, 78] width 84 height 11
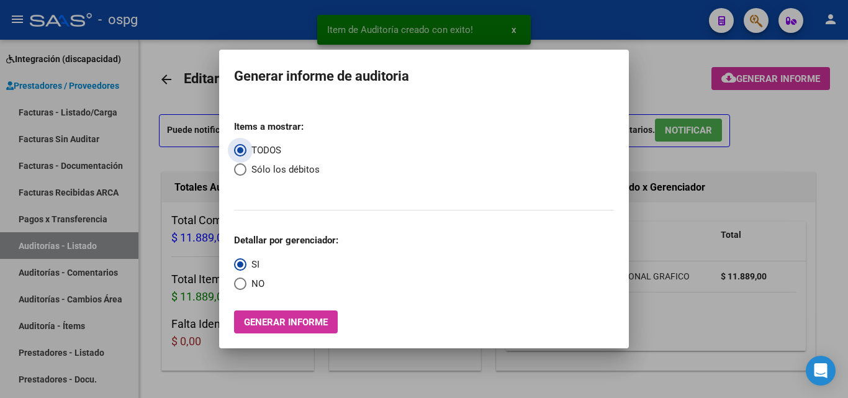
click at [247, 284] on span "NO" at bounding box center [256, 284] width 18 height 14
click at [247, 284] on input "NO" at bounding box center [240, 284] width 12 height 12
radio input "true"
click at [250, 319] on span "Generar informe" at bounding box center [286, 322] width 84 height 11
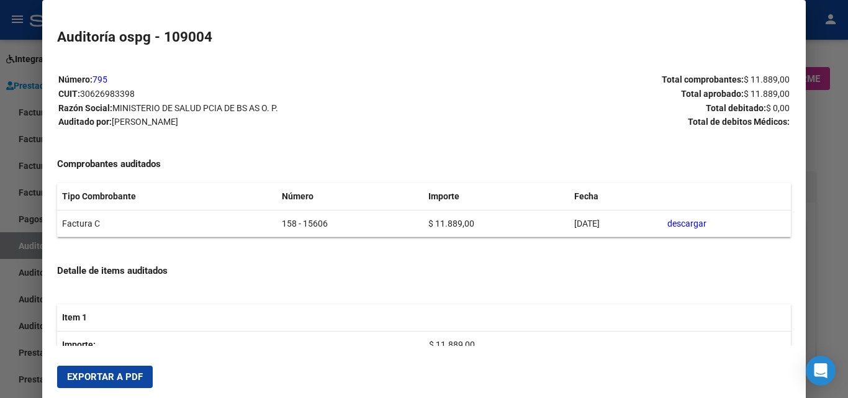
click at [150, 381] on button "Exportar a PDF" at bounding box center [105, 377] width 96 height 22
click at [0, 303] on div at bounding box center [424, 199] width 848 height 398
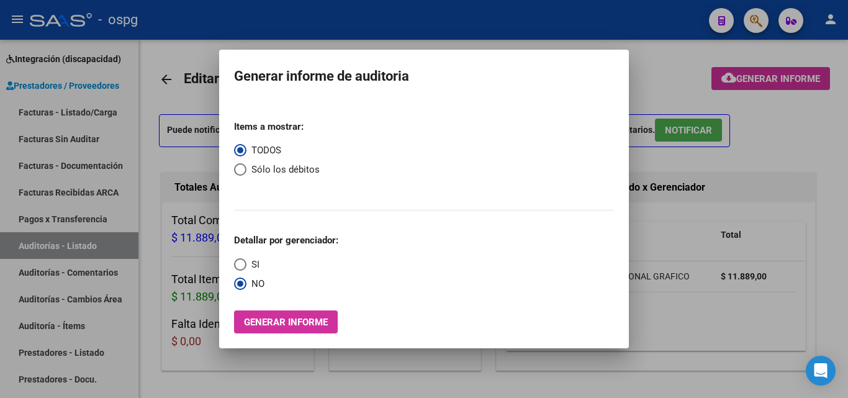
click at [199, 170] on div at bounding box center [424, 199] width 848 height 398
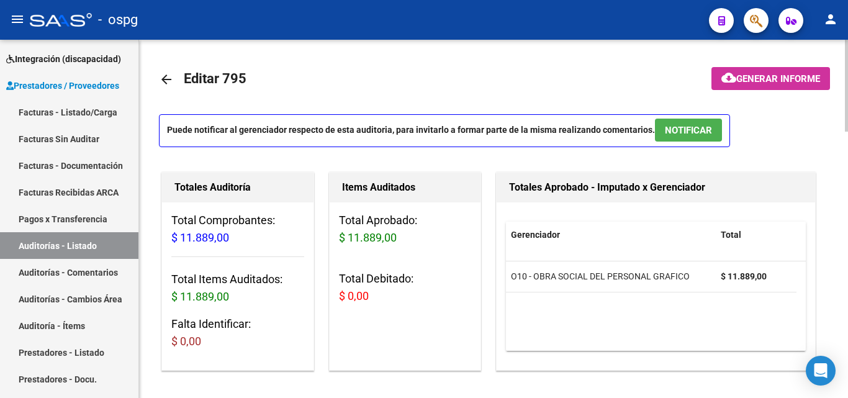
drag, startPoint x: 113, startPoint y: 119, endPoint x: 148, endPoint y: 119, distance: 35.4
click at [114, 118] on link "Facturas - Listado/Carga" at bounding box center [69, 112] width 139 height 27
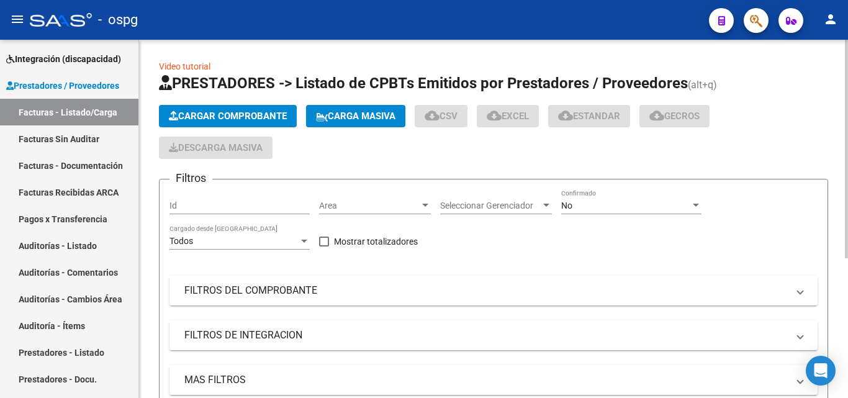
click at [195, 118] on span "Cargar Comprobante" at bounding box center [228, 116] width 118 height 11
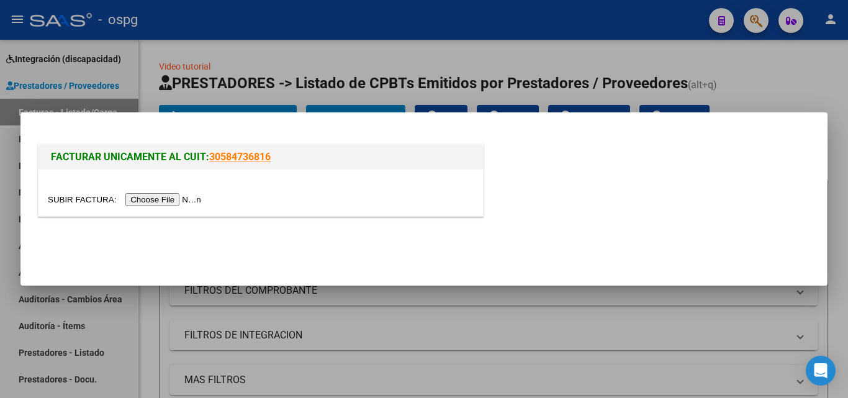
click at [165, 194] on input "file" at bounding box center [126, 199] width 157 height 13
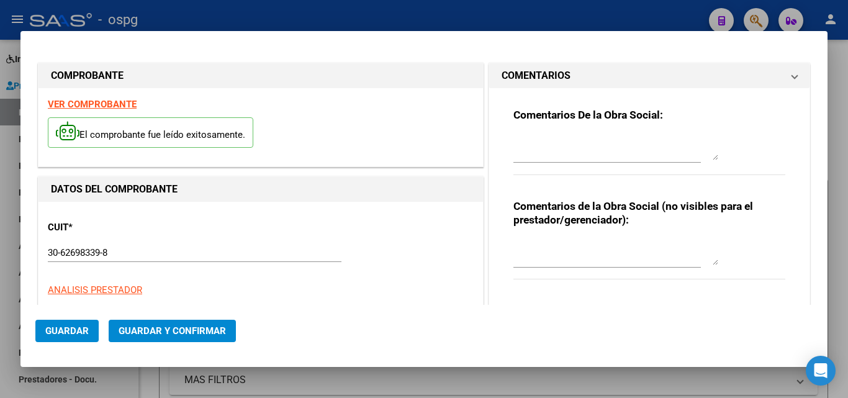
type input "15607"
type input "$ 24.095,00"
type input "[DATE]"
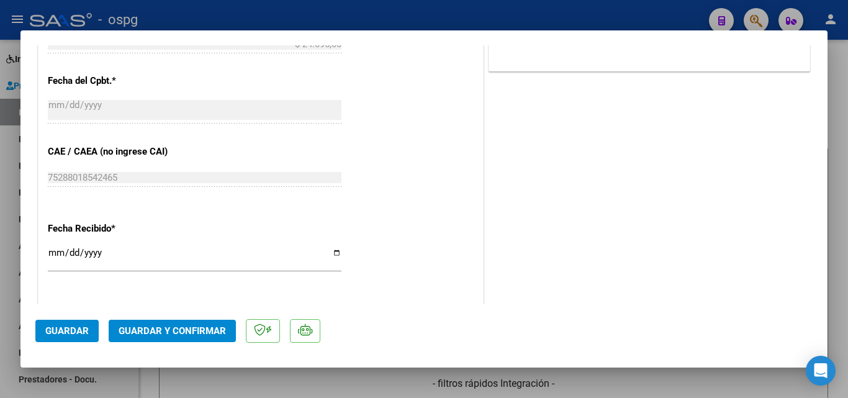
scroll to position [621, 0]
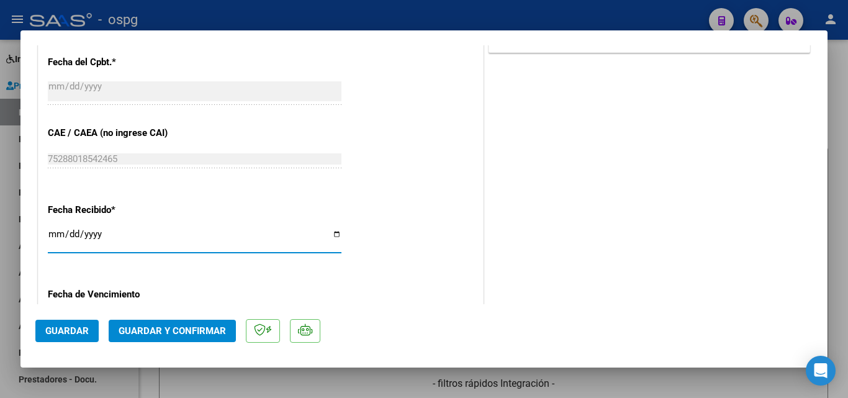
click at [53, 234] on input "[DATE]" at bounding box center [195, 239] width 294 height 20
type input "[DATE]"
click at [135, 322] on button "Guardar y Confirmar" at bounding box center [172, 331] width 127 height 22
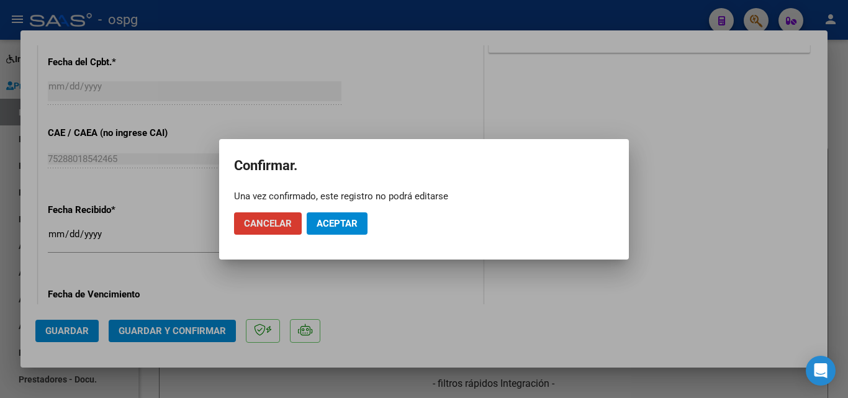
click at [337, 220] on span "Aceptar" at bounding box center [337, 223] width 41 height 11
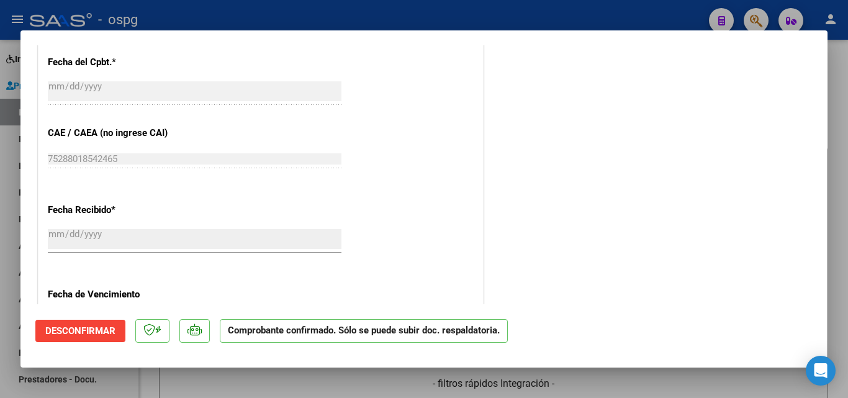
click at [0, 234] on div at bounding box center [424, 199] width 848 height 398
type input "$ 0,00"
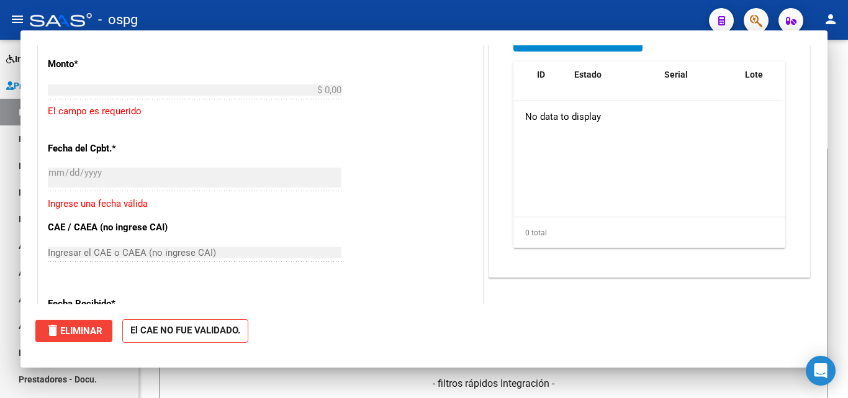
scroll to position [686, 0]
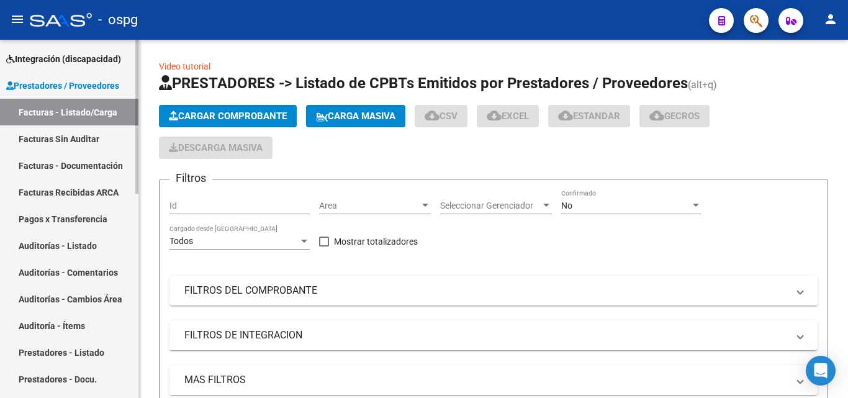
click at [32, 245] on link "Auditorías - Listado" at bounding box center [69, 245] width 139 height 27
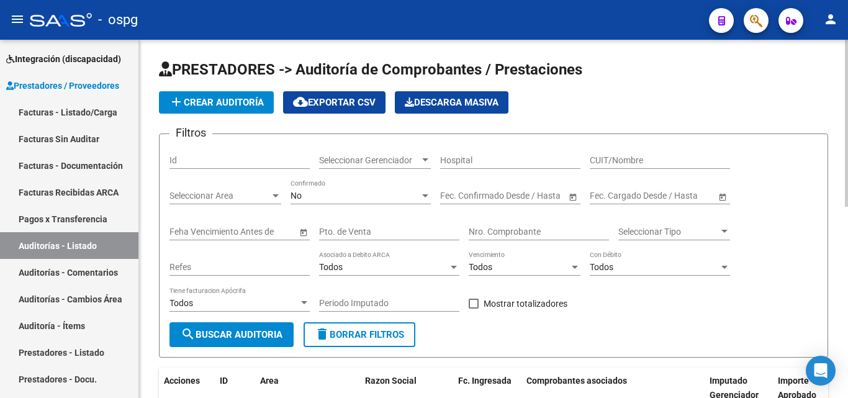
click at [253, 98] on span "add Crear Auditoría" at bounding box center [216, 102] width 95 height 11
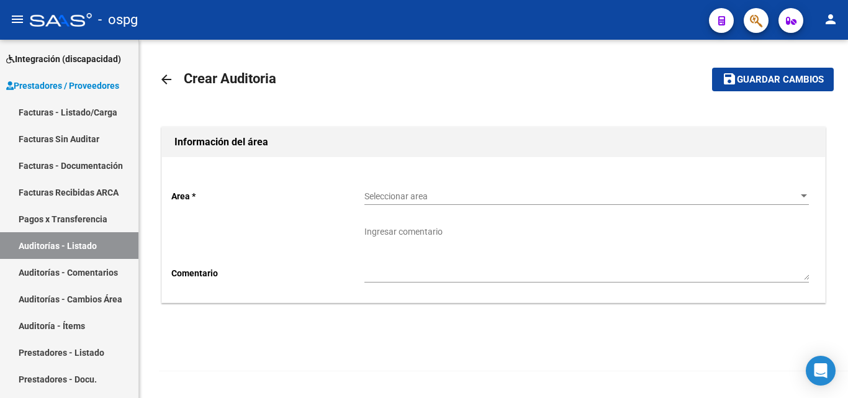
click at [412, 191] on span "Seleccionar area" at bounding box center [582, 196] width 434 height 11
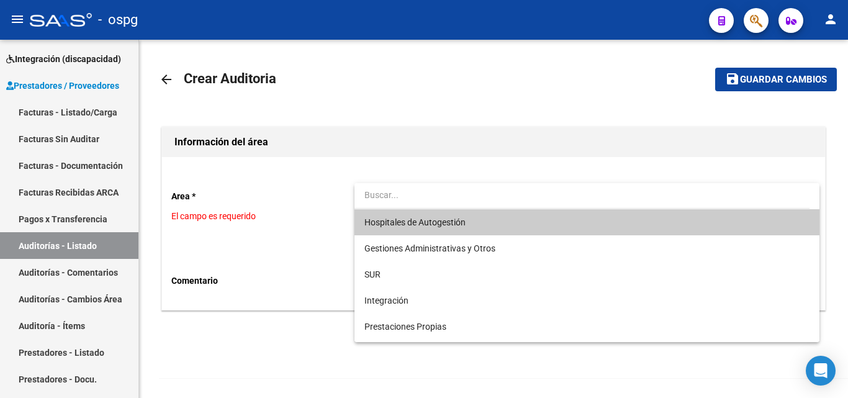
click at [447, 216] on span "Hospitales de Autogestión" at bounding box center [587, 222] width 445 height 26
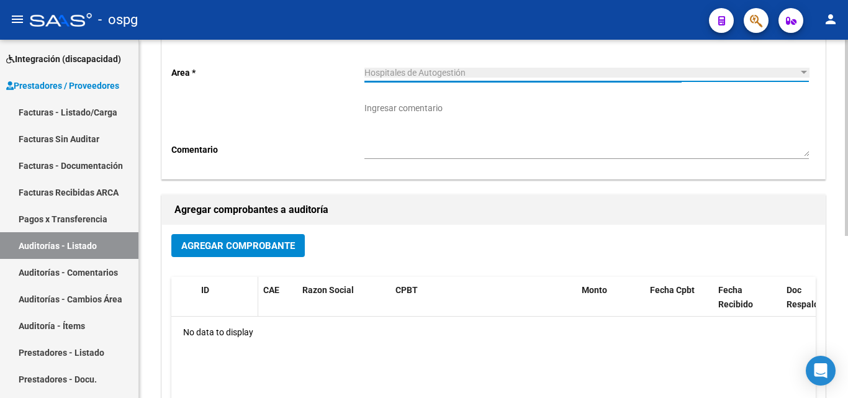
scroll to position [124, 0]
click at [241, 253] on button "Agregar Comprobante" at bounding box center [238, 245] width 134 height 23
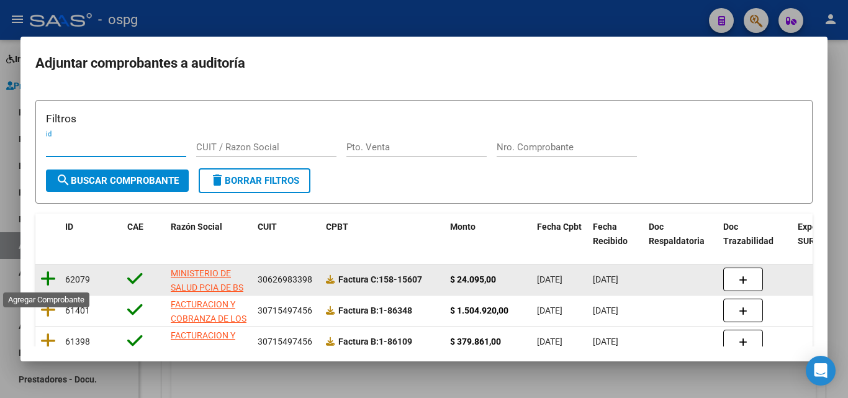
click at [51, 273] on icon at bounding box center [48, 278] width 16 height 17
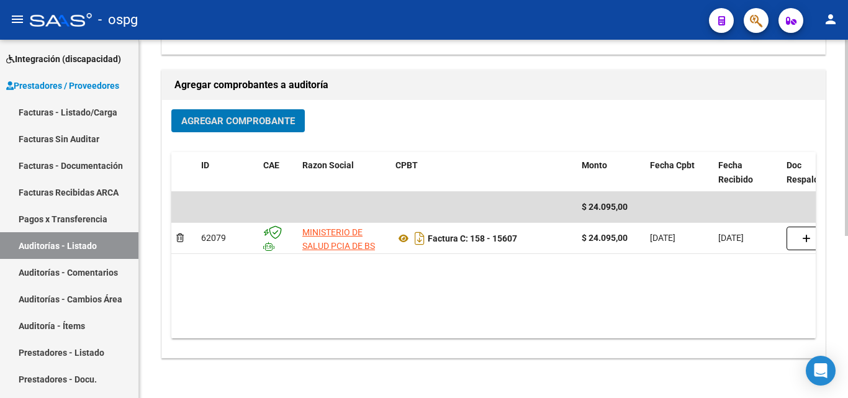
scroll to position [0, 0]
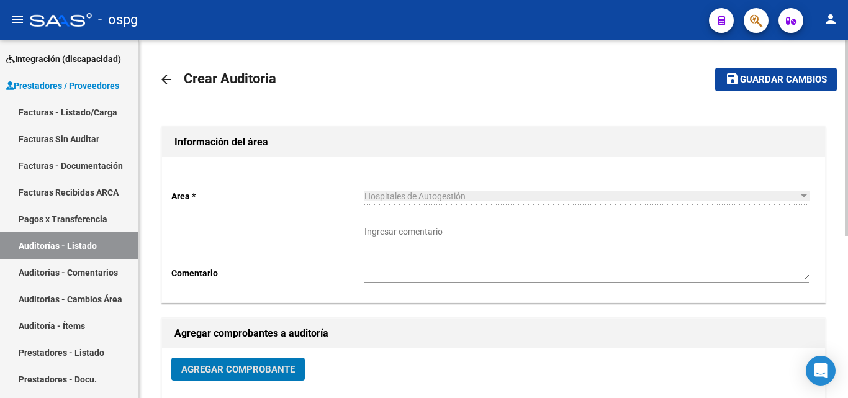
click at [759, 70] on button "save Guardar cambios" at bounding box center [777, 79] width 122 height 23
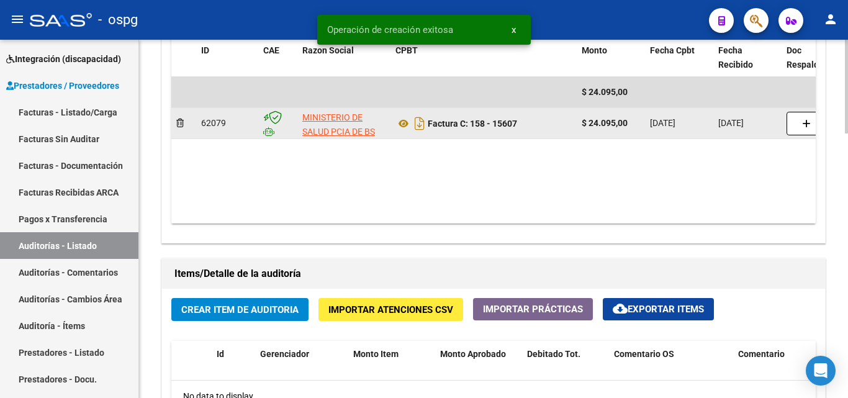
scroll to position [807, 0]
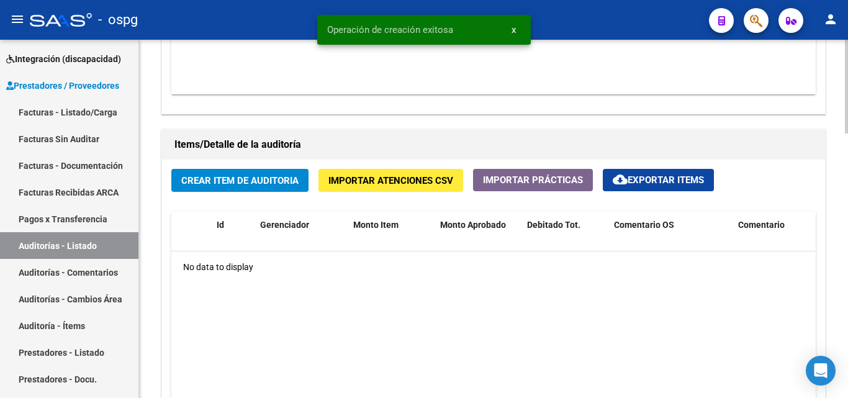
click at [258, 183] on span "Crear Item de Auditoria" at bounding box center [239, 180] width 117 height 11
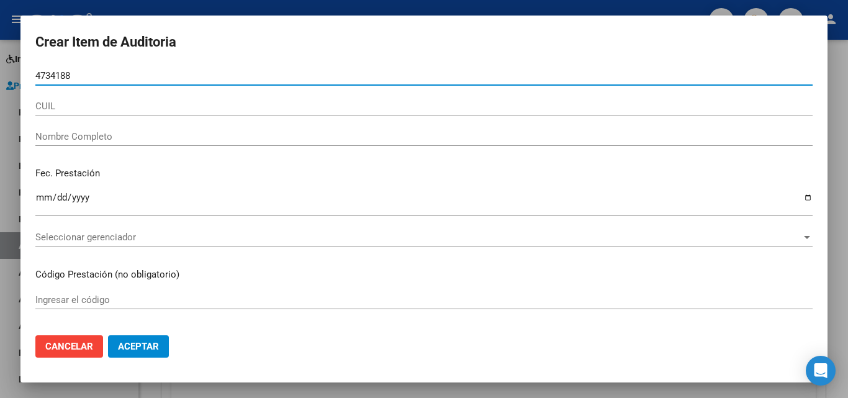
type input "47341889"
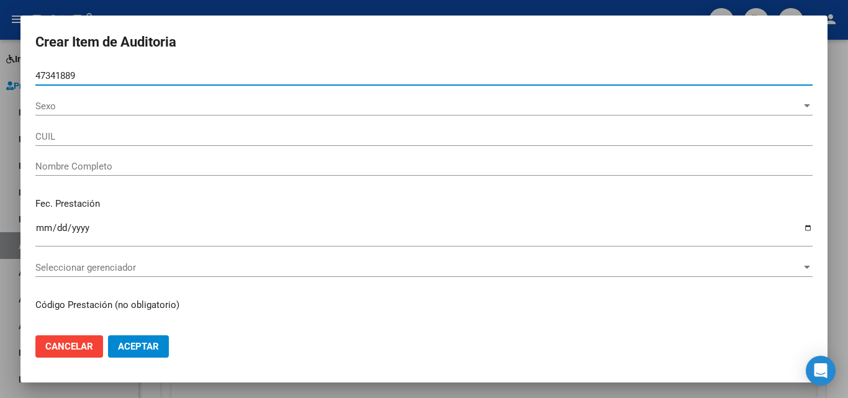
type input "23473418894"
type input "[PERSON_NAME]"
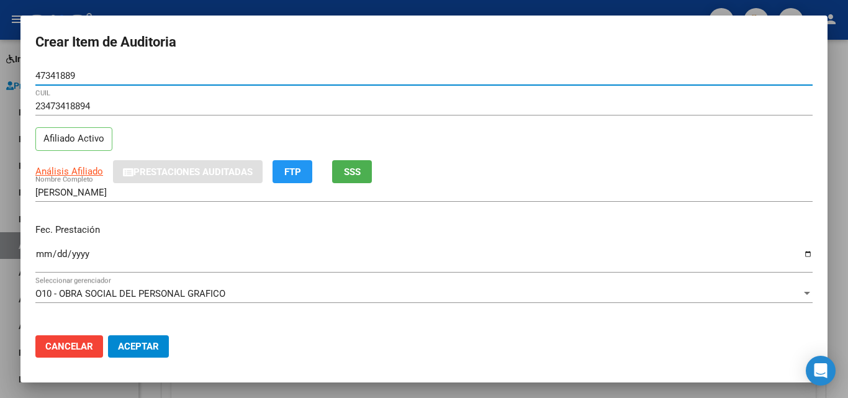
type input "47341889"
click at [46, 257] on input "Ingresar la fecha" at bounding box center [424, 259] width 778 height 20
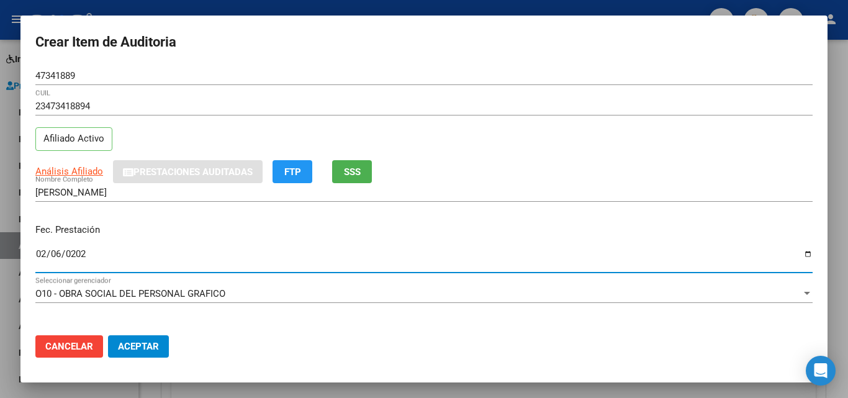
type input "[DATE]"
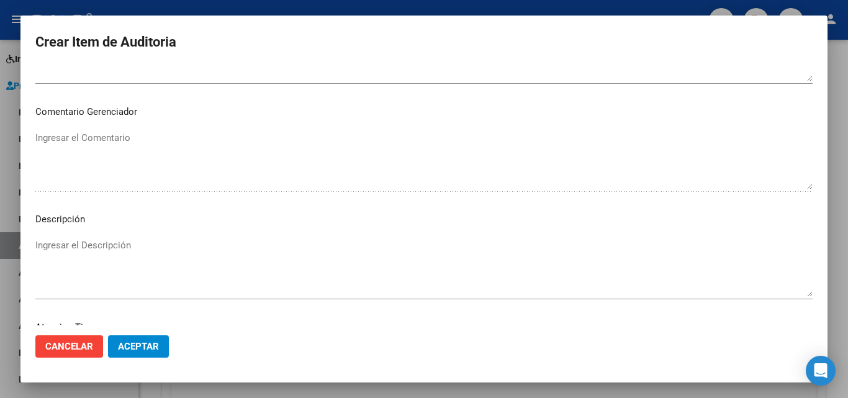
scroll to position [860, 0]
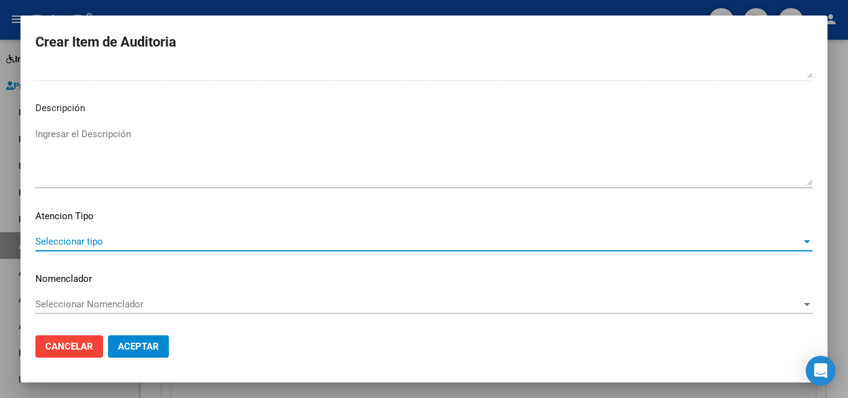
click at [78, 237] on span "Seleccionar tipo" at bounding box center [418, 241] width 766 height 11
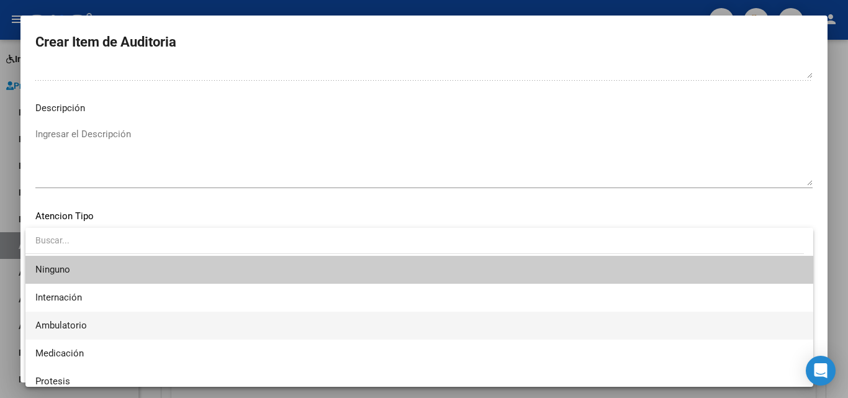
click at [72, 322] on span "Ambulatorio" at bounding box center [61, 325] width 52 height 11
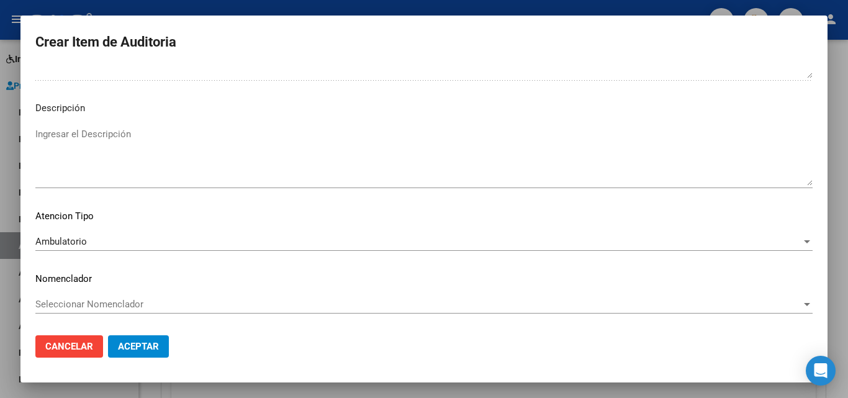
click at [118, 334] on mat-dialog-actions "Cancelar Aceptar" at bounding box center [424, 346] width 778 height 42
click at [127, 340] on button "Aceptar" at bounding box center [138, 346] width 61 height 22
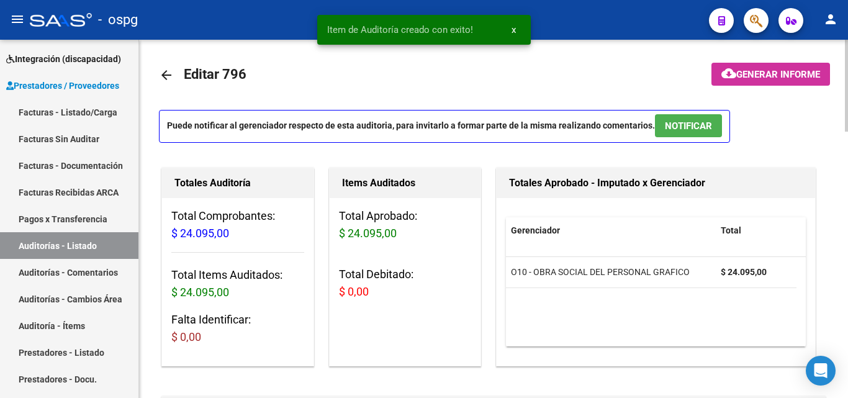
scroll to position [0, 0]
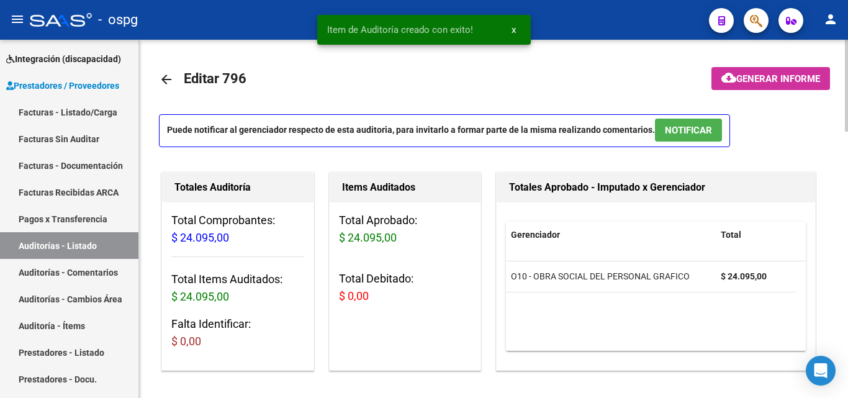
click at [765, 86] on button "cloud_download Generar informe" at bounding box center [771, 78] width 119 height 23
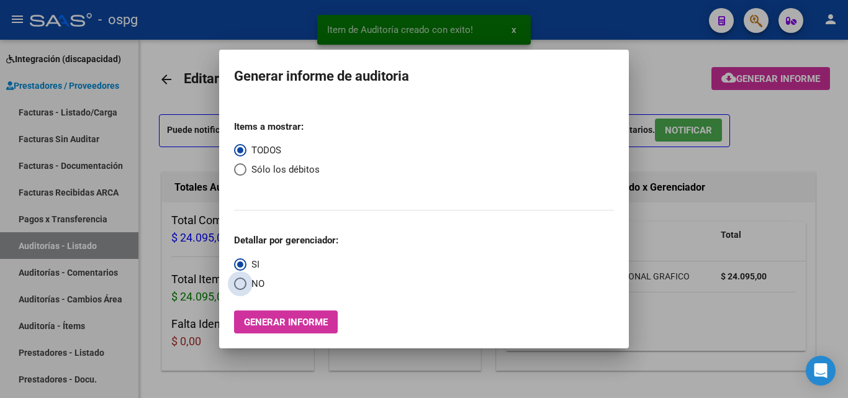
click at [259, 288] on span "NO" at bounding box center [256, 284] width 18 height 14
click at [247, 288] on input "NO" at bounding box center [240, 284] width 12 height 12
radio input "true"
click at [281, 319] on span "Generar informe" at bounding box center [286, 322] width 84 height 11
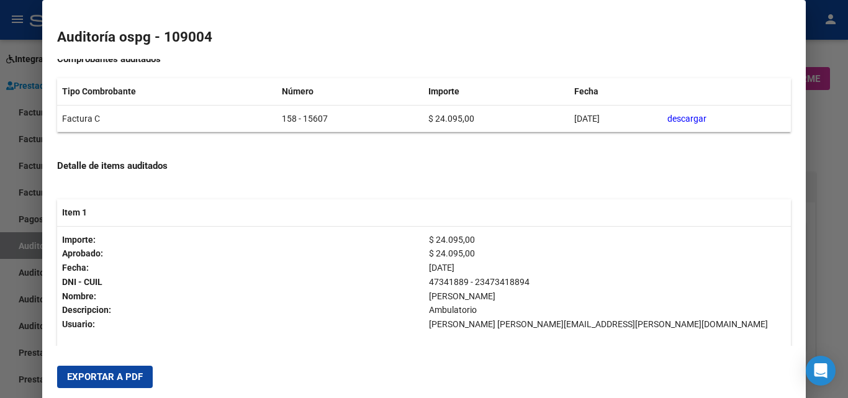
scroll to position [124, 0]
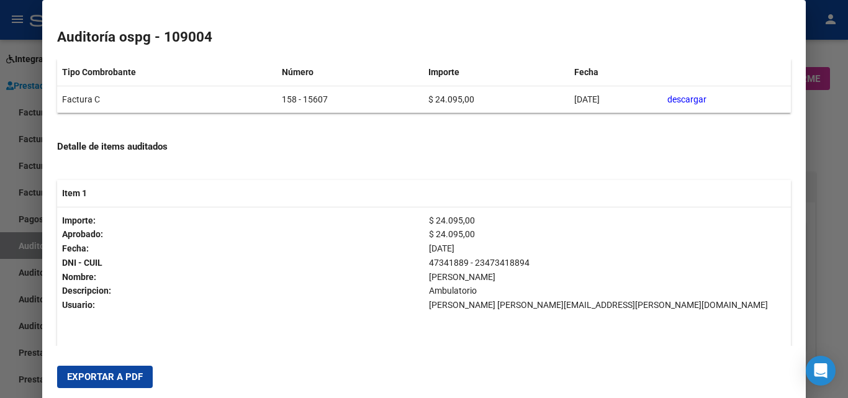
drag, startPoint x: 117, startPoint y: 374, endPoint x: 122, endPoint y: 368, distance: 7.1
click at [117, 373] on span "Exportar a PDF" at bounding box center [105, 376] width 76 height 11
click at [0, 285] on div at bounding box center [424, 199] width 848 height 398
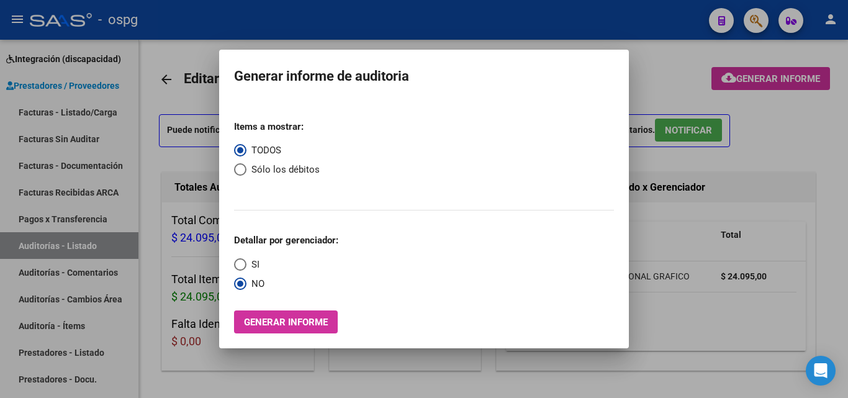
click at [112, 110] on div at bounding box center [424, 199] width 848 height 398
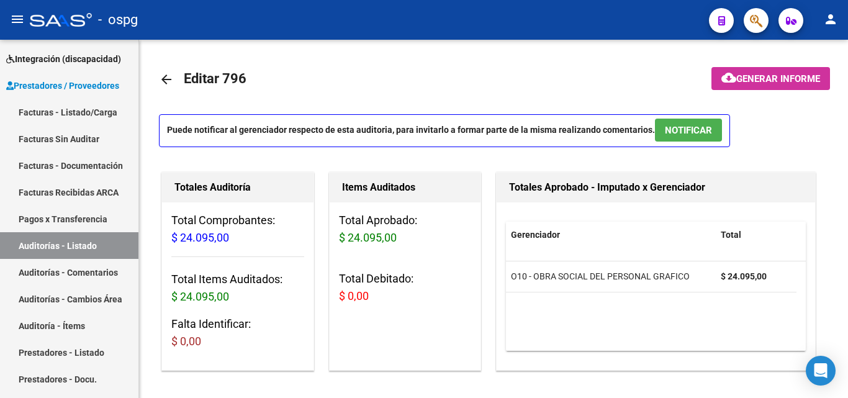
click at [112, 110] on link "Facturas - Listado/Carga" at bounding box center [69, 112] width 139 height 27
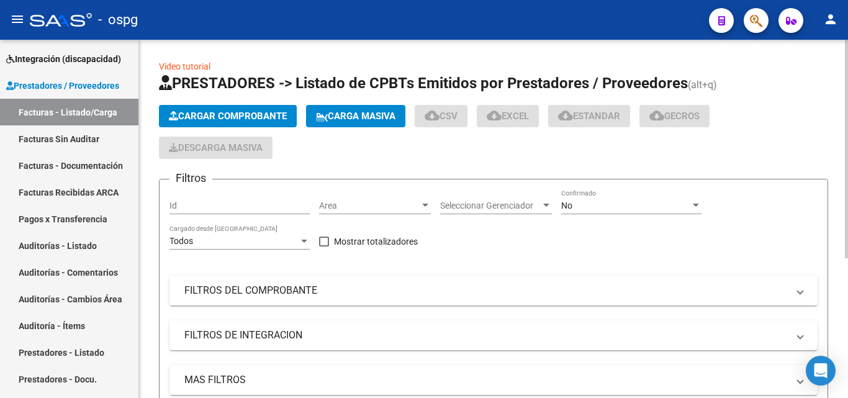
click at [276, 120] on span "Cargar Comprobante" at bounding box center [228, 116] width 118 height 11
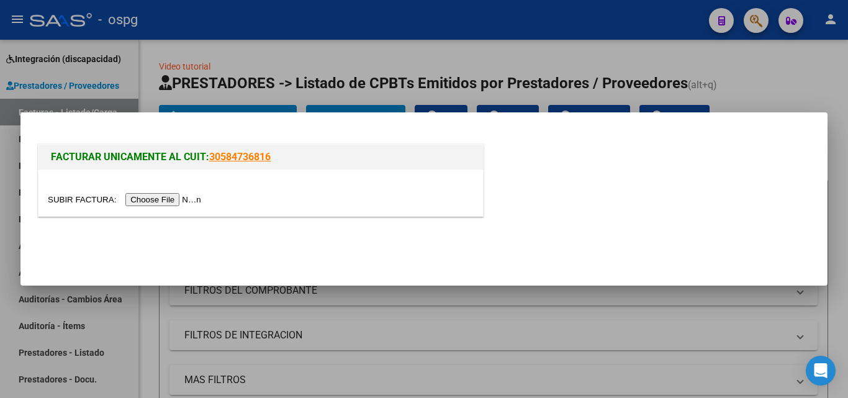
click at [173, 198] on input "file" at bounding box center [126, 199] width 157 height 13
click at [145, 195] on input "file" at bounding box center [126, 199] width 157 height 13
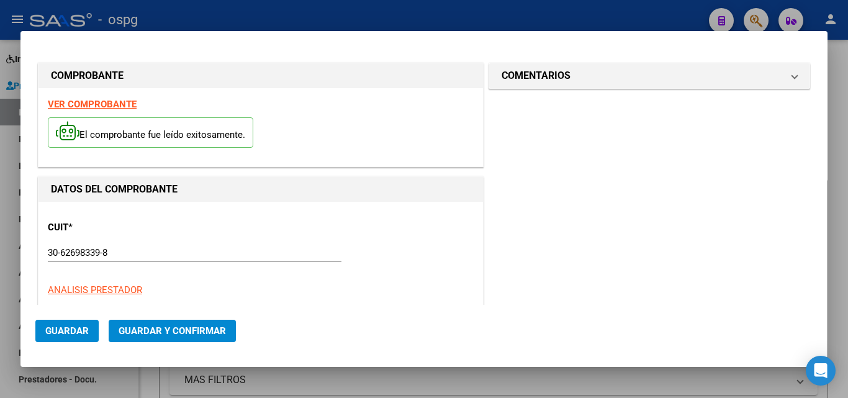
type input "18729"
type input "$ 19.592,00"
type input "[DATE]"
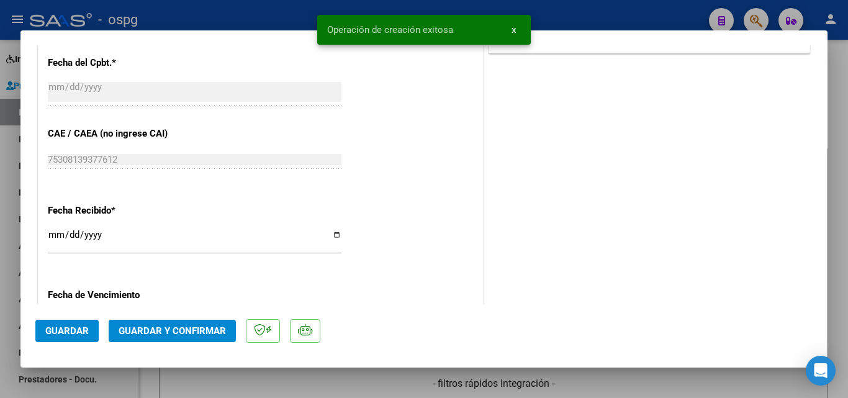
scroll to position [621, 0]
click at [50, 241] on input "[DATE]" at bounding box center [195, 239] width 294 height 20
type input "[DATE]"
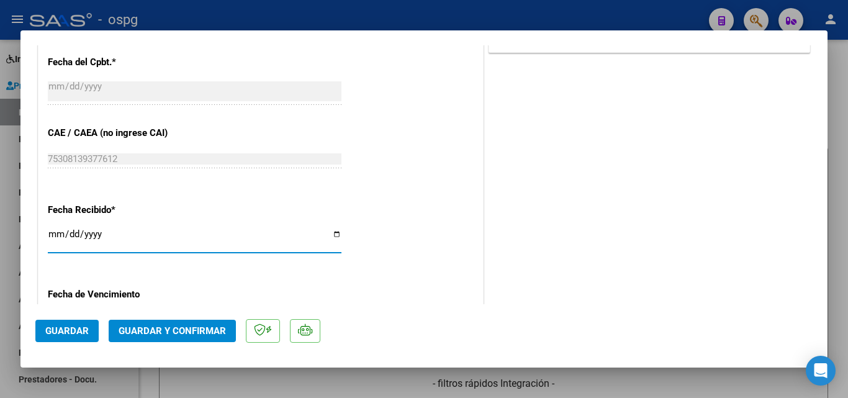
click at [140, 324] on button "Guardar y Confirmar" at bounding box center [172, 331] width 127 height 22
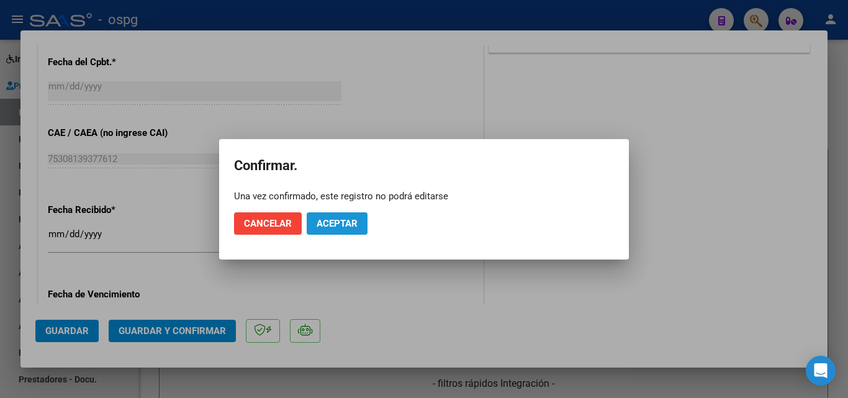
click at [345, 219] on span "Aceptar" at bounding box center [337, 223] width 41 height 11
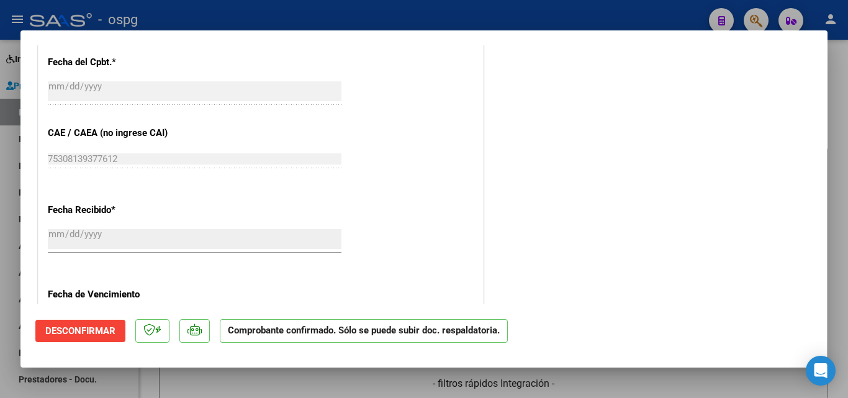
click at [0, 196] on div at bounding box center [424, 199] width 848 height 398
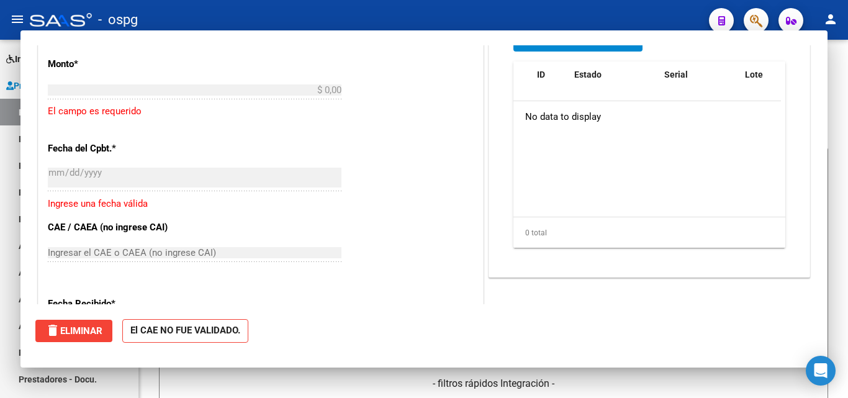
scroll to position [0, 0]
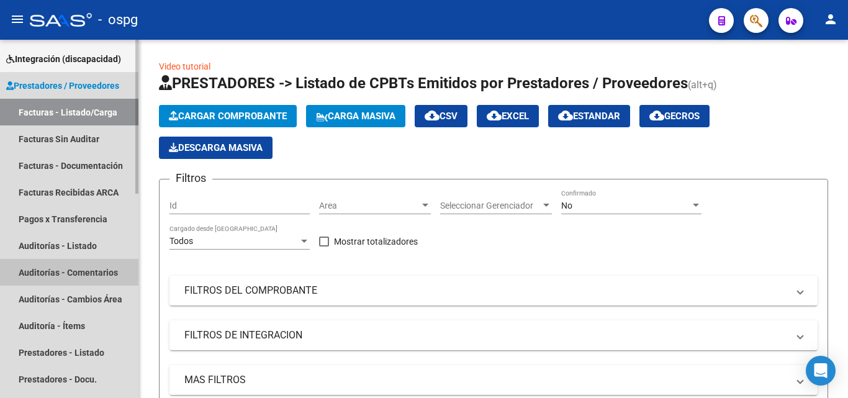
click at [75, 260] on link "Auditorías - Comentarios" at bounding box center [69, 272] width 139 height 27
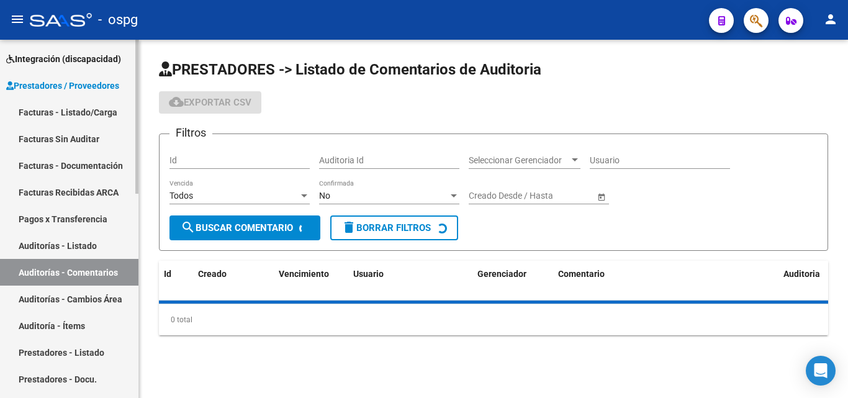
click at [79, 247] on link "Auditorías - Listado" at bounding box center [69, 245] width 139 height 27
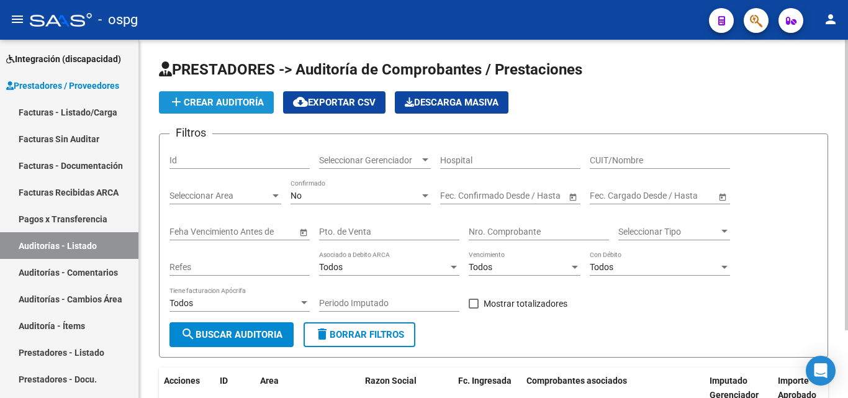
click at [206, 95] on button "add Crear Auditoría" at bounding box center [216, 102] width 115 height 22
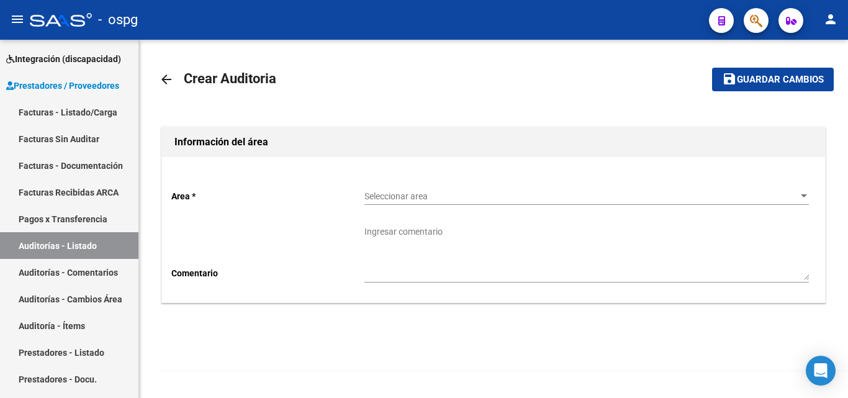
click at [508, 195] on span "Seleccionar area" at bounding box center [582, 196] width 434 height 11
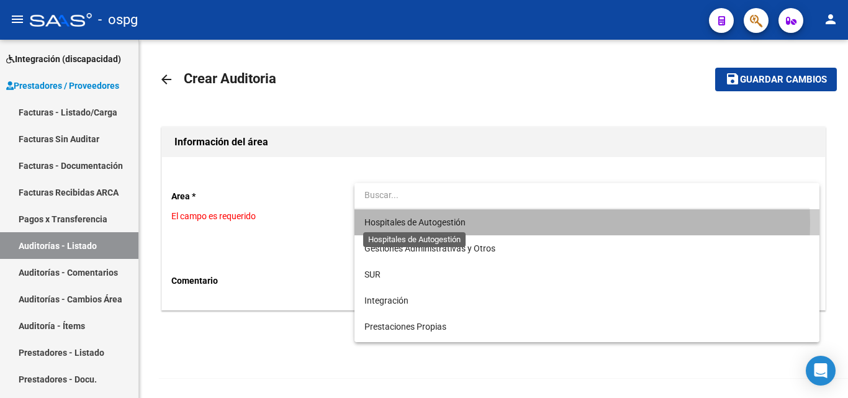
click at [461, 223] on span "Hospitales de Autogestión" at bounding box center [415, 222] width 101 height 10
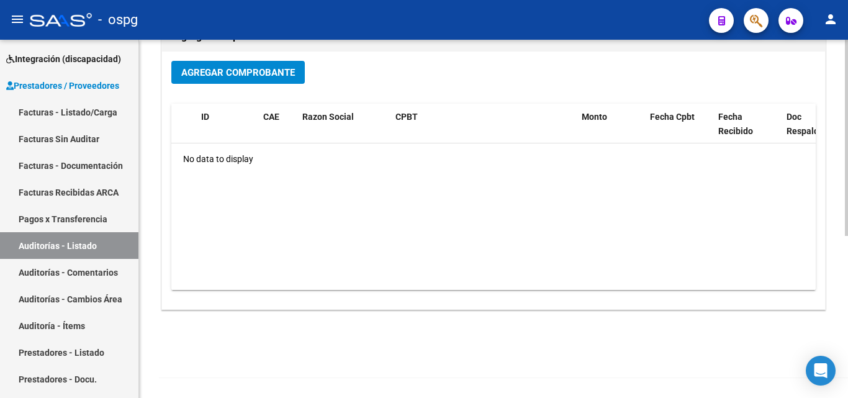
scroll to position [48, 0]
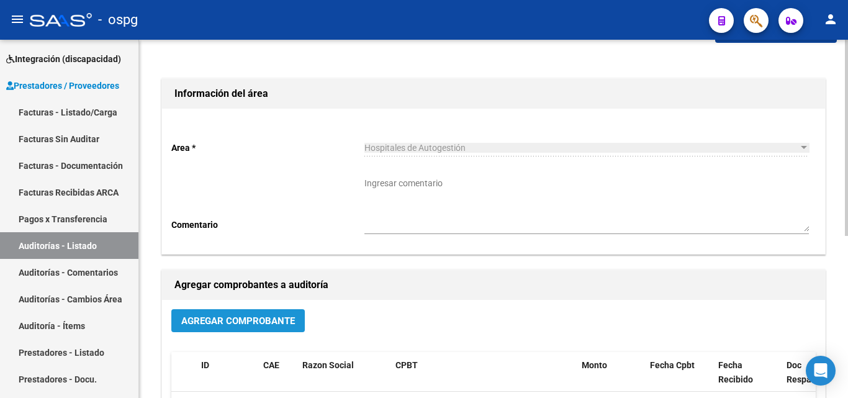
click at [225, 329] on button "Agregar Comprobante" at bounding box center [238, 320] width 134 height 23
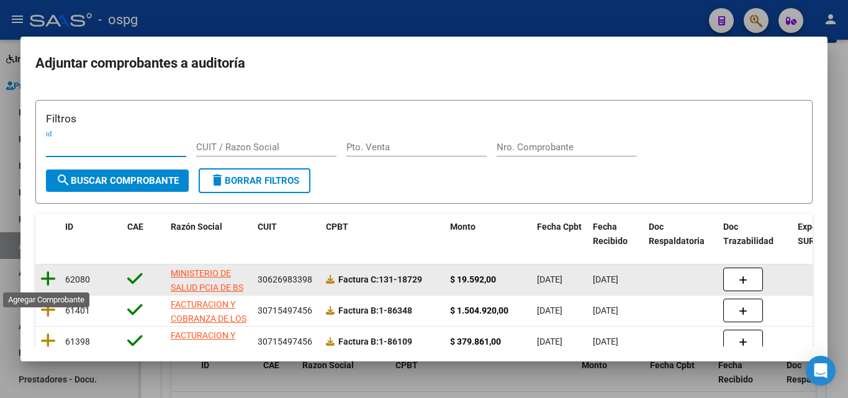
click at [50, 279] on icon at bounding box center [48, 278] width 16 height 17
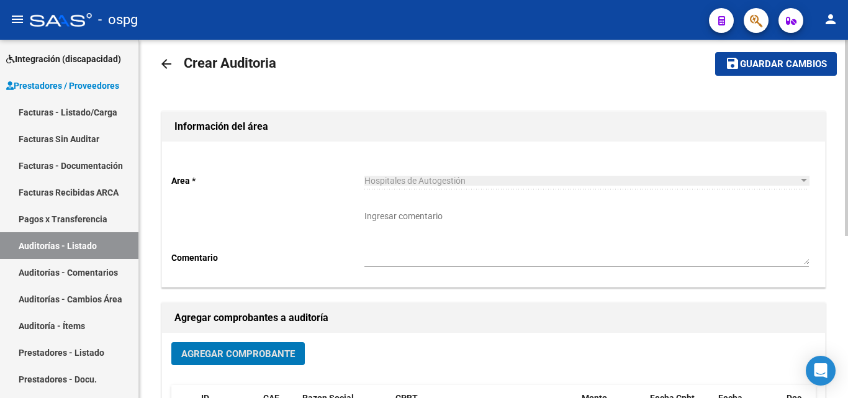
scroll to position [0, 0]
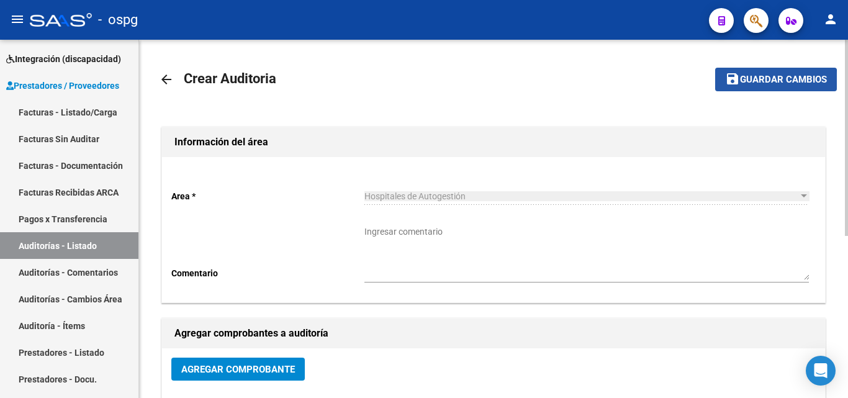
click at [753, 83] on span "Guardar cambios" at bounding box center [783, 80] width 87 height 11
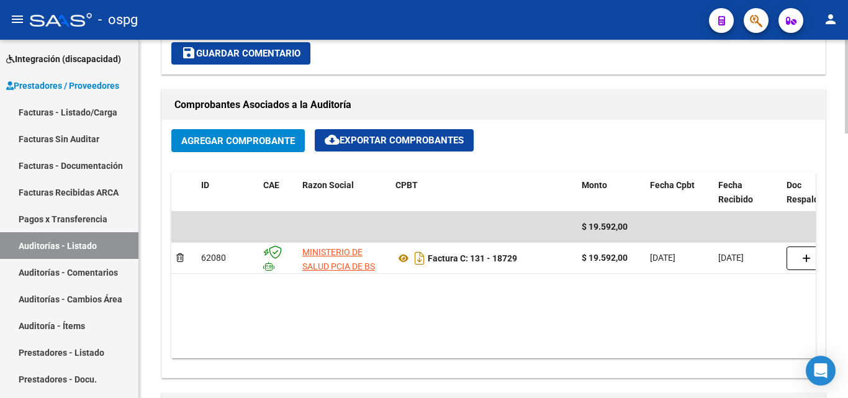
scroll to position [745, 0]
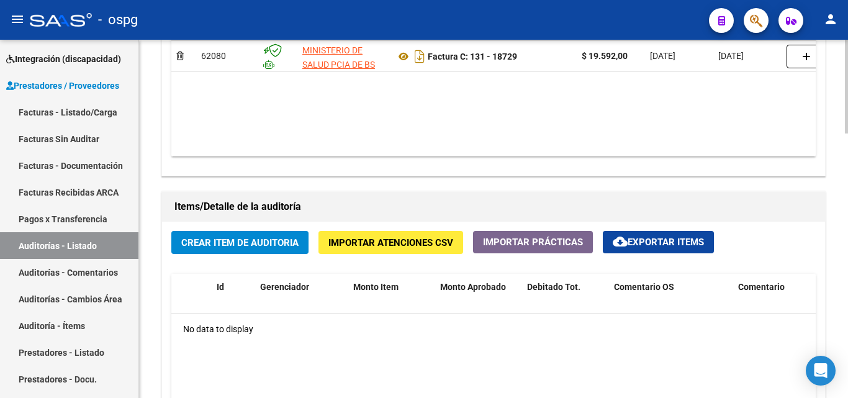
click at [283, 249] on button "Crear Item de Auditoria" at bounding box center [239, 242] width 137 height 23
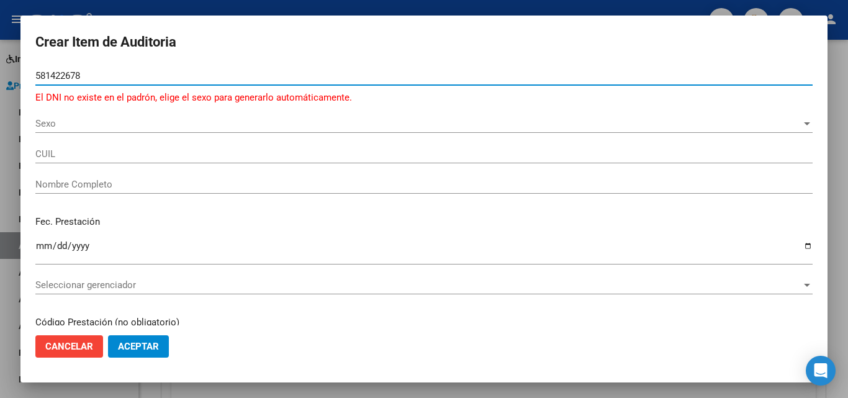
click at [59, 76] on input "581422678" at bounding box center [424, 75] width 778 height 11
type input "58122678"
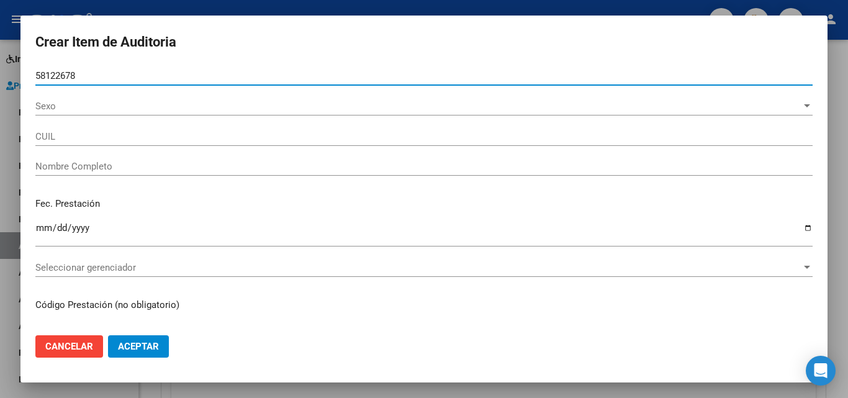
type input "20581226781"
type input "[PERSON_NAME] [PERSON_NAME]"
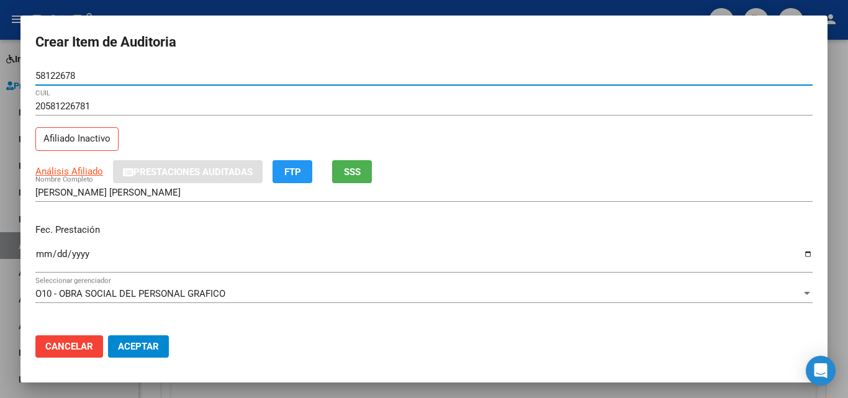
type input "58122678"
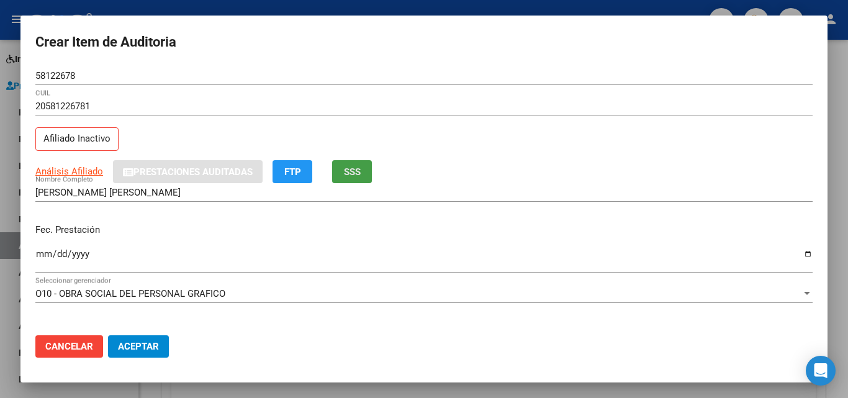
click at [348, 167] on span "SSS" at bounding box center [352, 171] width 17 height 11
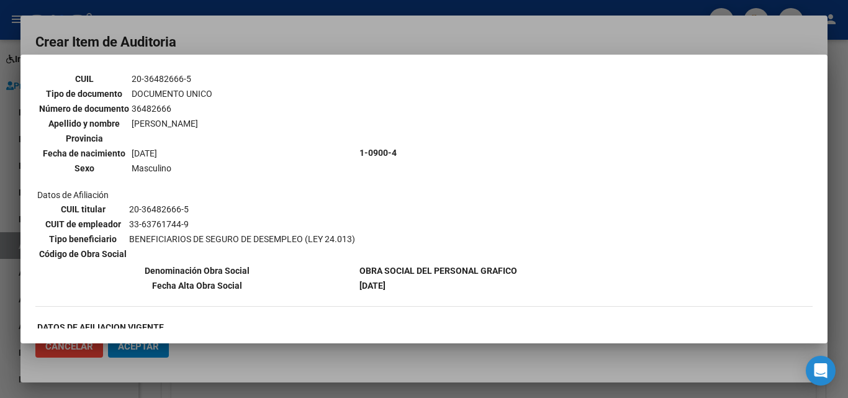
scroll to position [0, 0]
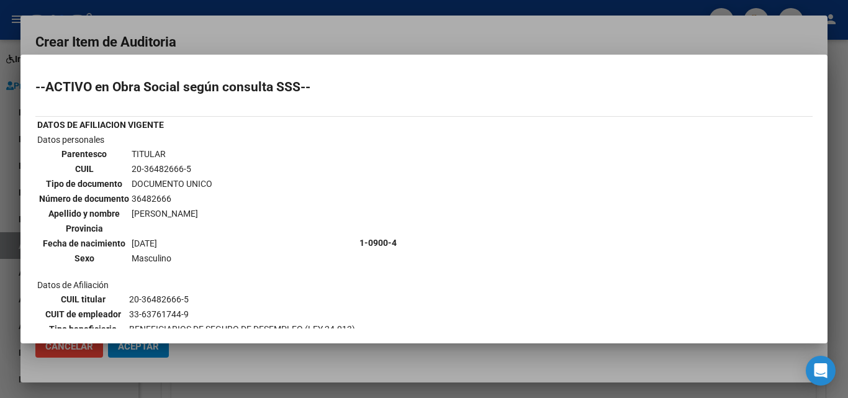
click at [357, 37] on div at bounding box center [424, 199] width 848 height 398
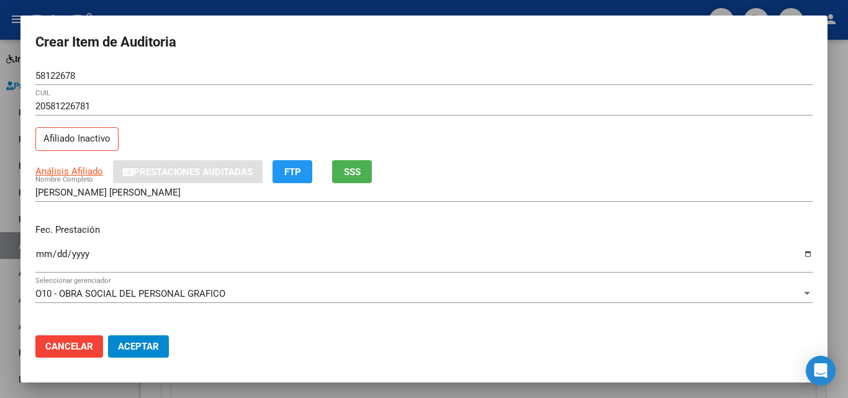
click at [40, 251] on input "Ingresar la fecha" at bounding box center [424, 259] width 778 height 20
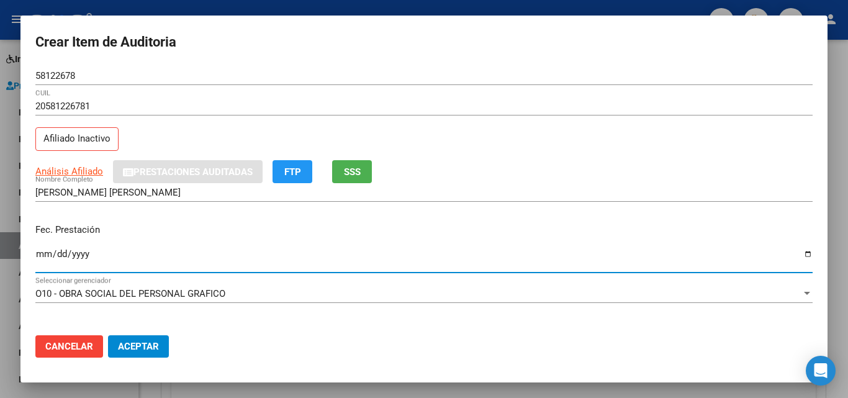
click at [370, 169] on button "SSS" at bounding box center [352, 171] width 40 height 23
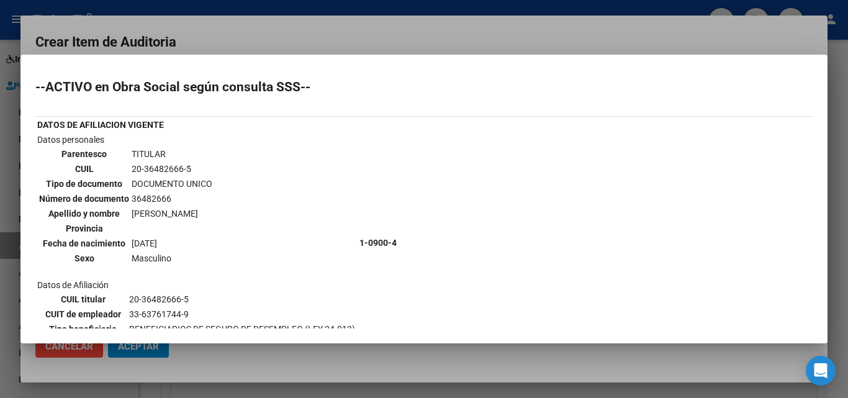
click at [260, 42] on div at bounding box center [424, 199] width 848 height 398
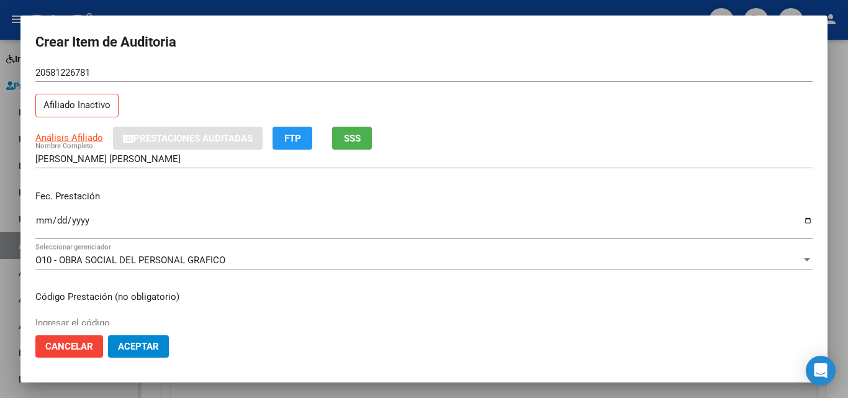
scroll to position [62, 0]
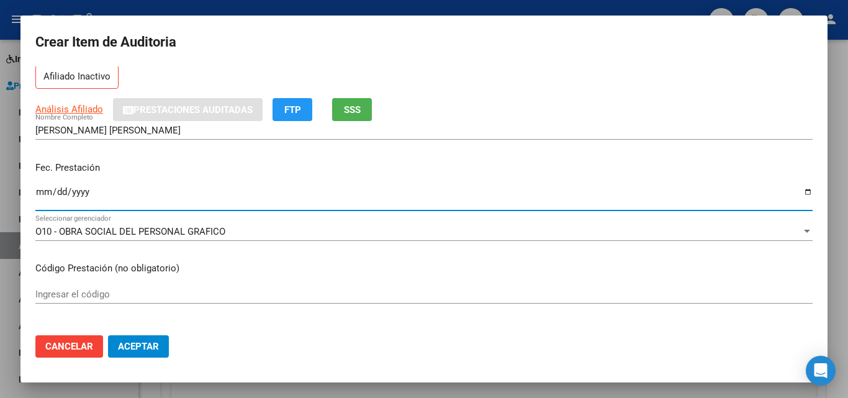
click at [46, 199] on input "Ingresar la fecha" at bounding box center [424, 197] width 778 height 20
type input "[DATE]"
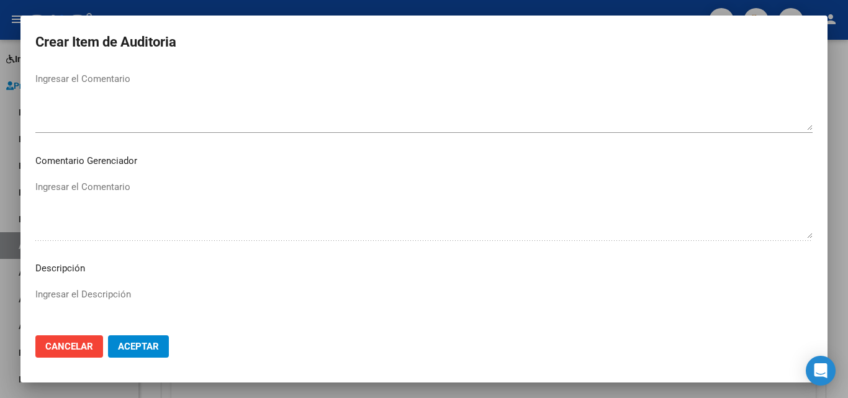
scroll to position [860, 0]
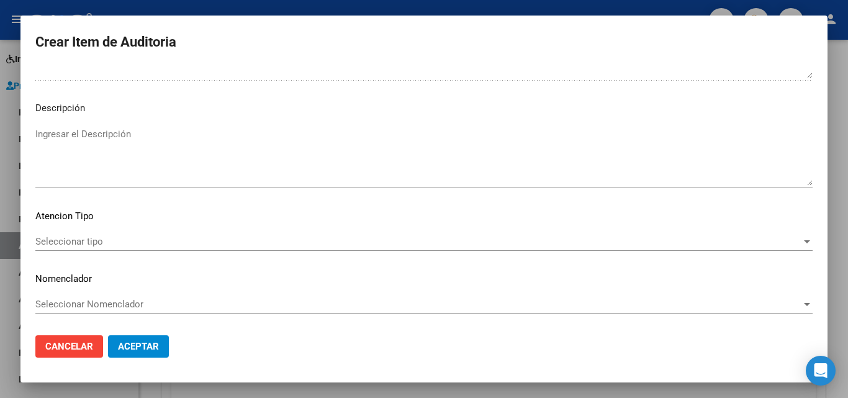
click at [95, 243] on span "Seleccionar tipo" at bounding box center [418, 241] width 766 height 11
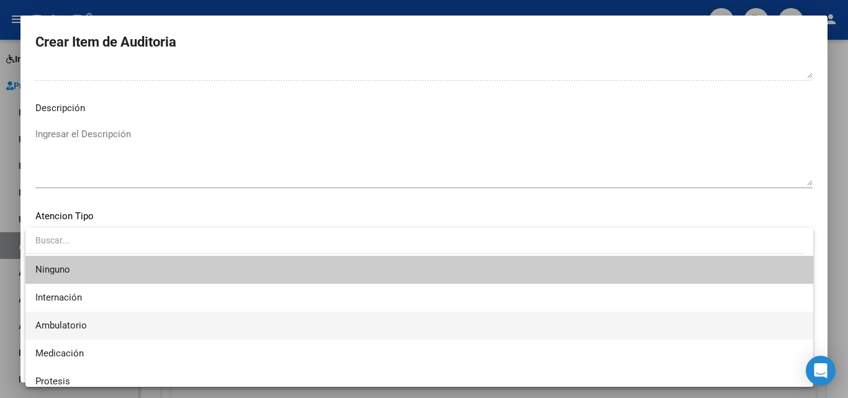
click at [103, 323] on span "Ambulatorio" at bounding box center [419, 326] width 768 height 28
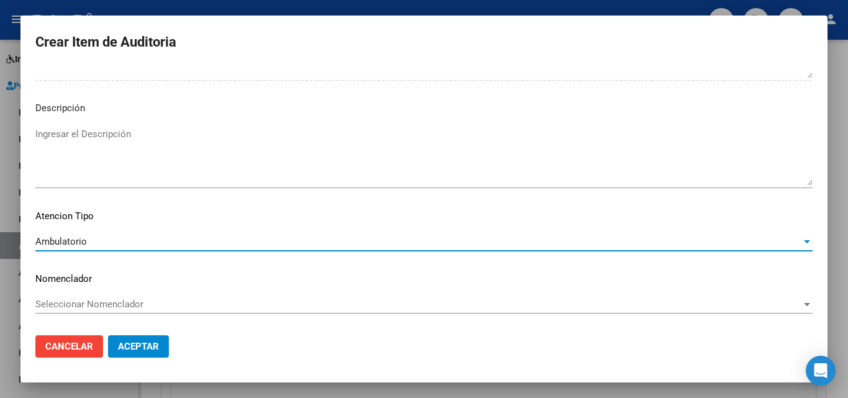
click at [152, 354] on button "Aceptar" at bounding box center [138, 346] width 61 height 22
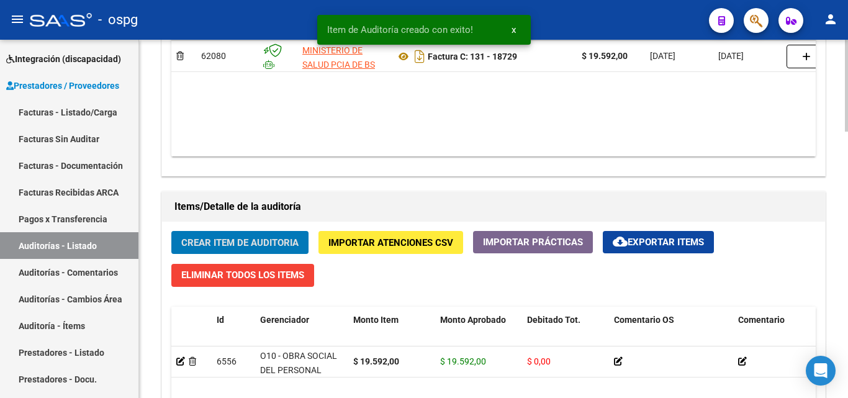
drag, startPoint x: 289, startPoint y: 217, endPoint x: 304, endPoint y: 189, distance: 31.7
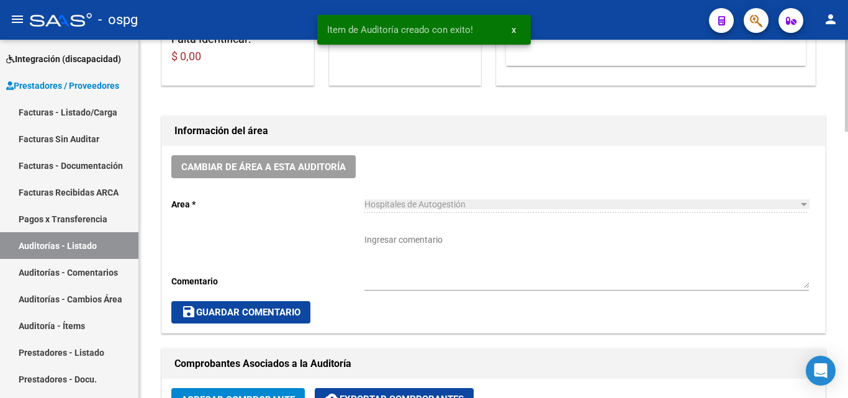
scroll to position [0, 0]
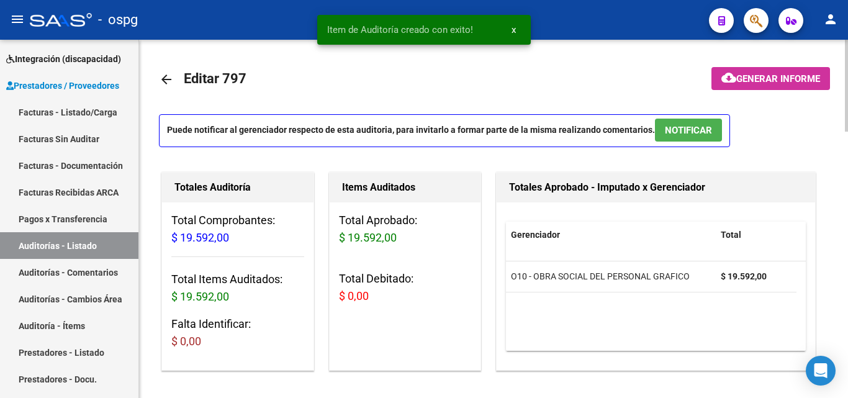
click at [751, 80] on span "Generar informe" at bounding box center [779, 78] width 84 height 11
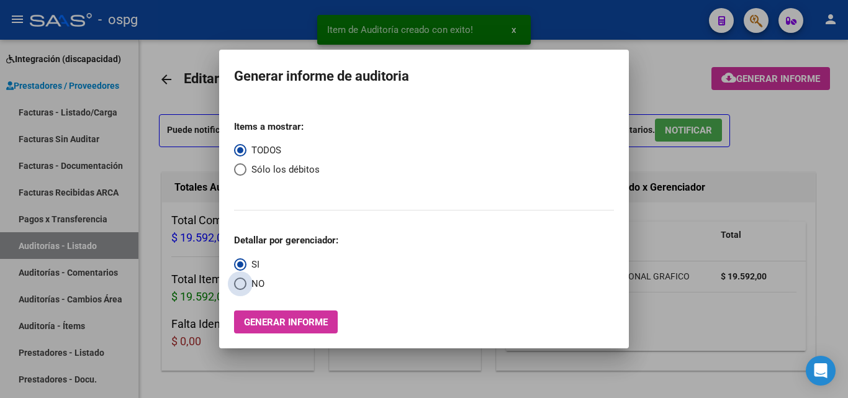
click at [240, 283] on span "Select an option" at bounding box center [240, 284] width 12 height 12
click at [240, 283] on input "NO" at bounding box center [240, 284] width 12 height 12
radio input "true"
click at [251, 319] on span "Generar informe" at bounding box center [286, 322] width 84 height 11
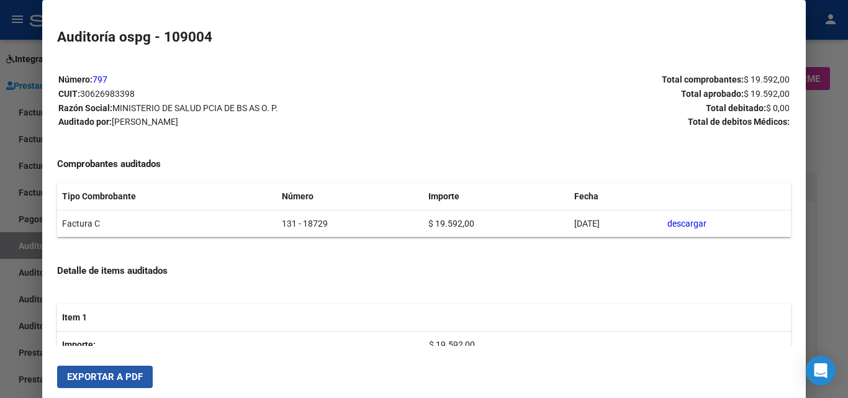
drag, startPoint x: 68, startPoint y: 383, endPoint x: 563, endPoint y: 94, distance: 573.1
click at [68, 383] on button "Exportar a PDF" at bounding box center [105, 377] width 96 height 22
click at [0, 170] on div at bounding box center [424, 199] width 848 height 398
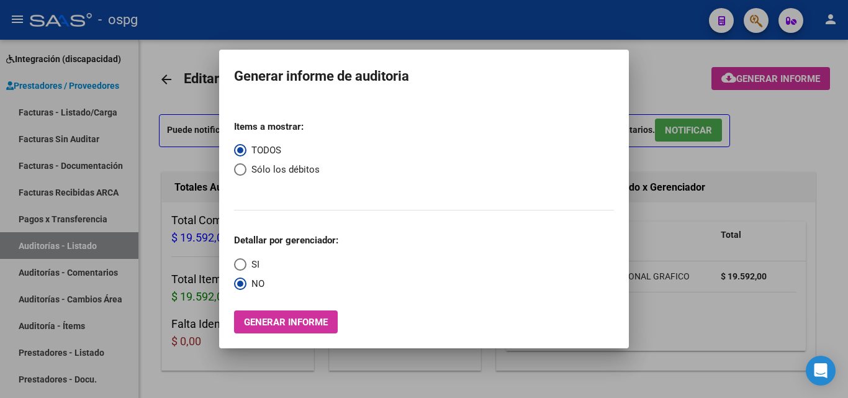
click at [74, 117] on div at bounding box center [424, 199] width 848 height 398
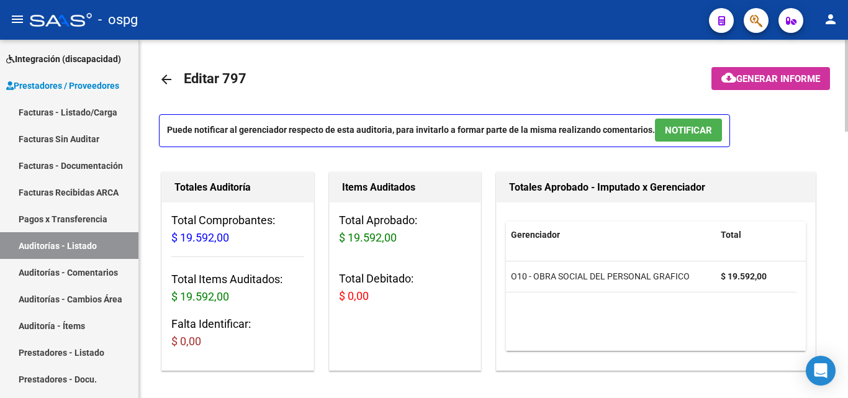
click at [81, 113] on link "Facturas - Listado/Carga" at bounding box center [69, 112] width 139 height 27
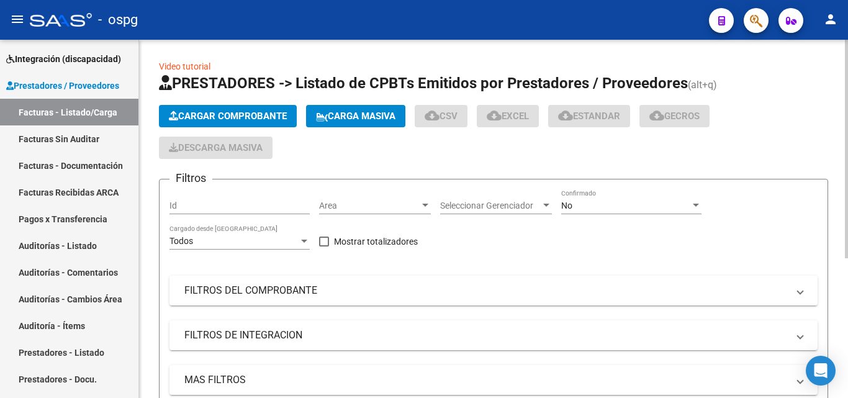
click at [250, 120] on span "Cargar Comprobante" at bounding box center [228, 116] width 118 height 11
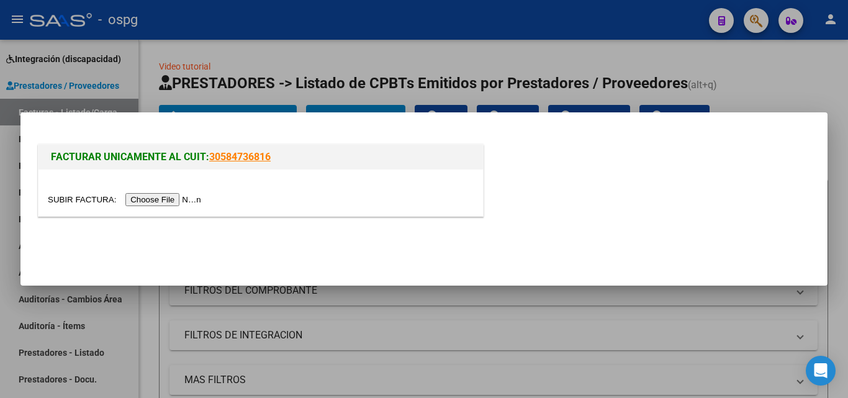
click at [183, 203] on input "file" at bounding box center [126, 199] width 157 height 13
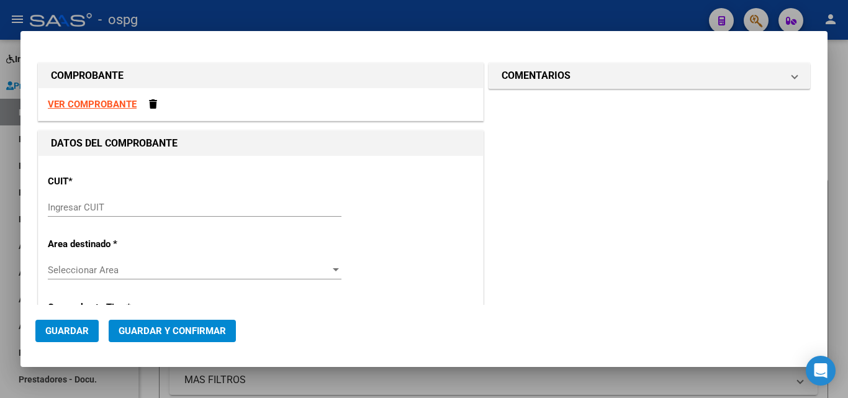
click at [135, 216] on div "Ingresar CUIT" at bounding box center [195, 207] width 294 height 19
click at [147, 204] on input "Ingresar CUIT" at bounding box center [195, 207] width 294 height 11
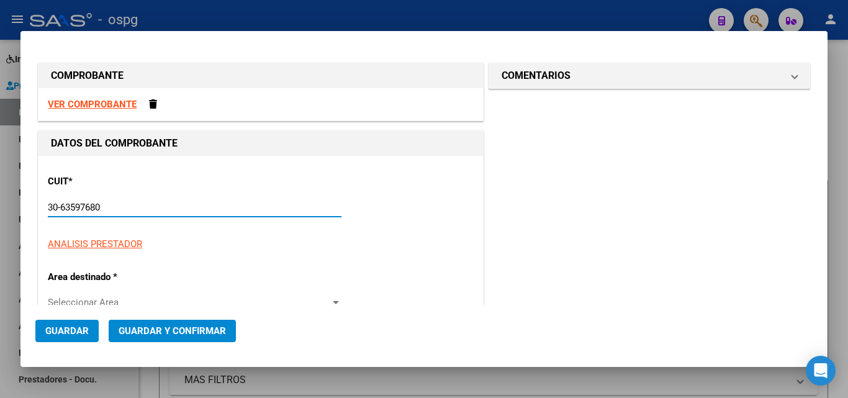
type input "30-63597680-9"
type input "6"
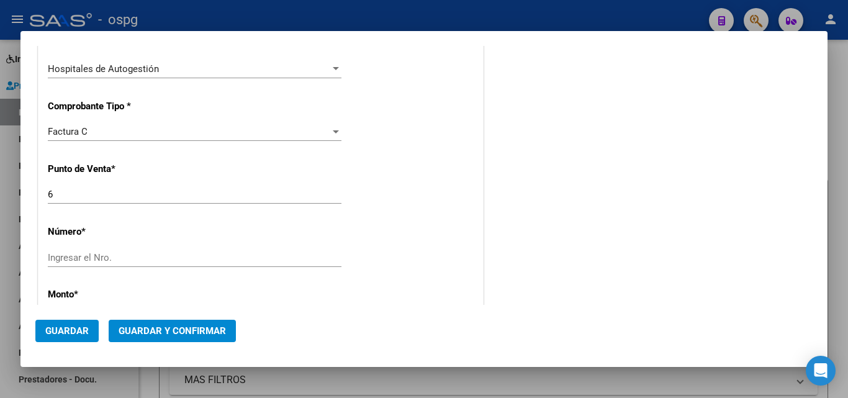
scroll to position [311, 0]
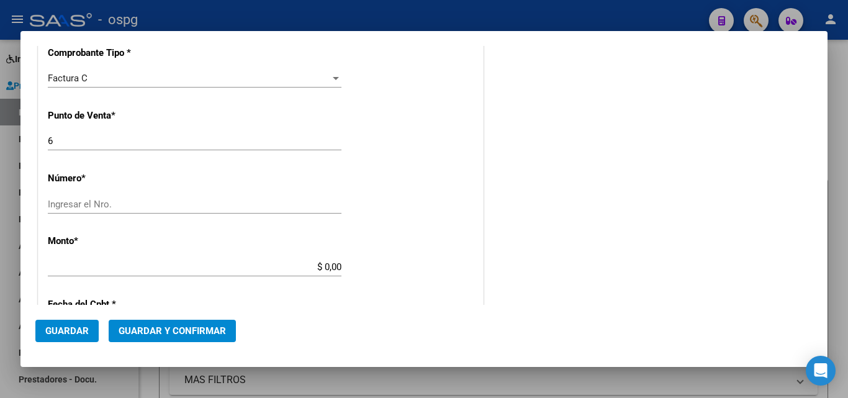
type input "30-63597680-9"
click at [101, 210] on div "Ingresar el Nro." at bounding box center [195, 204] width 294 height 19
type input "19614"
type input "$ 19.386,00"
type input "[DATE]"
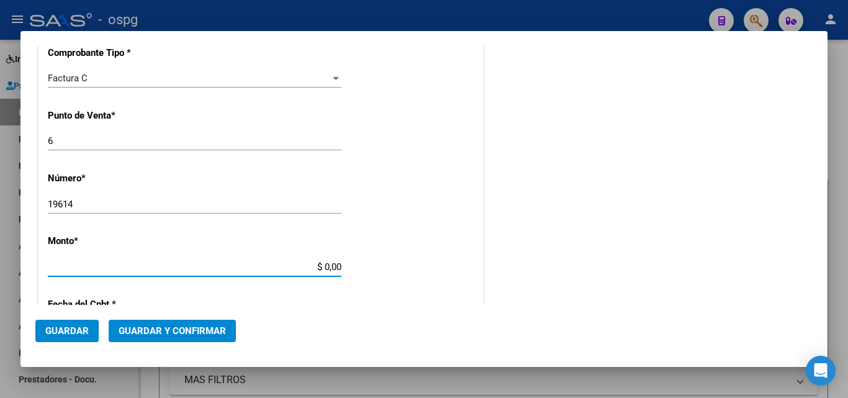
type input "75319441955187"
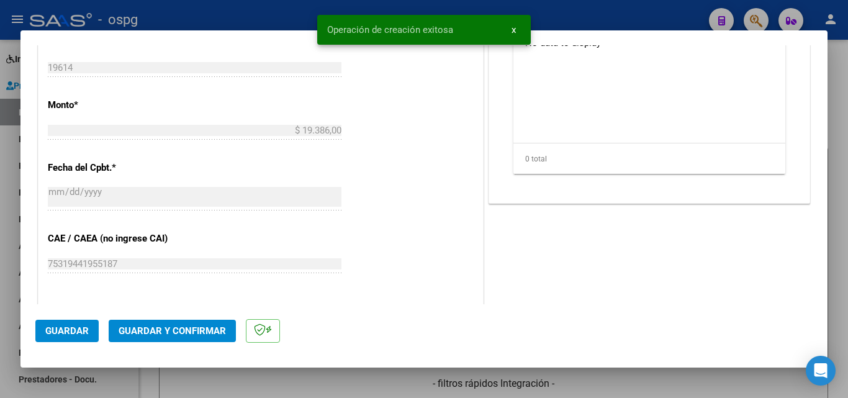
scroll to position [683, 0]
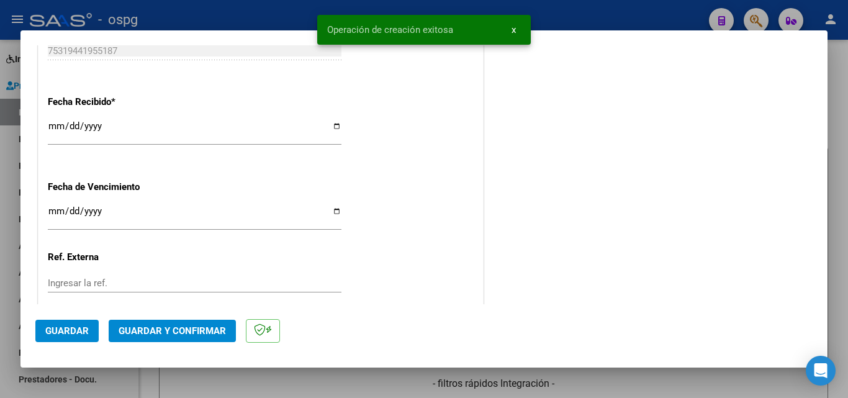
click at [50, 205] on div "Ingresar la fecha" at bounding box center [195, 216] width 294 height 27
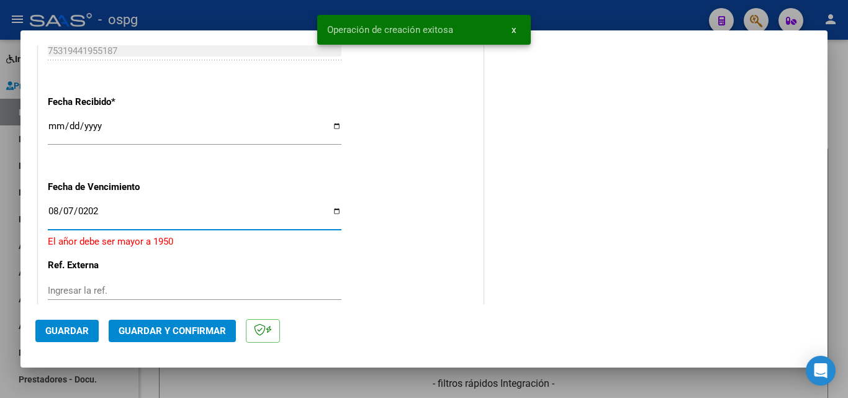
type input "[DATE]"
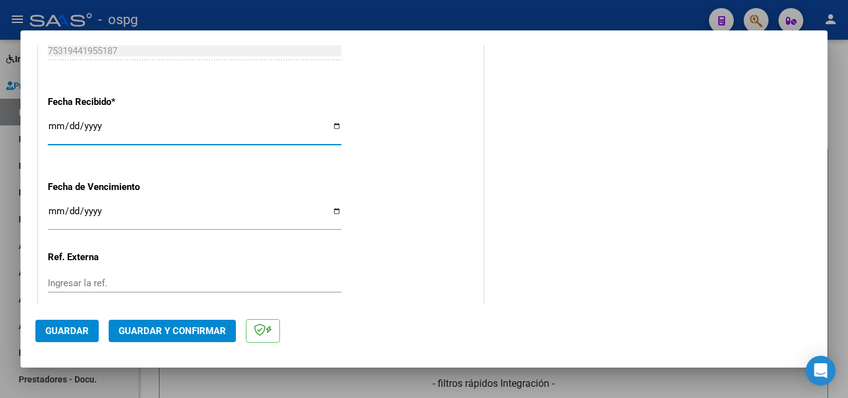
click at [55, 130] on input "[DATE]" at bounding box center [195, 131] width 294 height 20
type input "[DATE]"
click at [190, 323] on button "Guardar y Confirmar" at bounding box center [172, 331] width 127 height 22
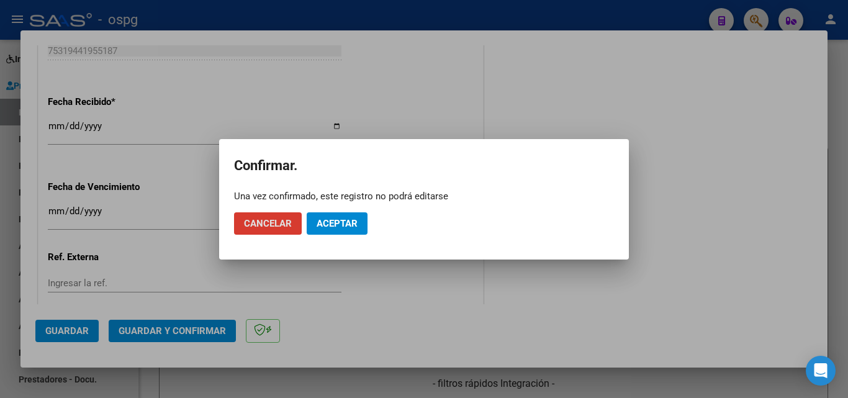
click at [335, 224] on span "Aceptar" at bounding box center [337, 223] width 41 height 11
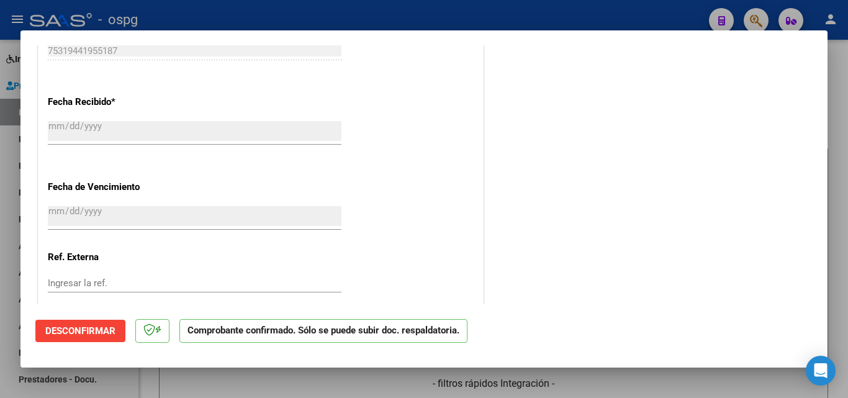
click at [0, 257] on div at bounding box center [424, 199] width 848 height 398
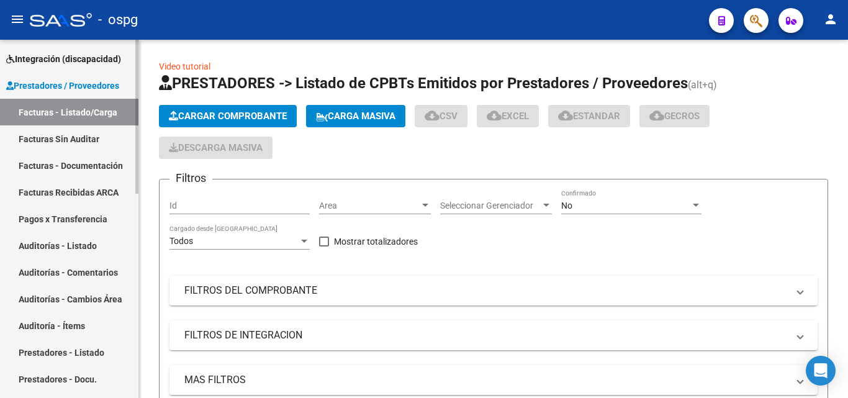
click at [76, 239] on link "Auditorías - Listado" at bounding box center [69, 245] width 139 height 27
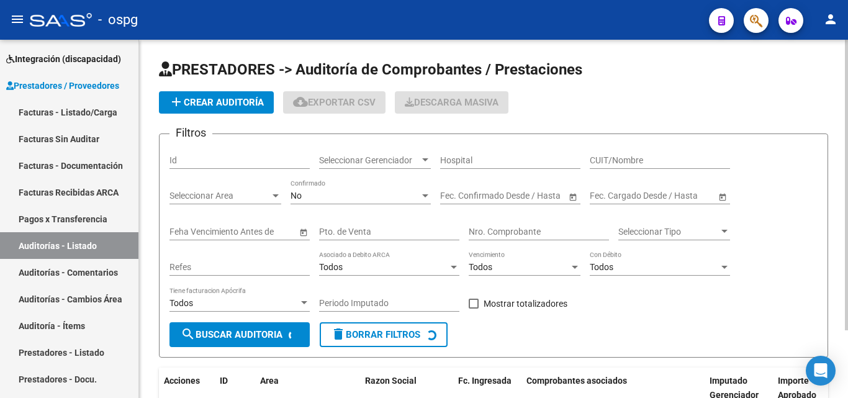
click at [240, 109] on button "add Crear Auditoría" at bounding box center [216, 102] width 115 height 22
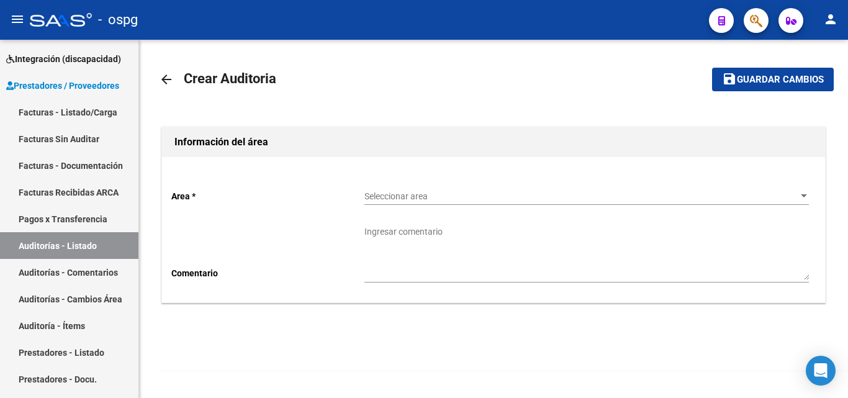
click at [391, 193] on span "Seleccionar area" at bounding box center [582, 196] width 434 height 11
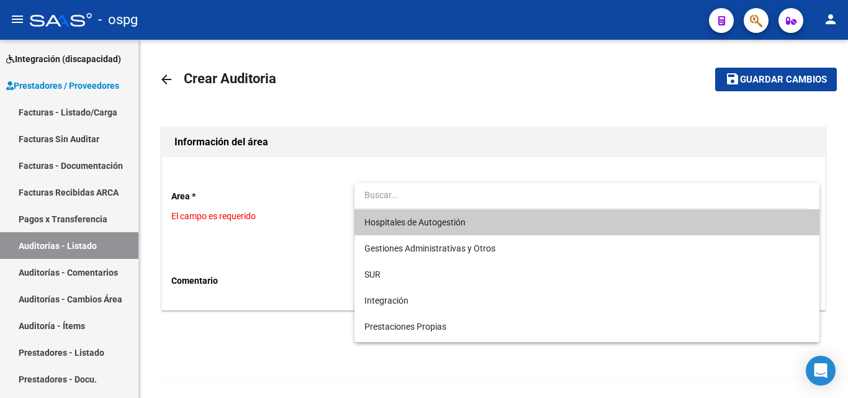
click at [430, 211] on span "Hospitales de Autogestión" at bounding box center [587, 222] width 445 height 26
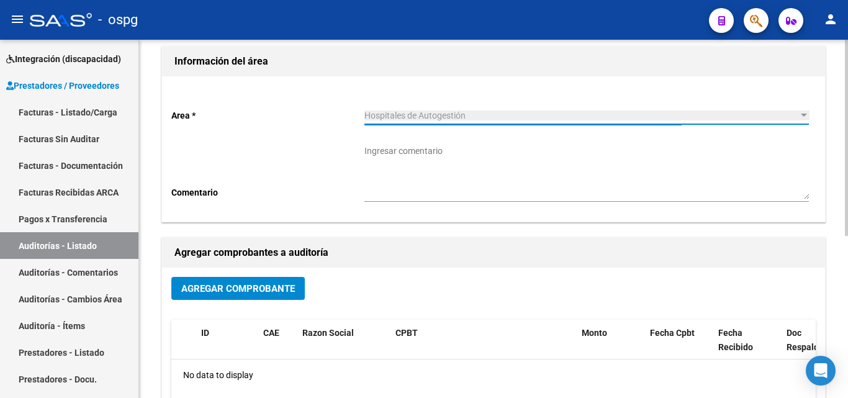
scroll to position [186, 0]
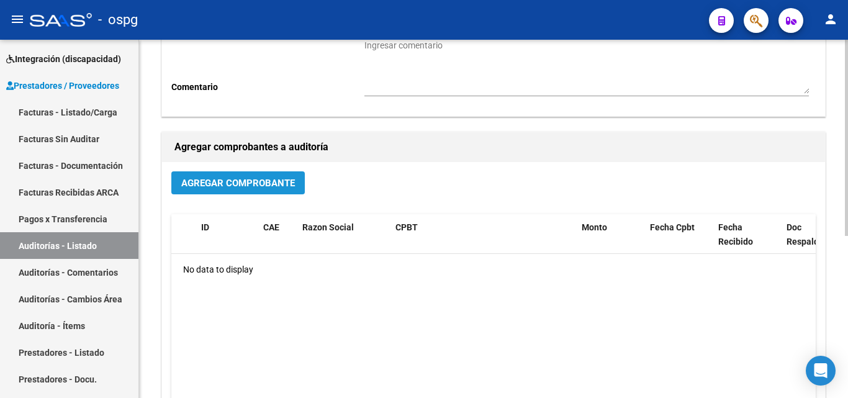
click at [228, 176] on button "Agregar Comprobante" at bounding box center [238, 182] width 134 height 23
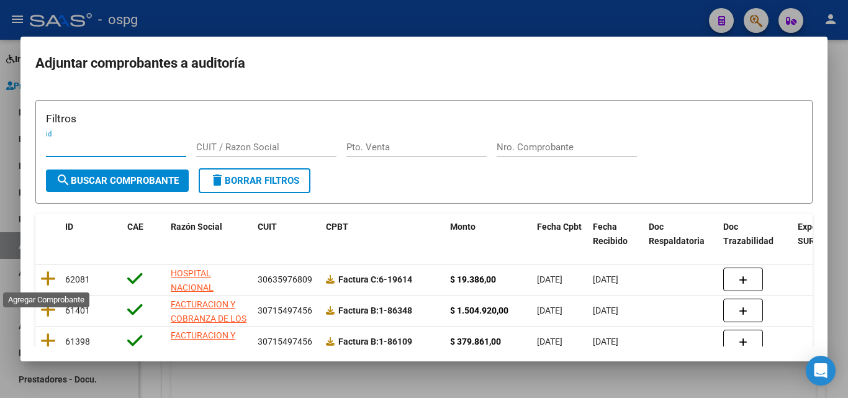
click at [48, 276] on icon at bounding box center [48, 278] width 16 height 17
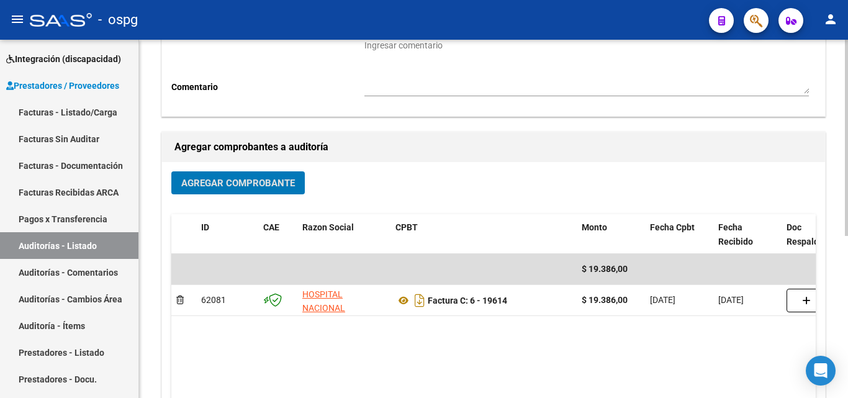
scroll to position [0, 0]
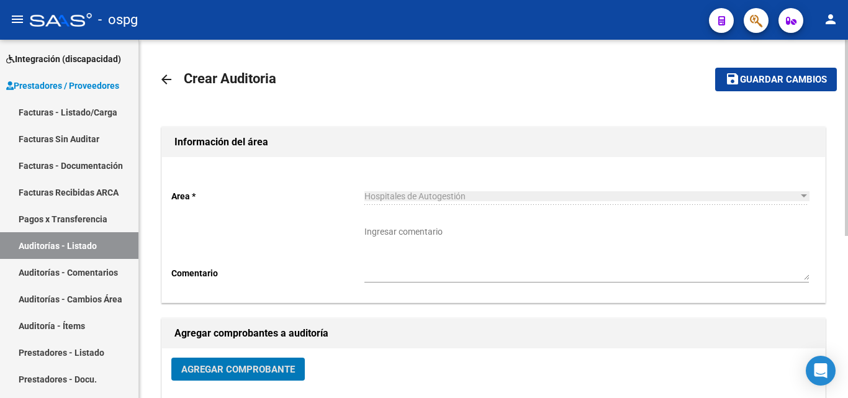
click at [795, 83] on span "Guardar cambios" at bounding box center [783, 80] width 87 height 11
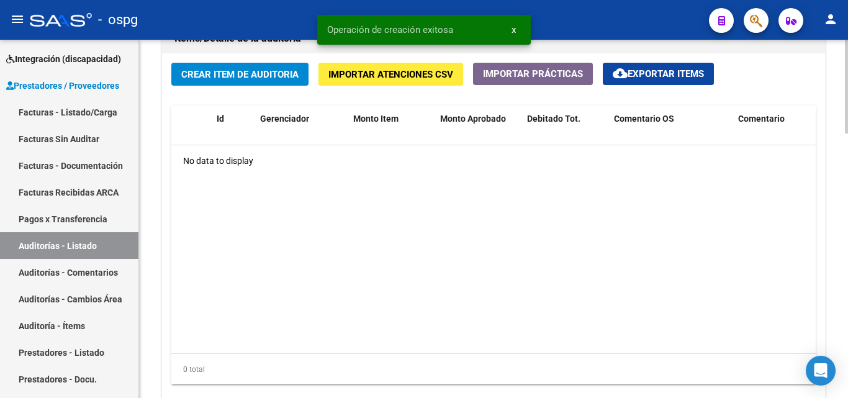
scroll to position [822, 0]
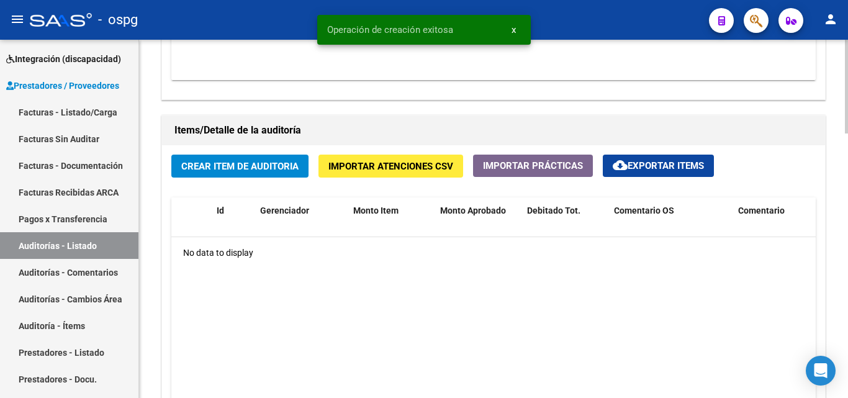
click at [278, 165] on span "Crear Item de Auditoria" at bounding box center [239, 166] width 117 height 11
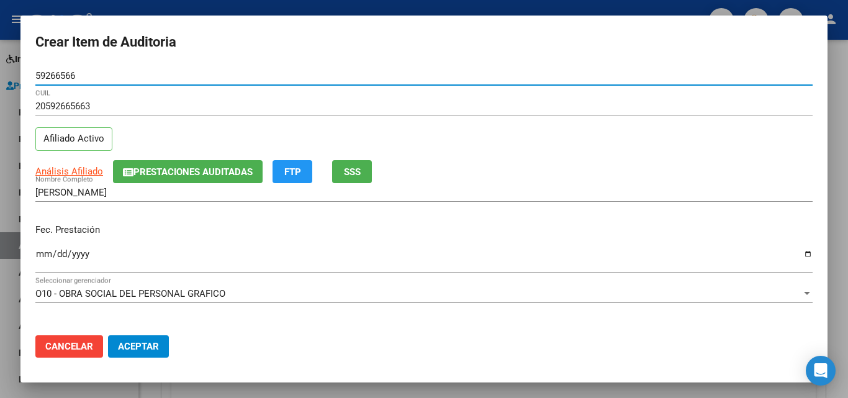
click at [44, 250] on input "Ingresar la fecha" at bounding box center [424, 259] width 778 height 20
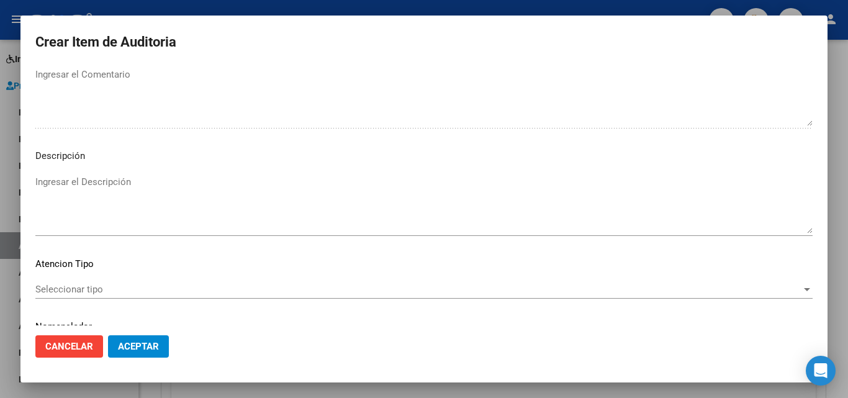
scroll to position [860, 0]
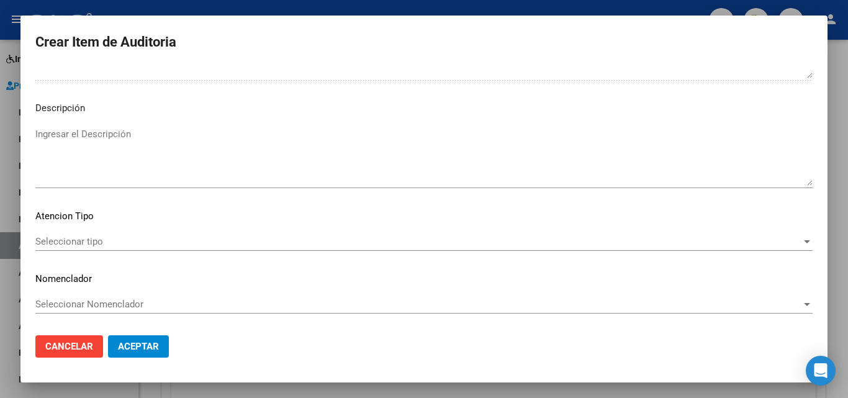
click at [97, 234] on div "Seleccionar tipo Seleccionar tipo" at bounding box center [424, 241] width 778 height 19
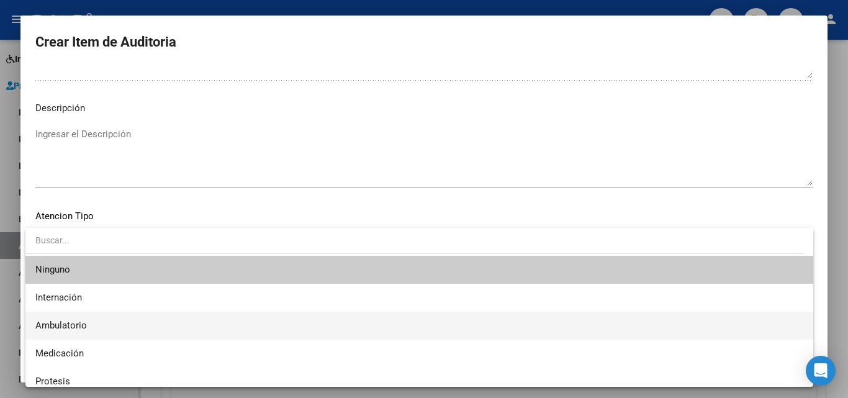
click at [81, 329] on span "Ambulatorio" at bounding box center [61, 325] width 52 height 11
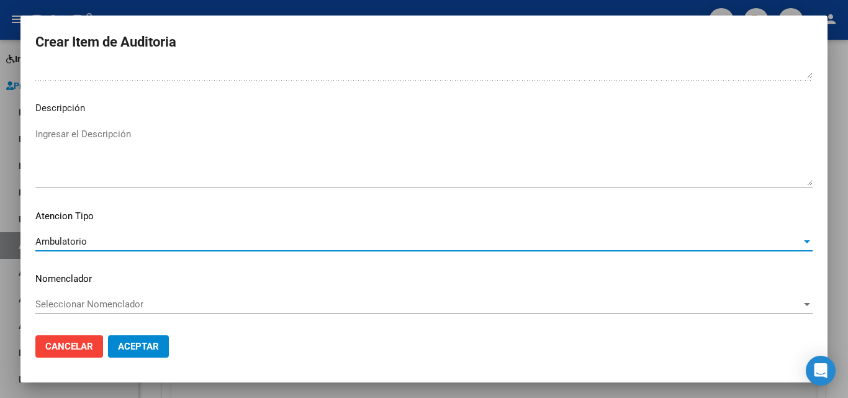
click at [130, 348] on span "Aceptar" at bounding box center [138, 346] width 41 height 11
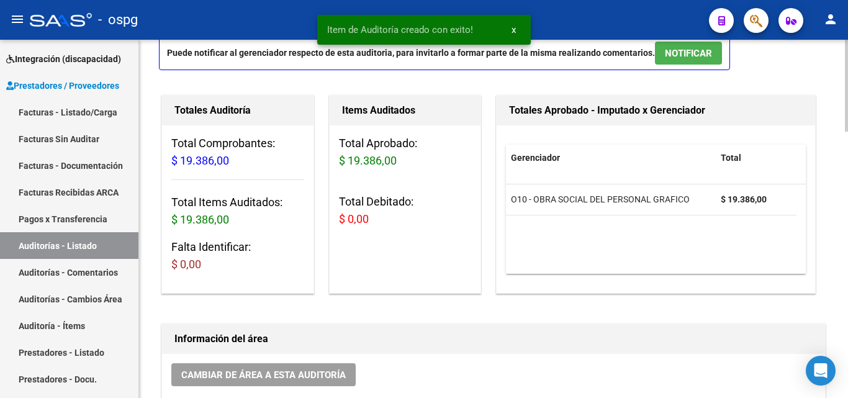
scroll to position [0, 0]
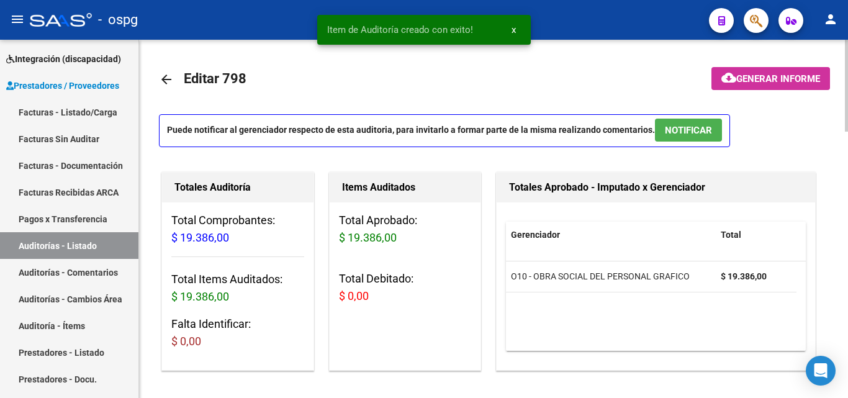
click at [795, 73] on span "Generar informe" at bounding box center [779, 78] width 84 height 11
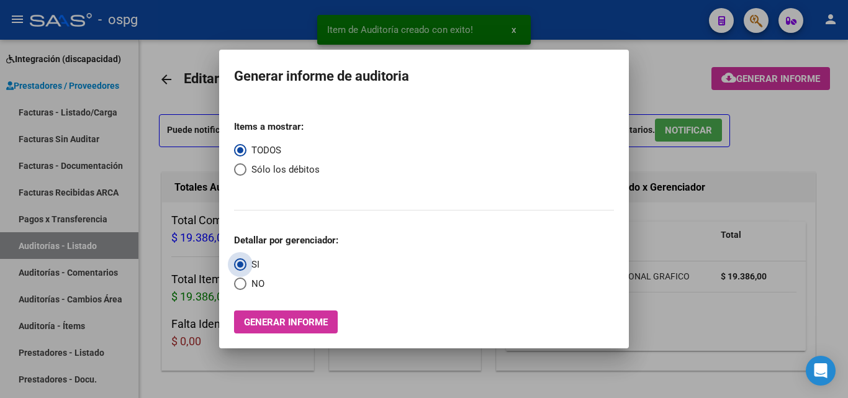
click at [246, 271] on label "SI" at bounding box center [246, 265] width 25 height 14
click at [246, 271] on input "SI" at bounding box center [240, 264] width 12 height 12
click at [245, 286] on span "Select an option" at bounding box center [240, 284] width 12 height 12
click at [245, 286] on input "NO" at bounding box center [240, 284] width 12 height 12
click at [253, 329] on button "Generar informe" at bounding box center [286, 322] width 104 height 23
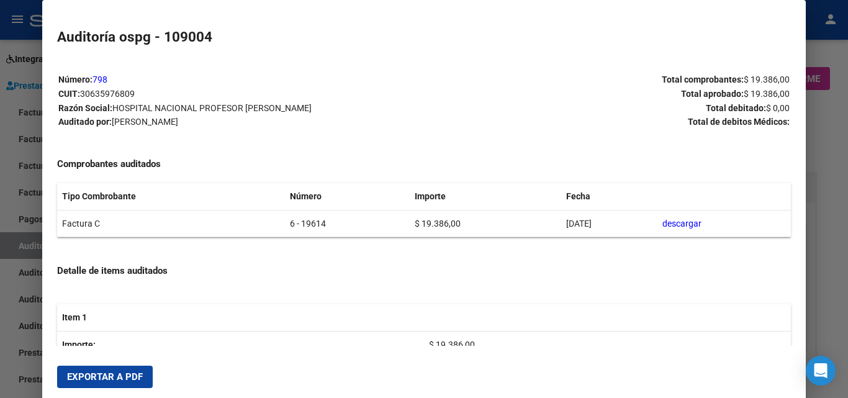
click at [100, 383] on button "Exportar a PDF" at bounding box center [105, 377] width 96 height 22
